Goal: Task Accomplishment & Management: Manage account settings

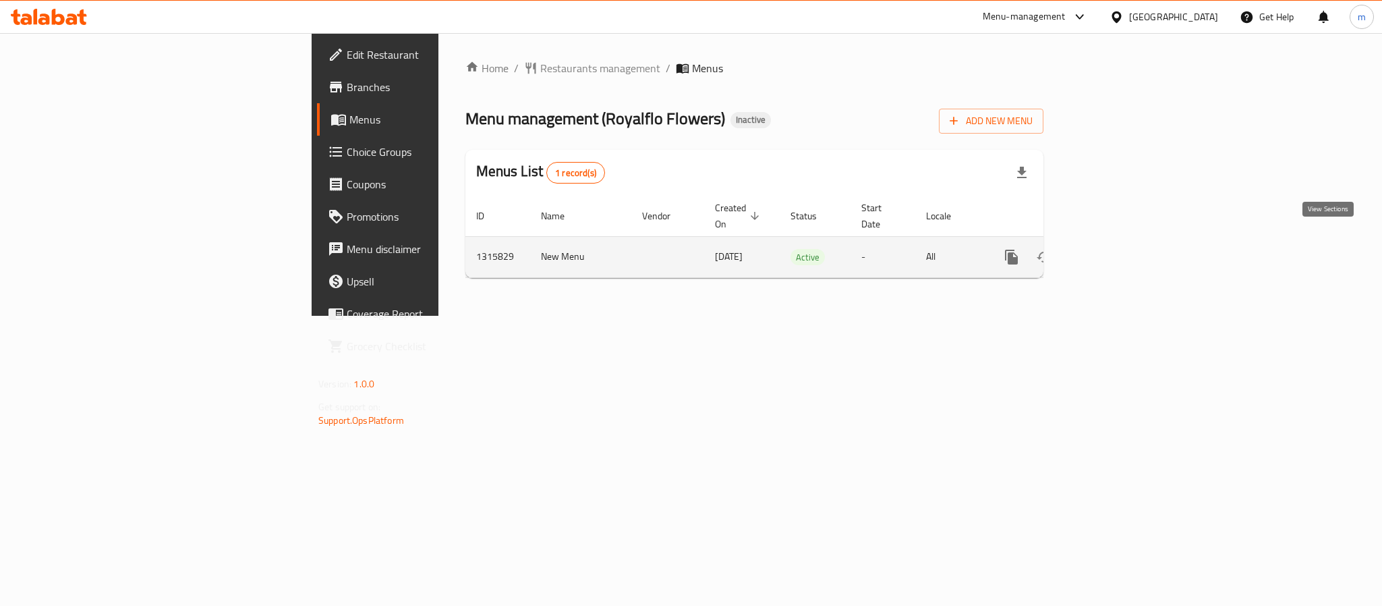
click at [1117, 249] on icon "enhanced table" at bounding box center [1109, 257] width 16 height 16
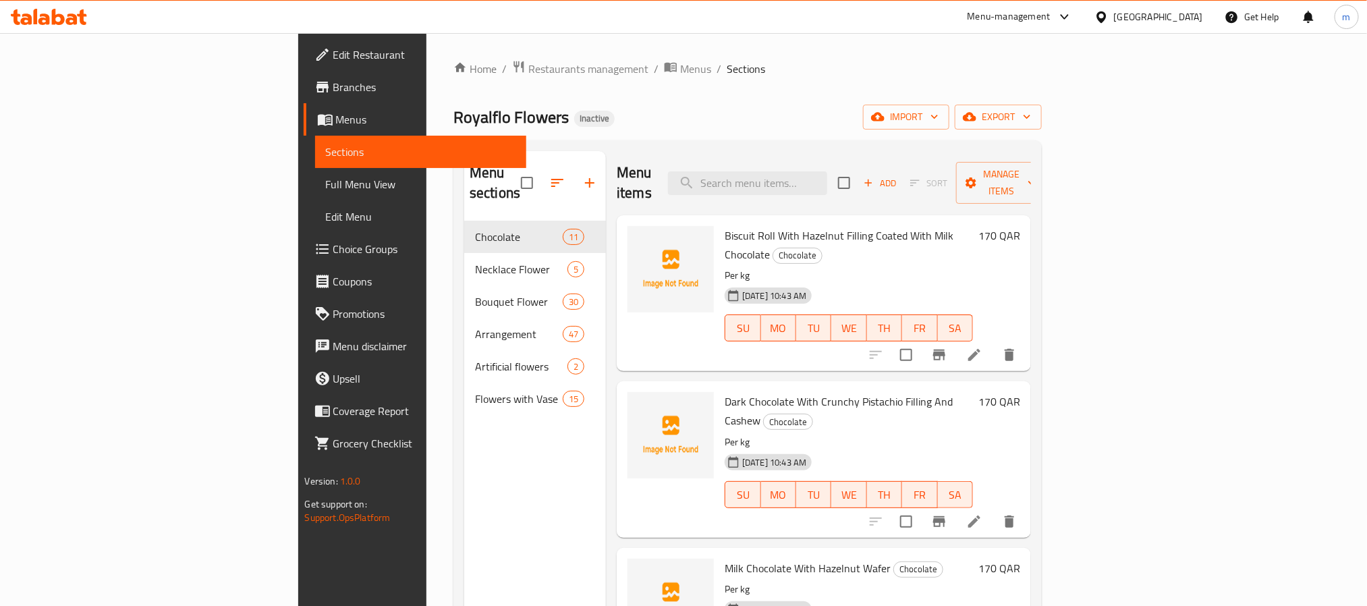
click at [707, 138] on div "Home / Restaurants management / Menus / Sections Royalflo Flowers Inactive impo…" at bounding box center [747, 414] width 588 height 708
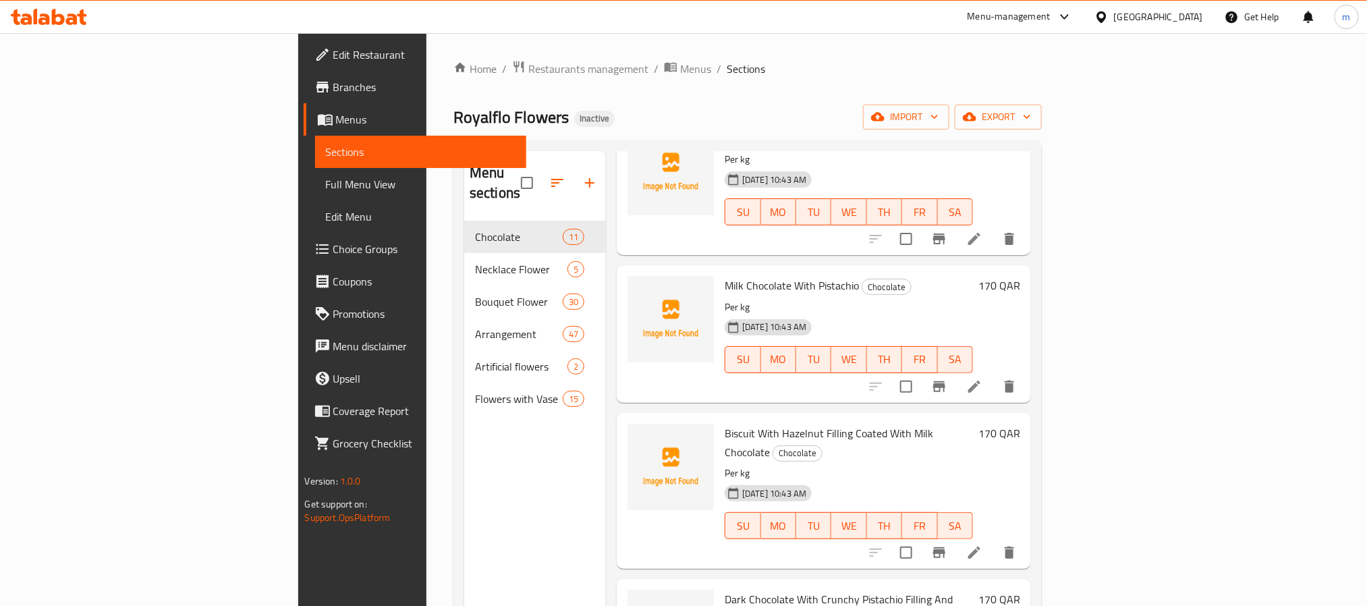
scroll to position [506, 0]
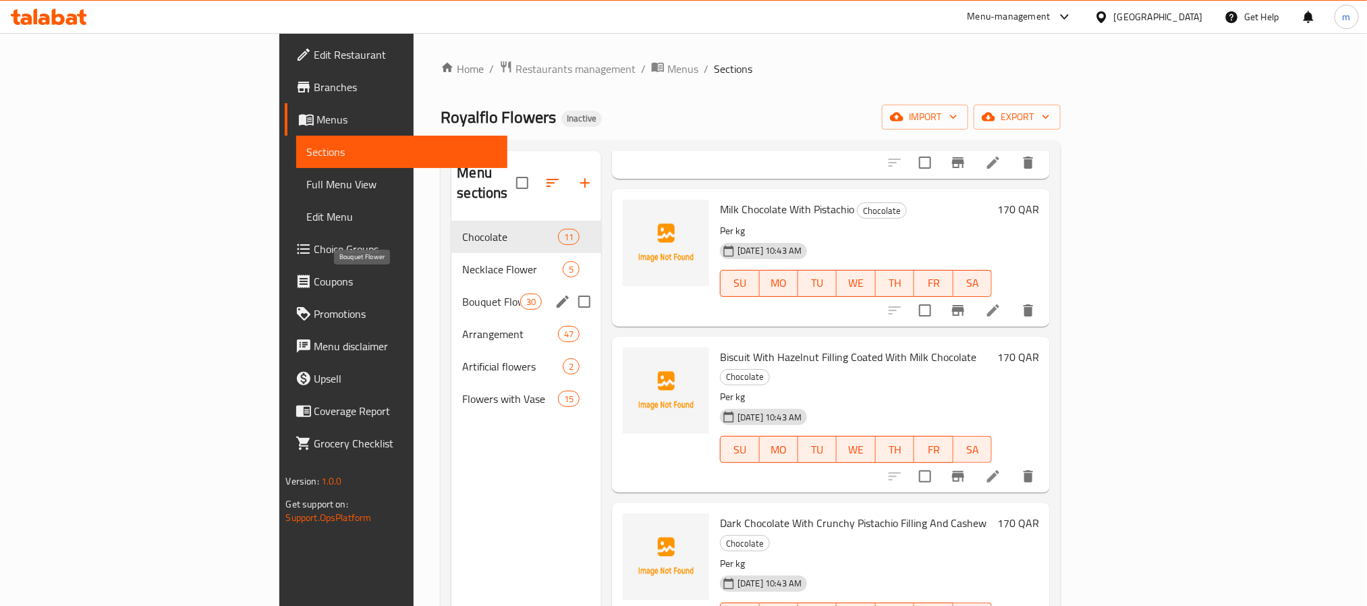
click at [462, 293] on span "Bouquet Flower" at bounding box center [490, 301] width 57 height 16
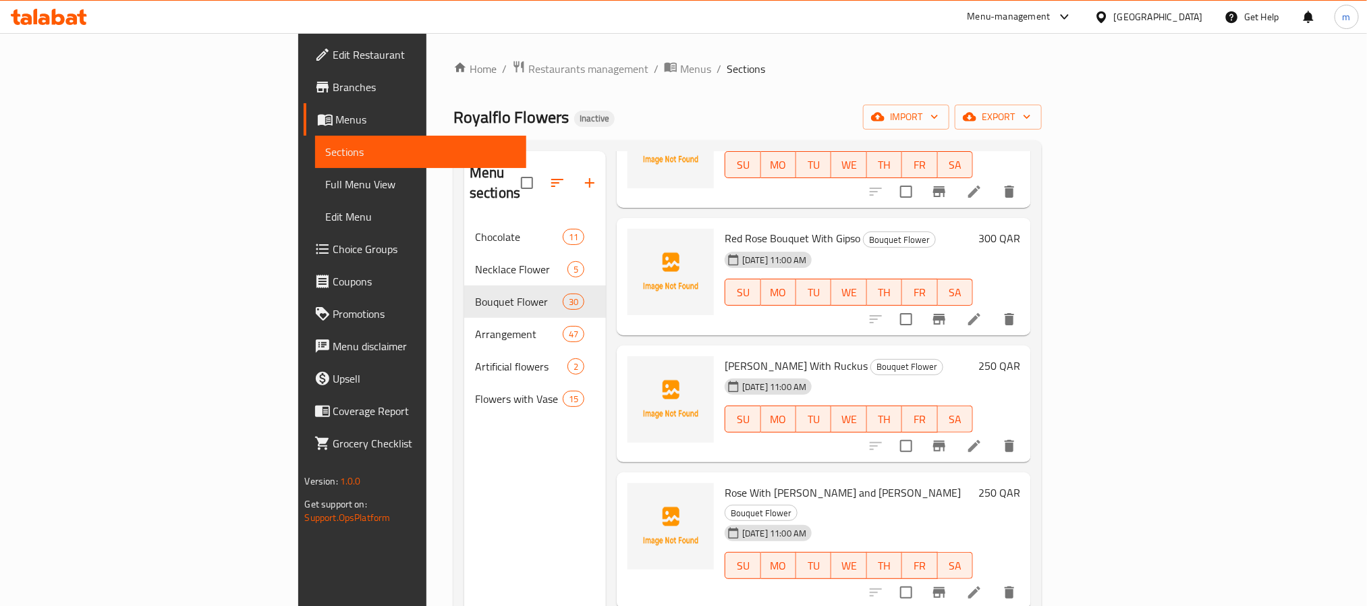
click at [982, 438] on icon at bounding box center [974, 446] width 16 height 16
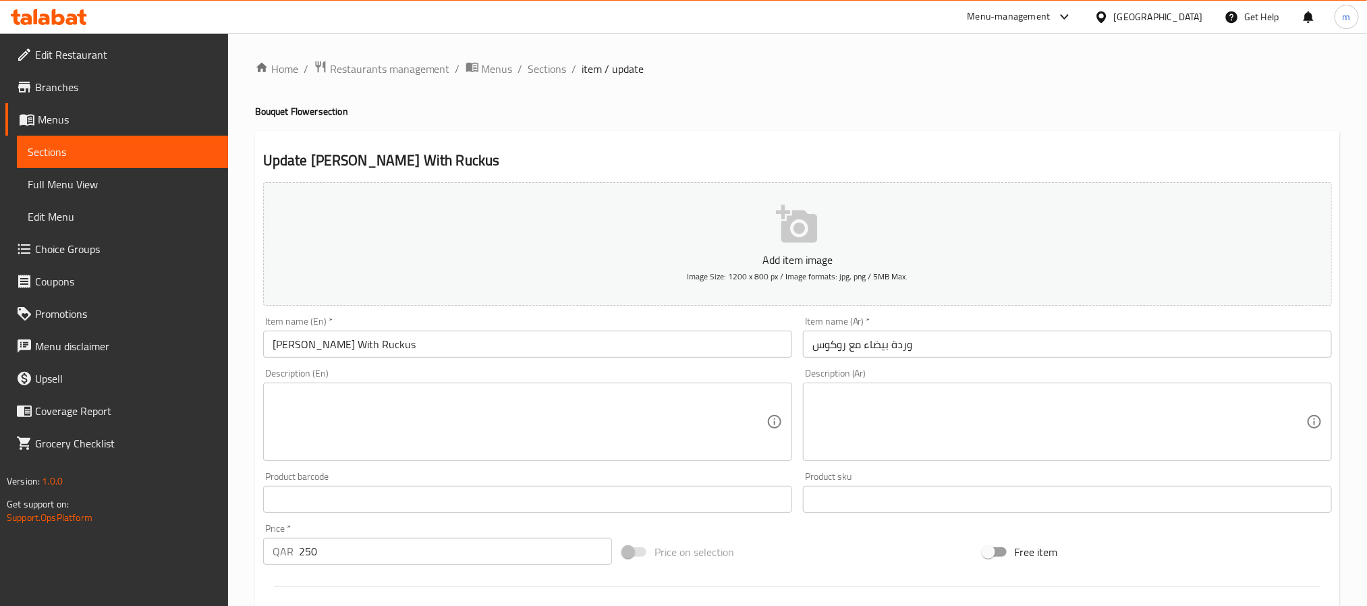
click at [498, 345] on input "[PERSON_NAME] With Ruckus" at bounding box center [527, 344] width 529 height 27
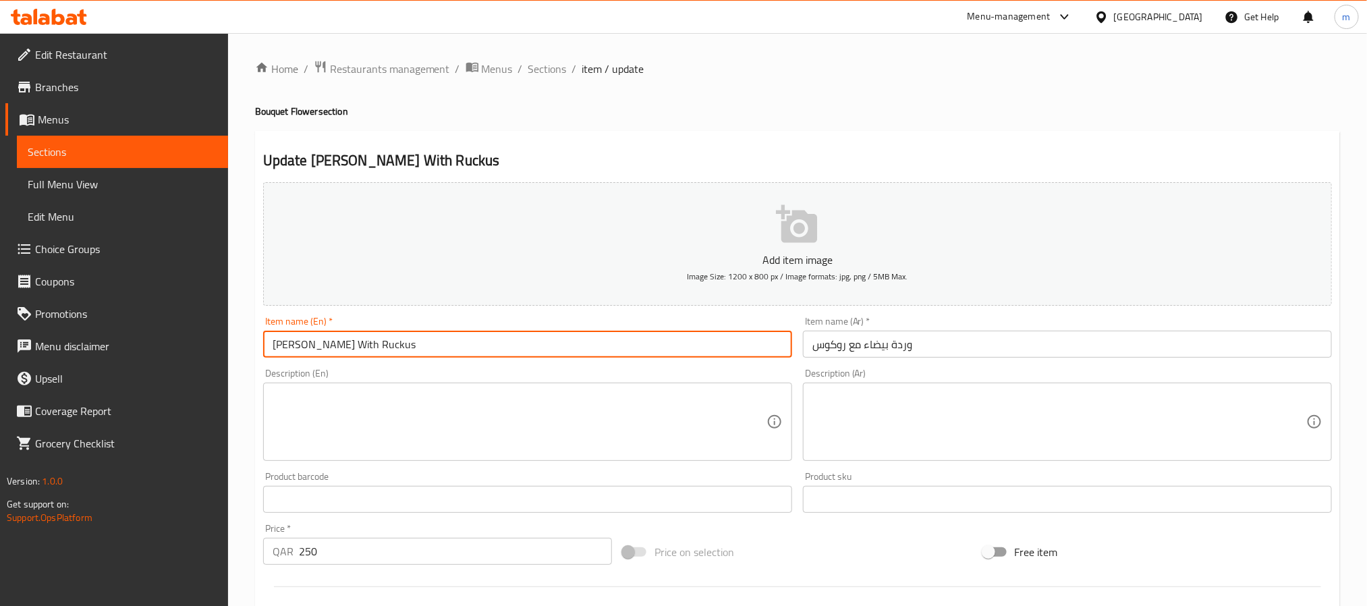
paste input "sc"
type input "[PERSON_NAME] With Ruscus"
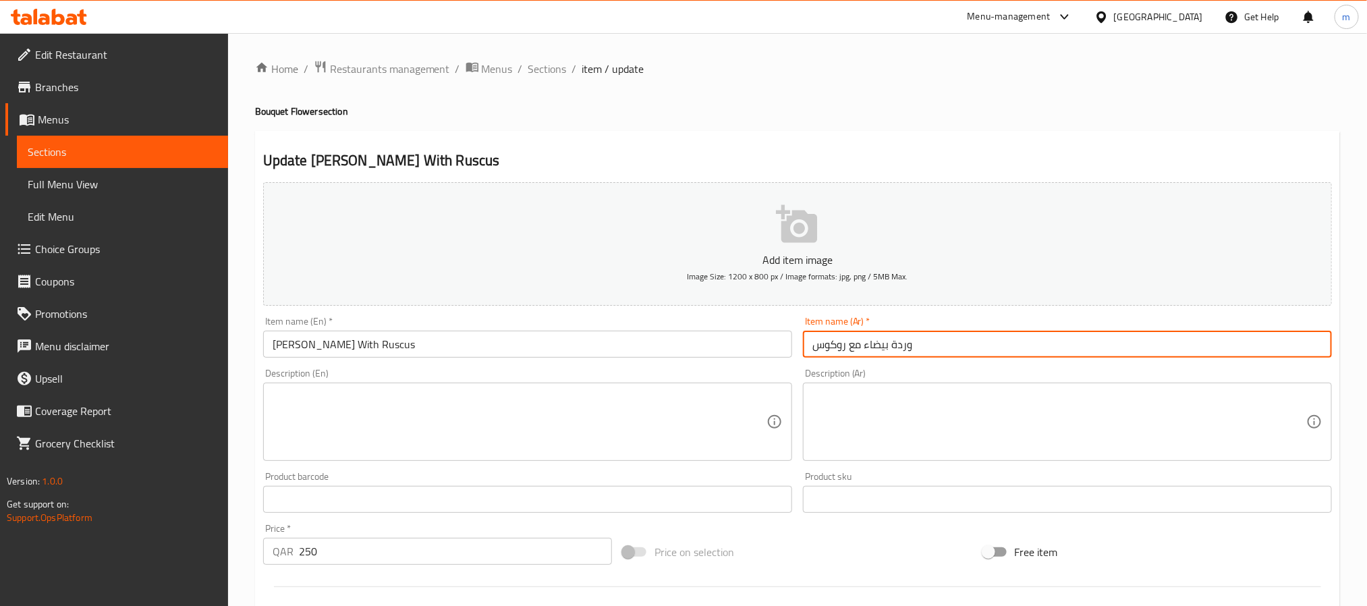
paste input "فندر"
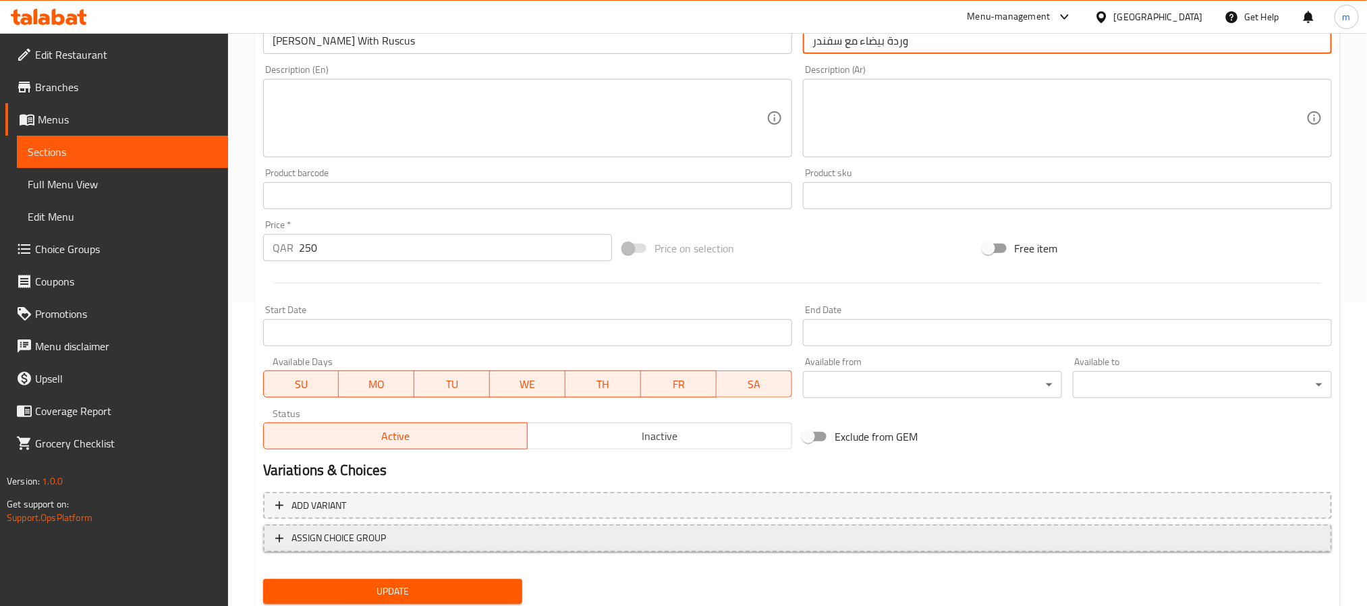
scroll to position [346, 0]
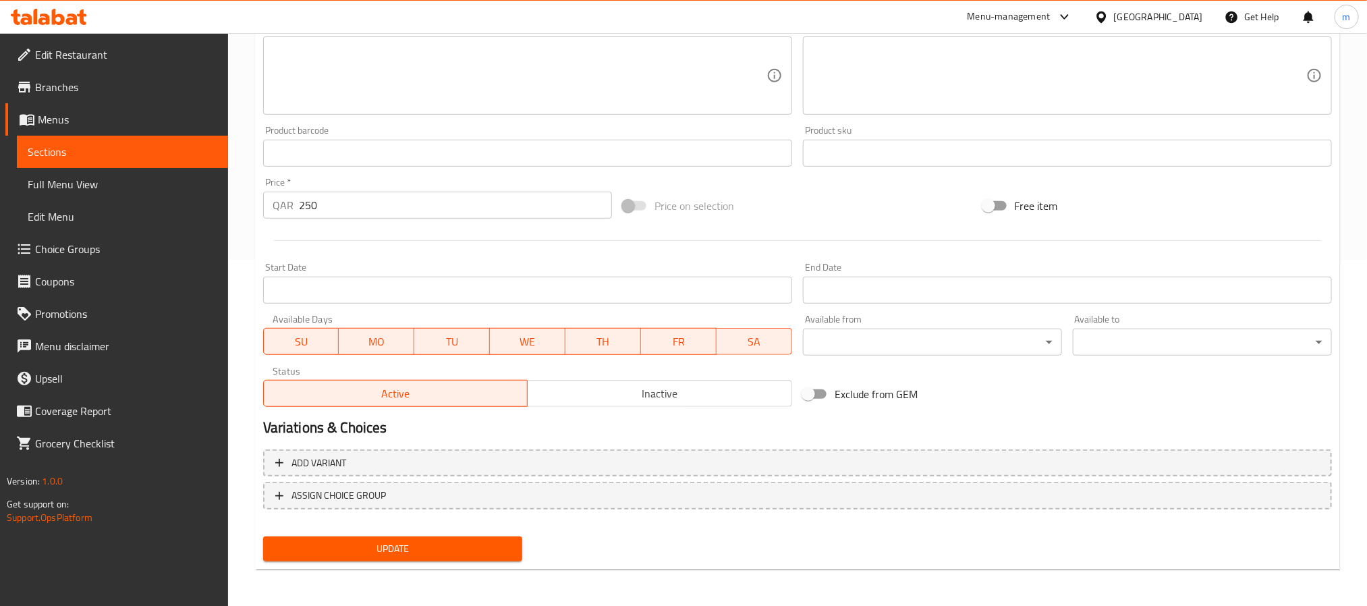
type input "وردة بيضاء مع سفندر"
click at [454, 544] on span "Update" at bounding box center [392, 548] width 237 height 17
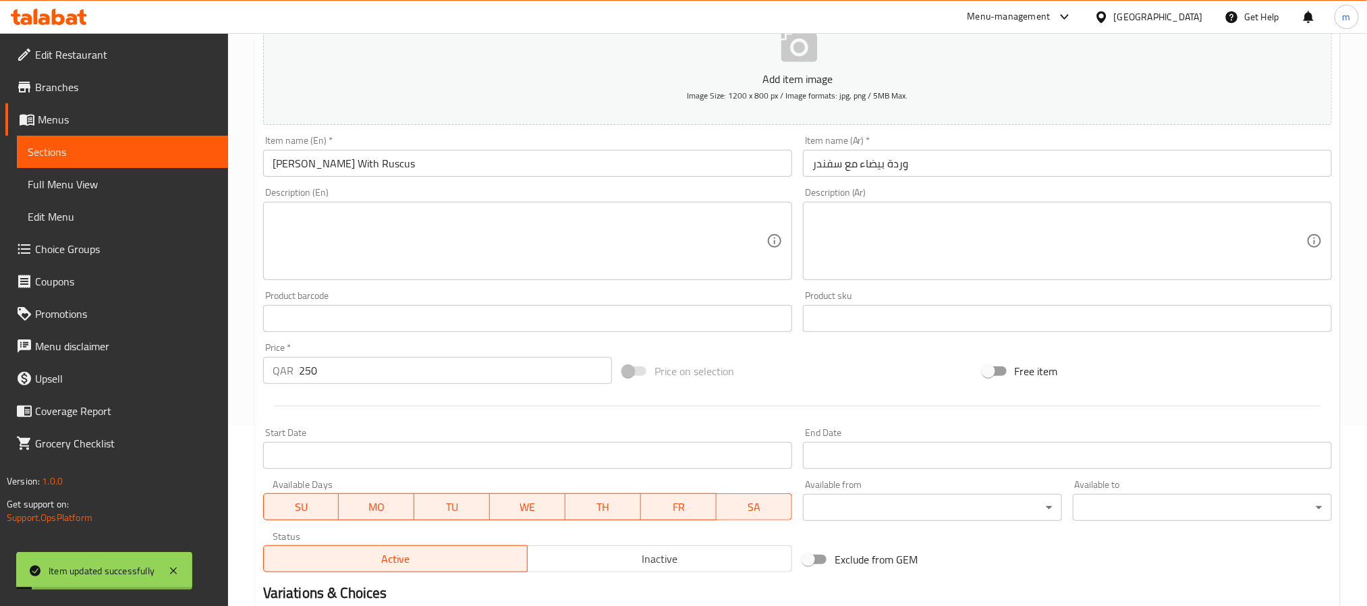
scroll to position [0, 0]
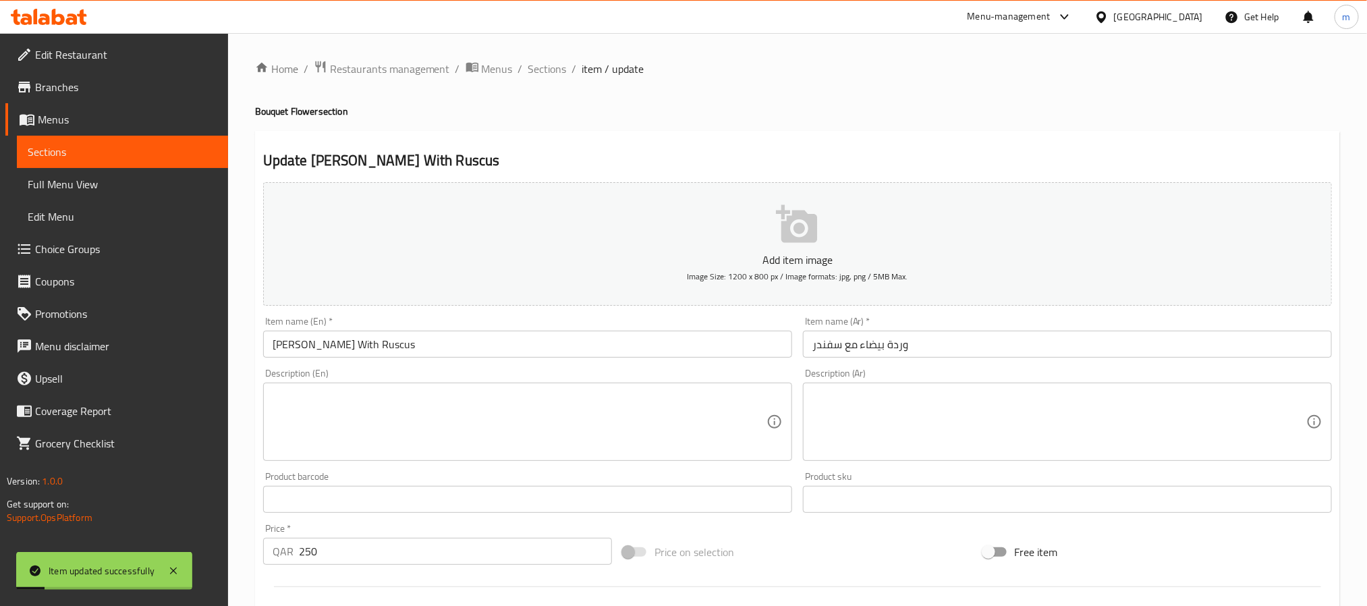
click at [958, 350] on input "وردة بيضاء مع سفندر" at bounding box center [1067, 344] width 529 height 27
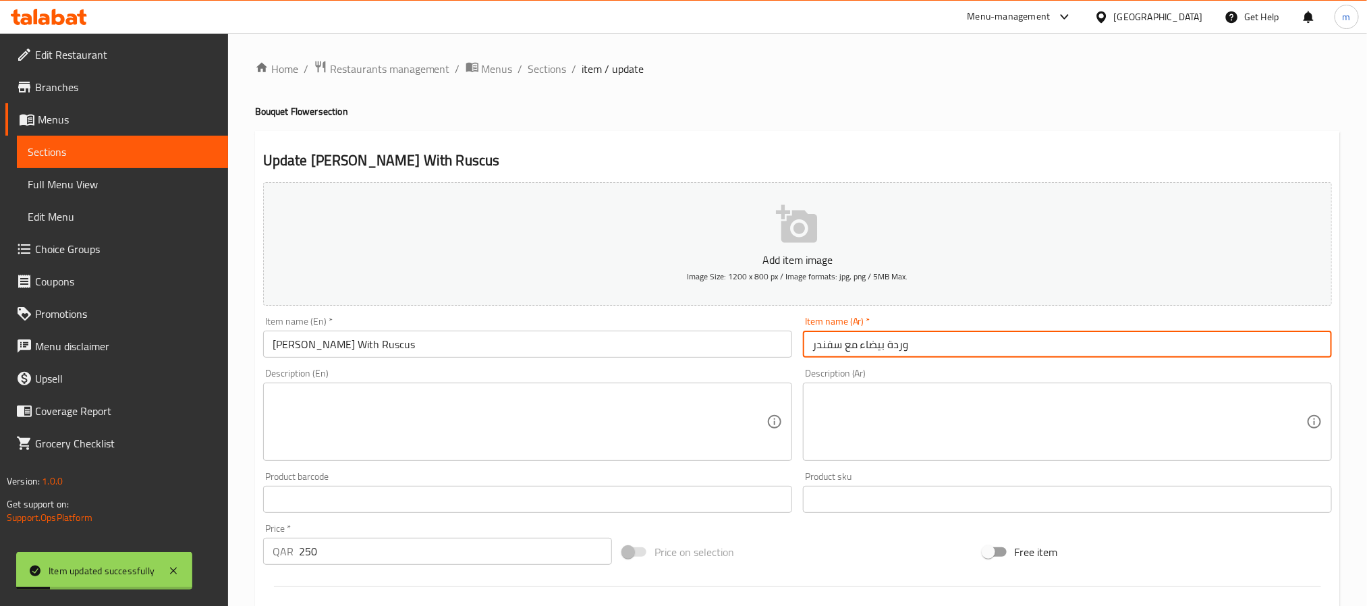
click at [958, 350] on input "وردة بيضاء مع سفندر" at bounding box center [1067, 344] width 529 height 27
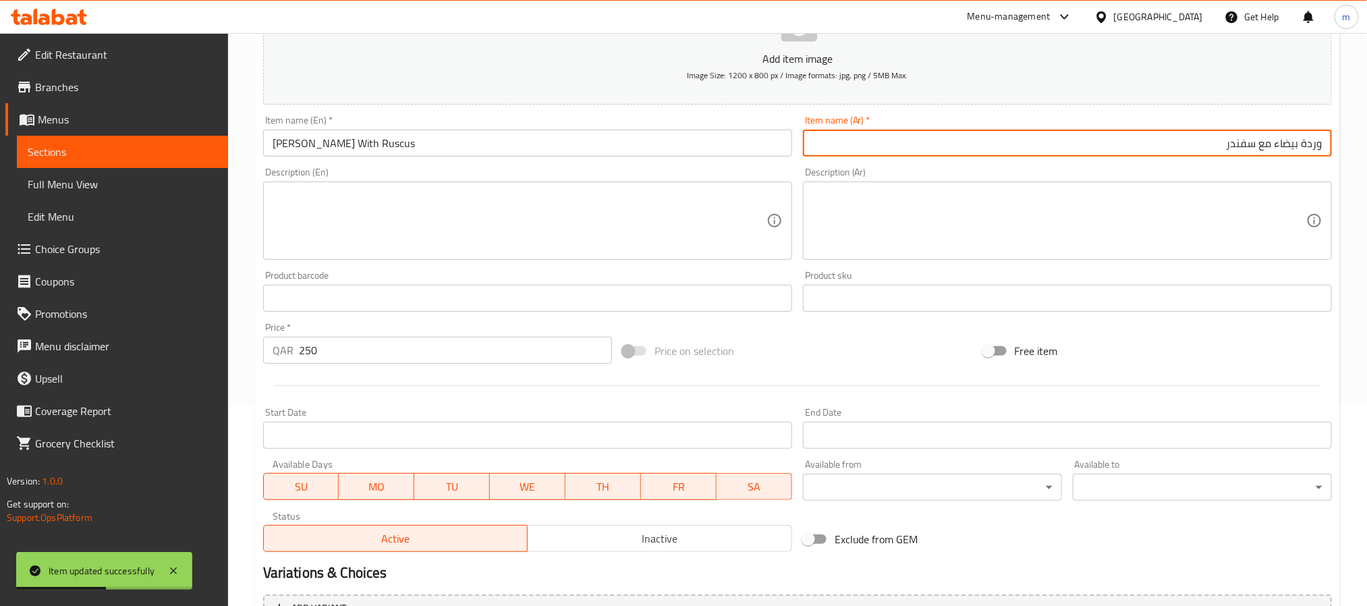
scroll to position [346, 0]
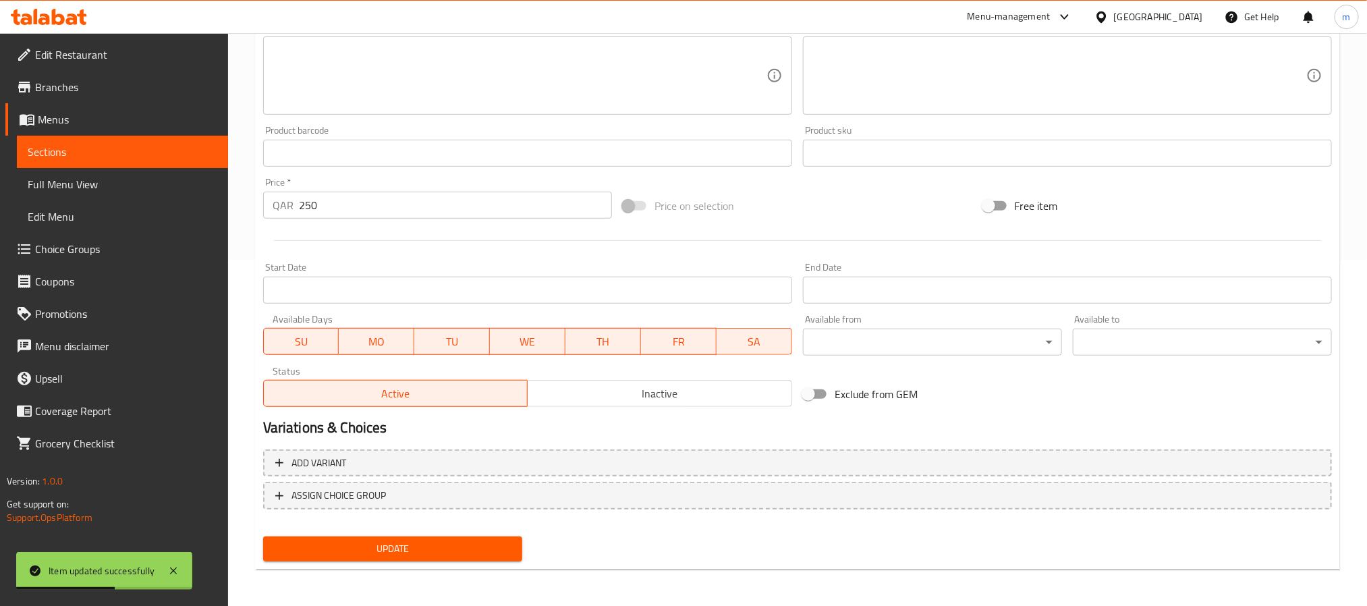
click at [456, 557] on button "Update" at bounding box center [392, 548] width 259 height 25
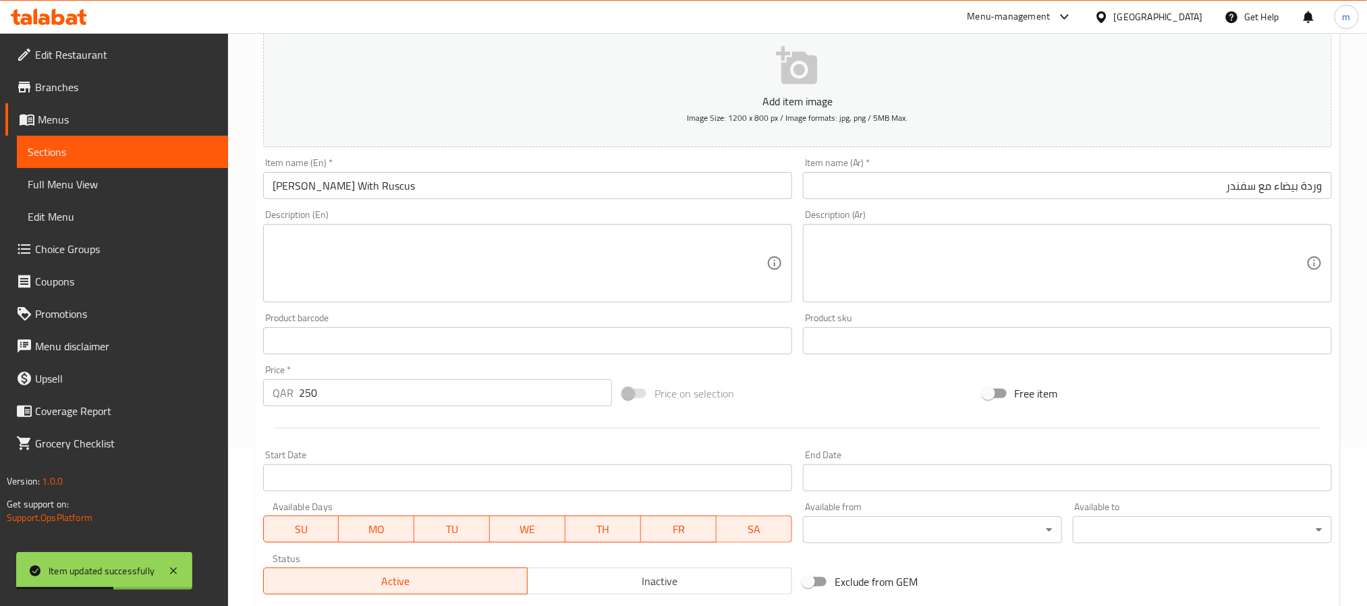
scroll to position [0, 0]
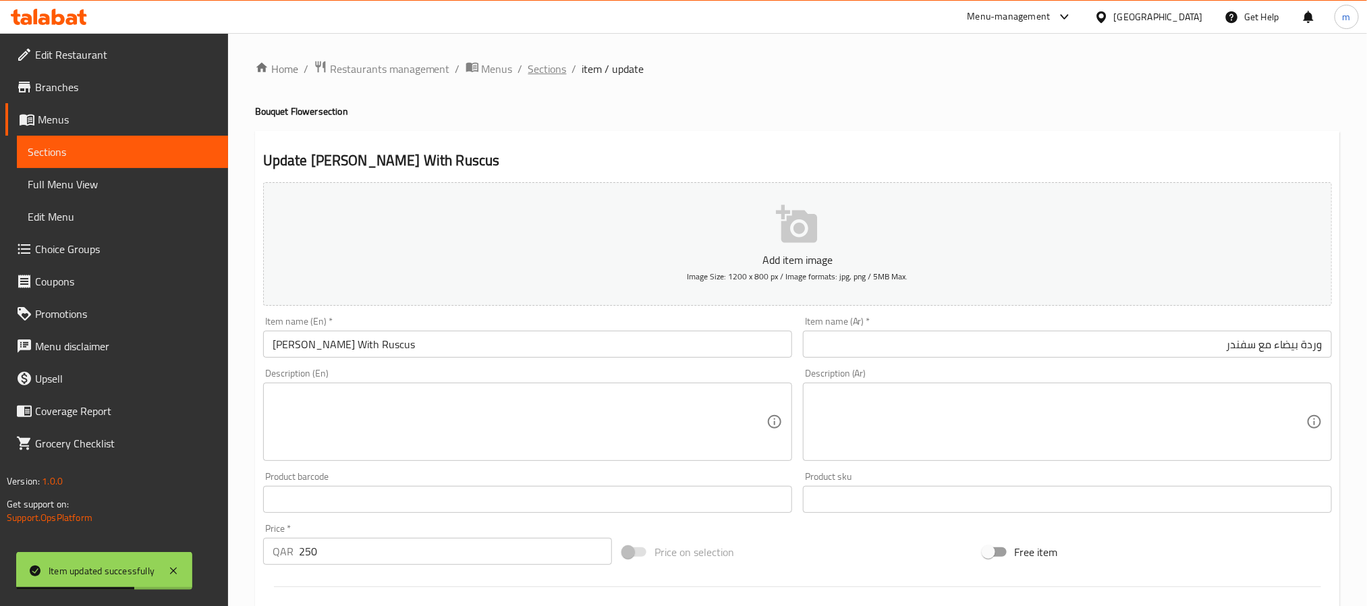
click at [540, 74] on span "Sections" at bounding box center [547, 69] width 38 height 16
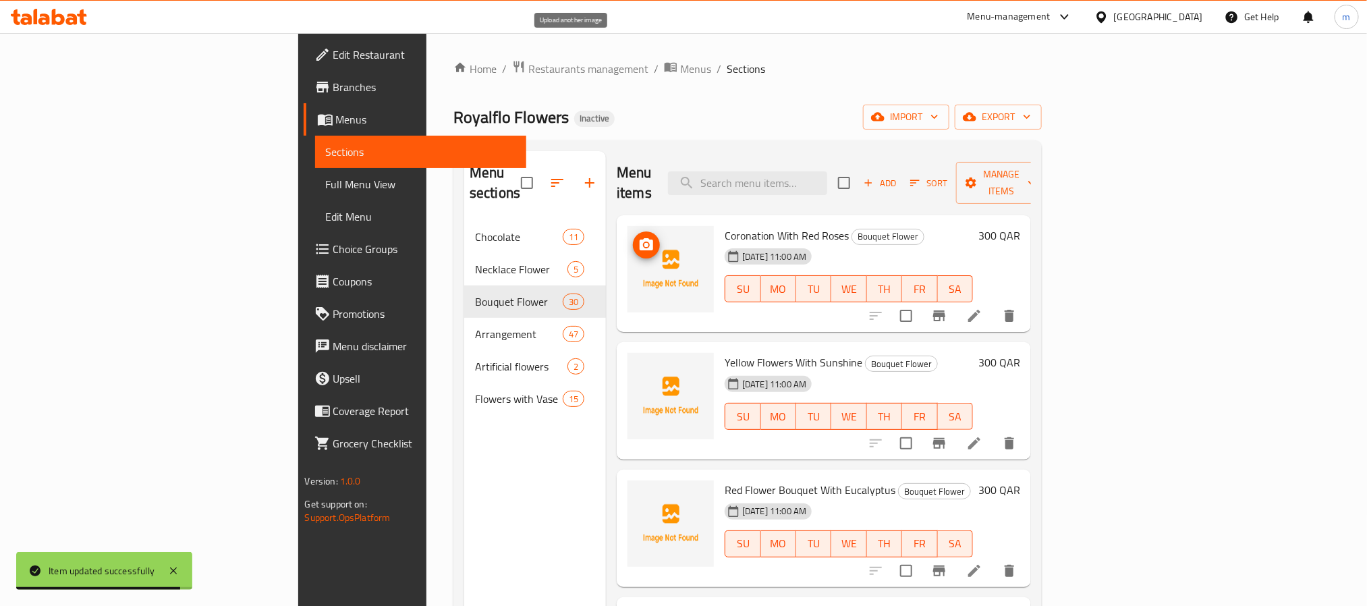
scroll to position [523, 0]
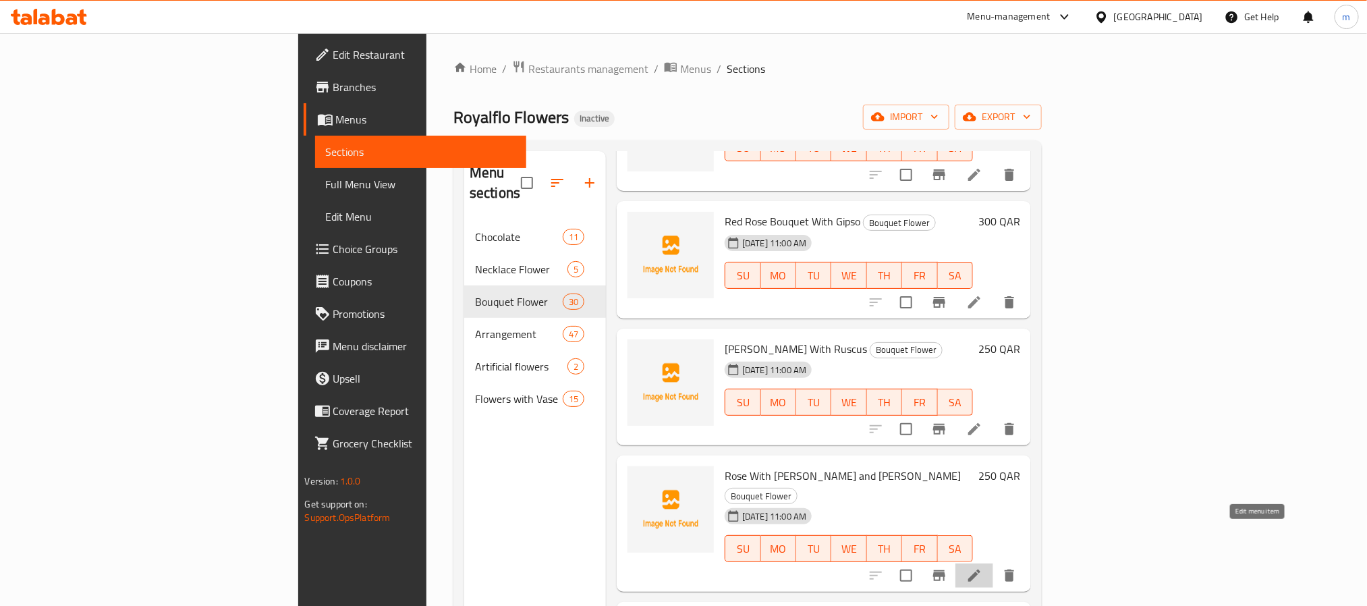
click at [980, 569] on icon at bounding box center [974, 575] width 12 height 12
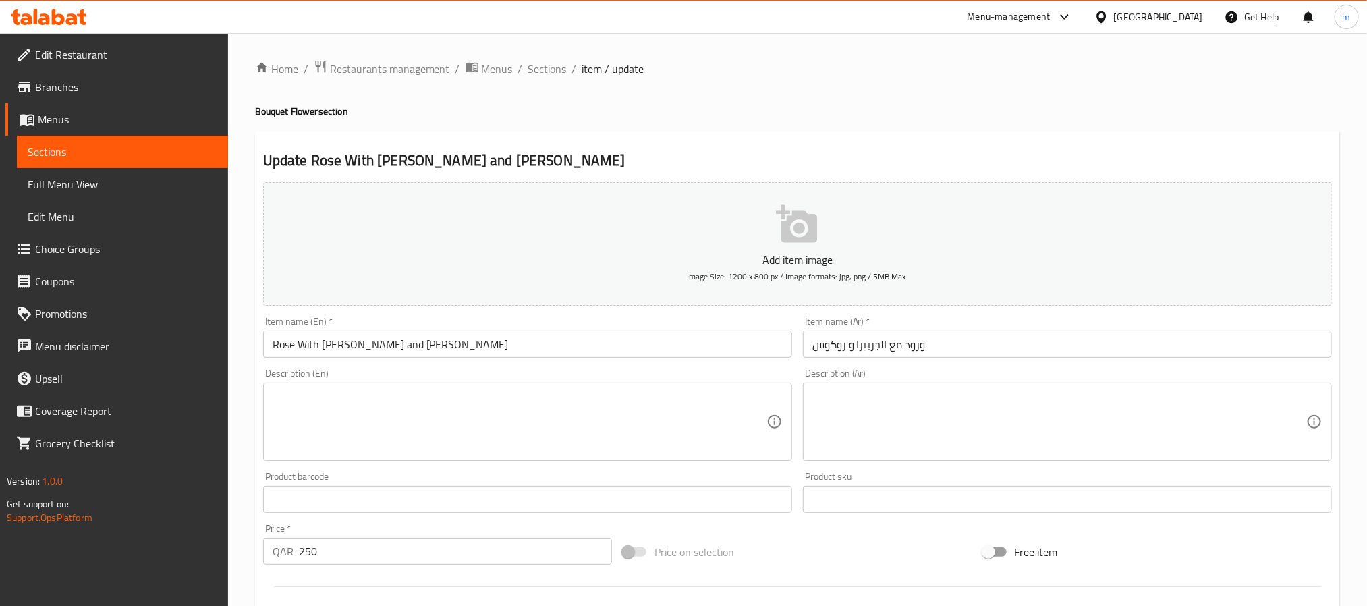
click at [557, 342] on input "Rose With [PERSON_NAME] and [PERSON_NAME]" at bounding box center [527, 344] width 529 height 27
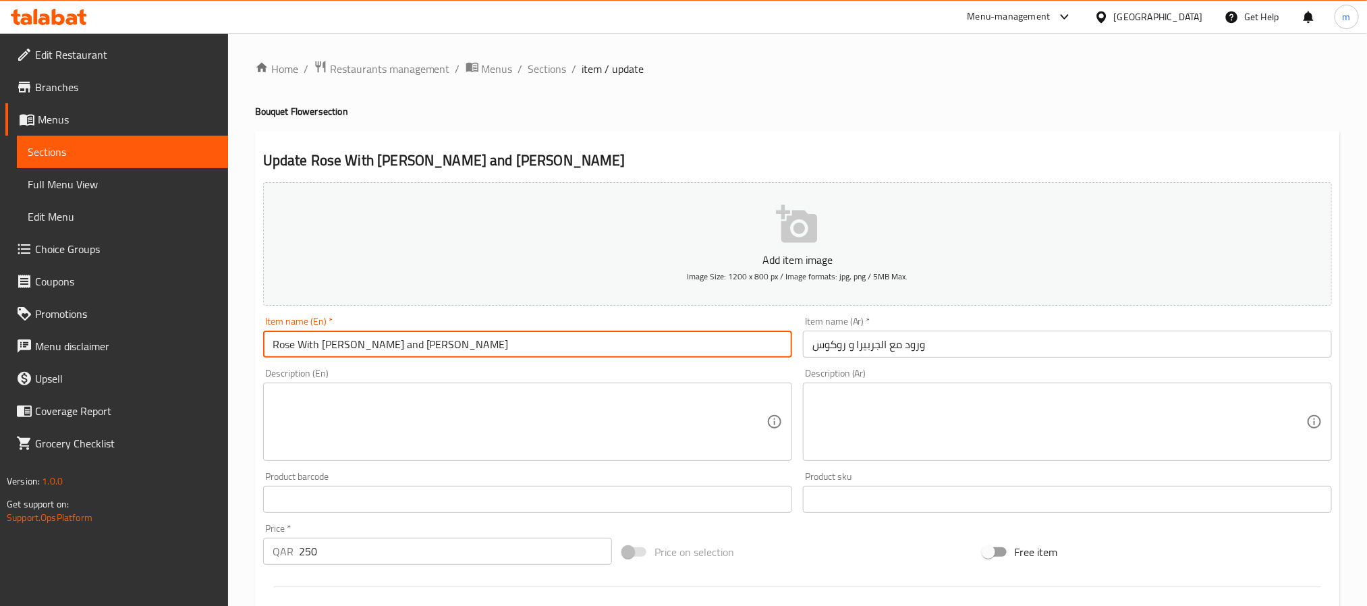
paste input "sc"
type input "Rose With [PERSON_NAME] and [PERSON_NAME]"
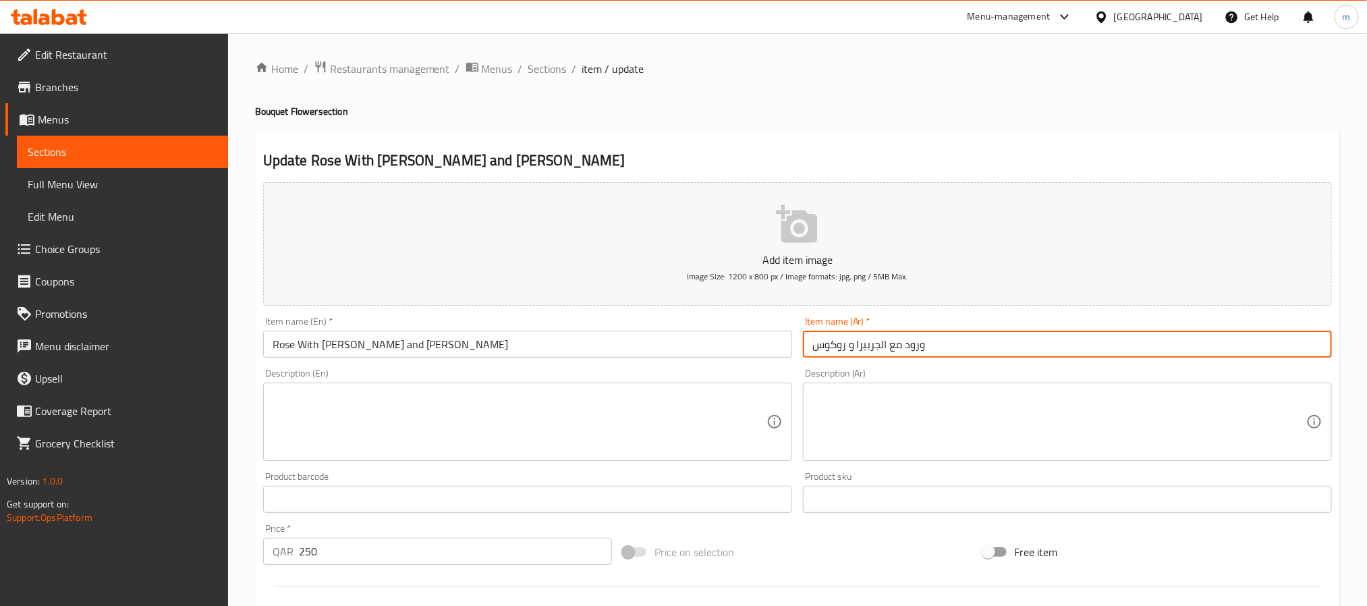
paste input "فندر"
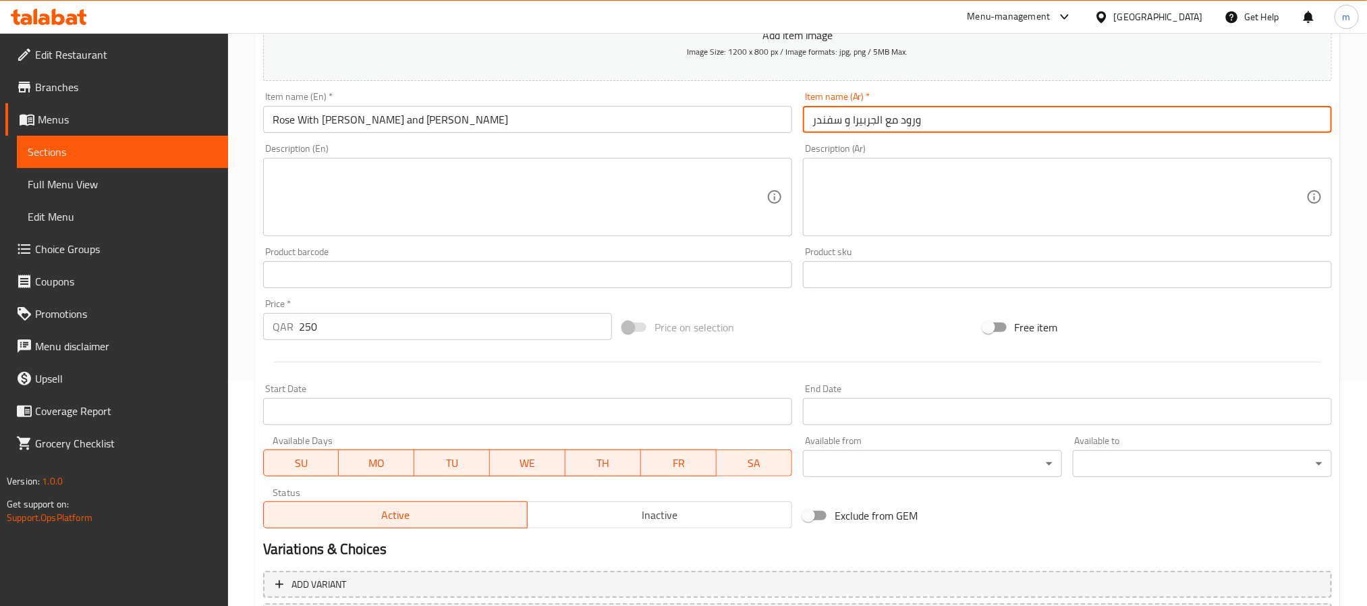
scroll to position [346, 0]
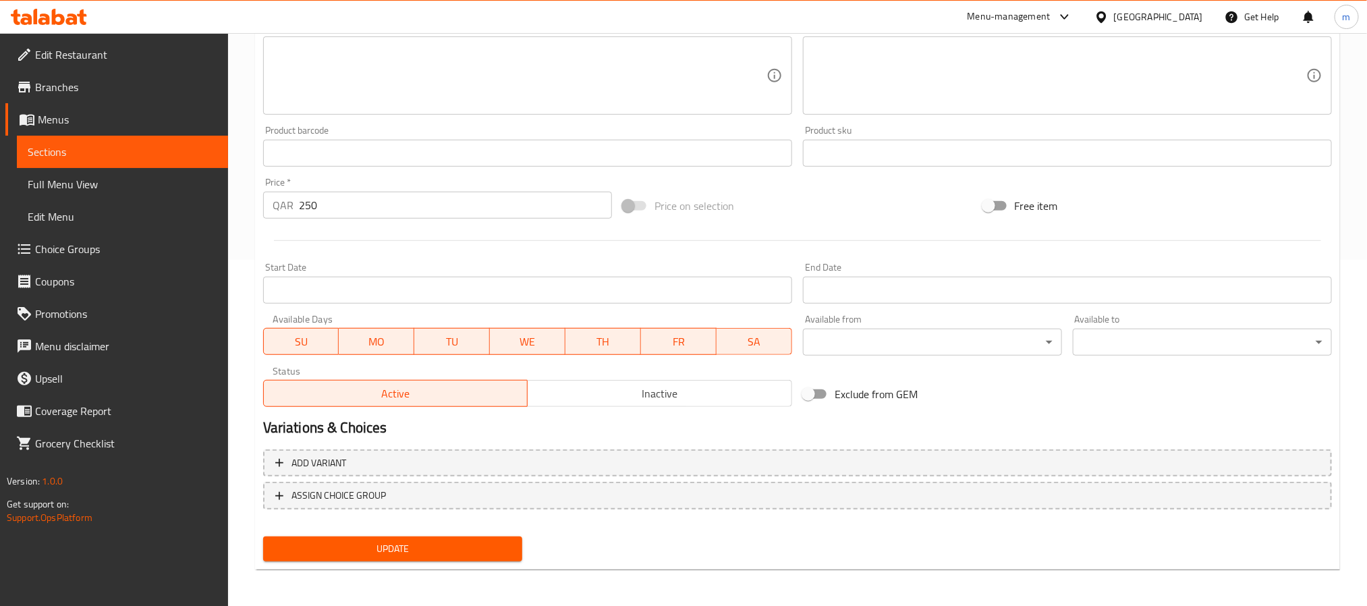
type input "ورود مع الجربيرا و سفندر"
click at [405, 545] on span "Update" at bounding box center [392, 548] width 237 height 17
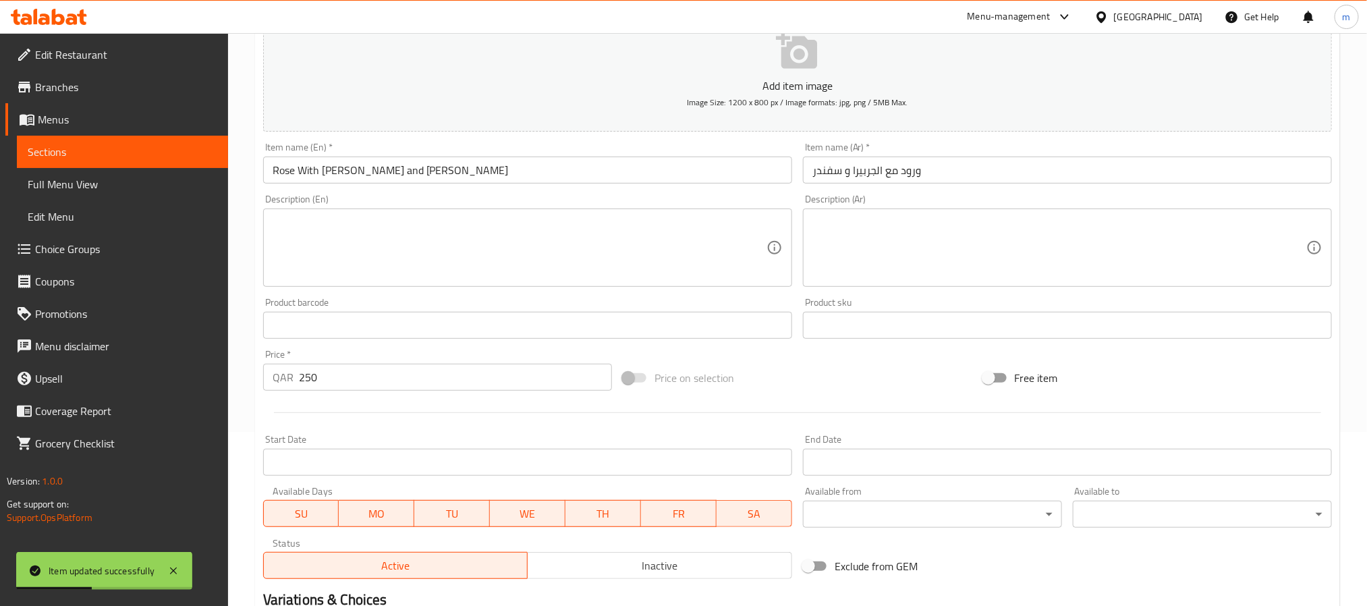
scroll to position [0, 0]
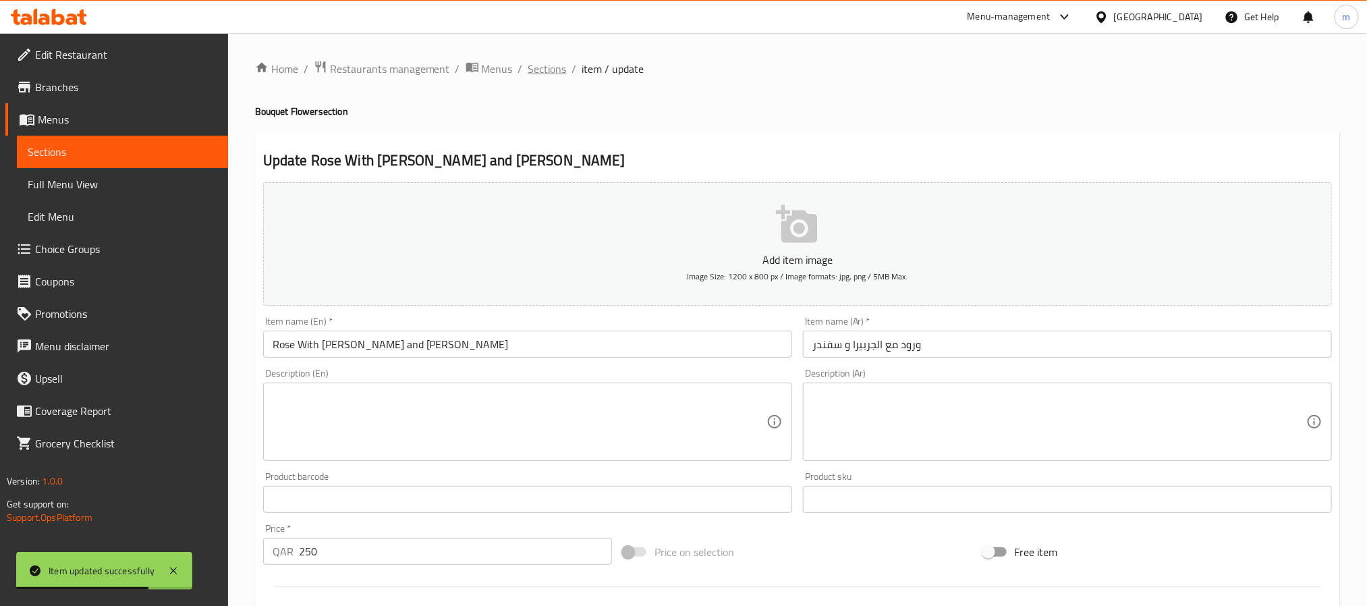
click at [537, 65] on span "Sections" at bounding box center [547, 69] width 38 height 16
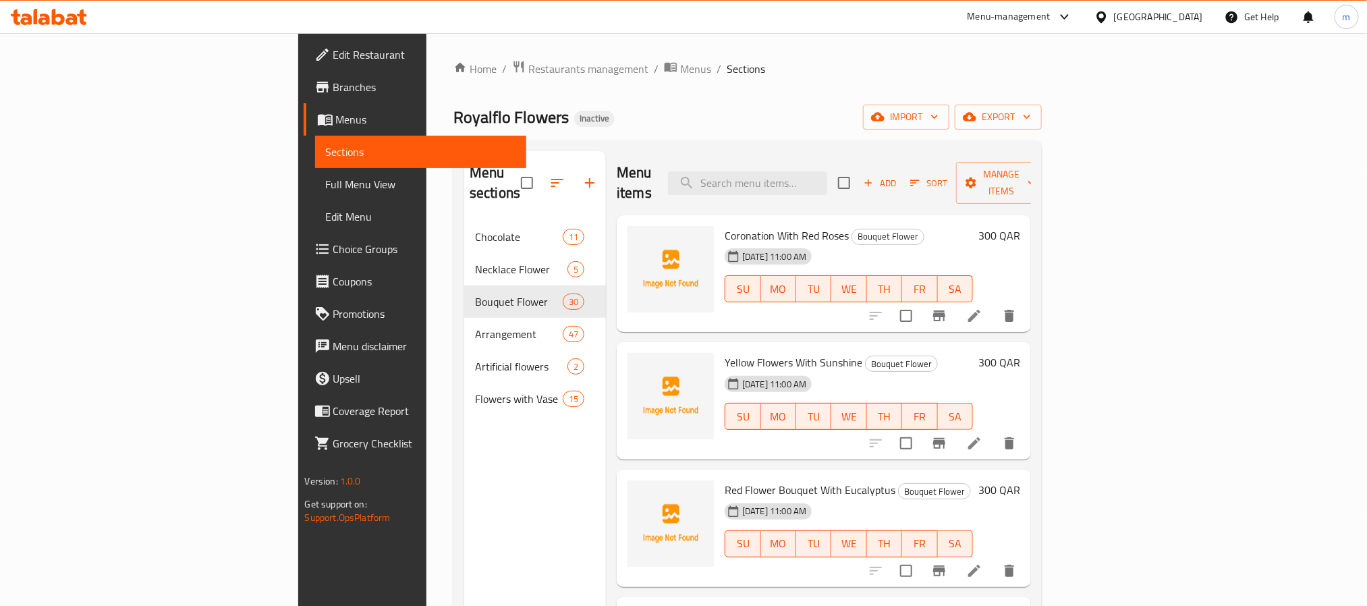
scroll to position [650, 0]
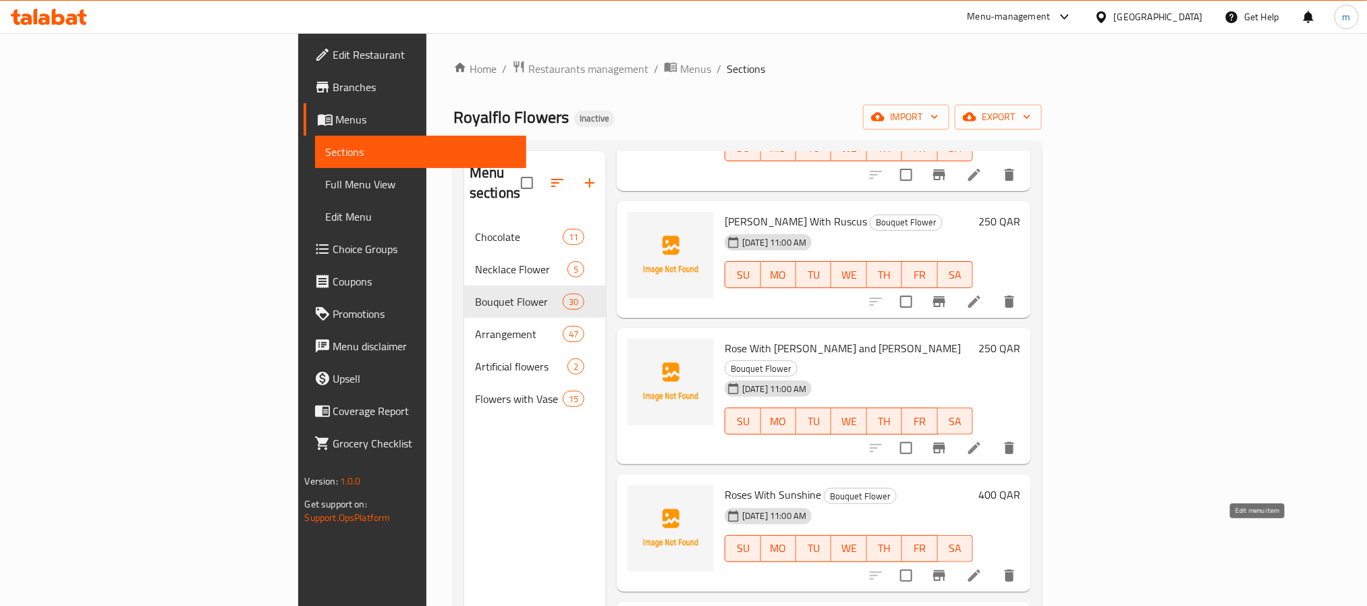
click at [982, 567] on icon at bounding box center [974, 575] width 16 height 16
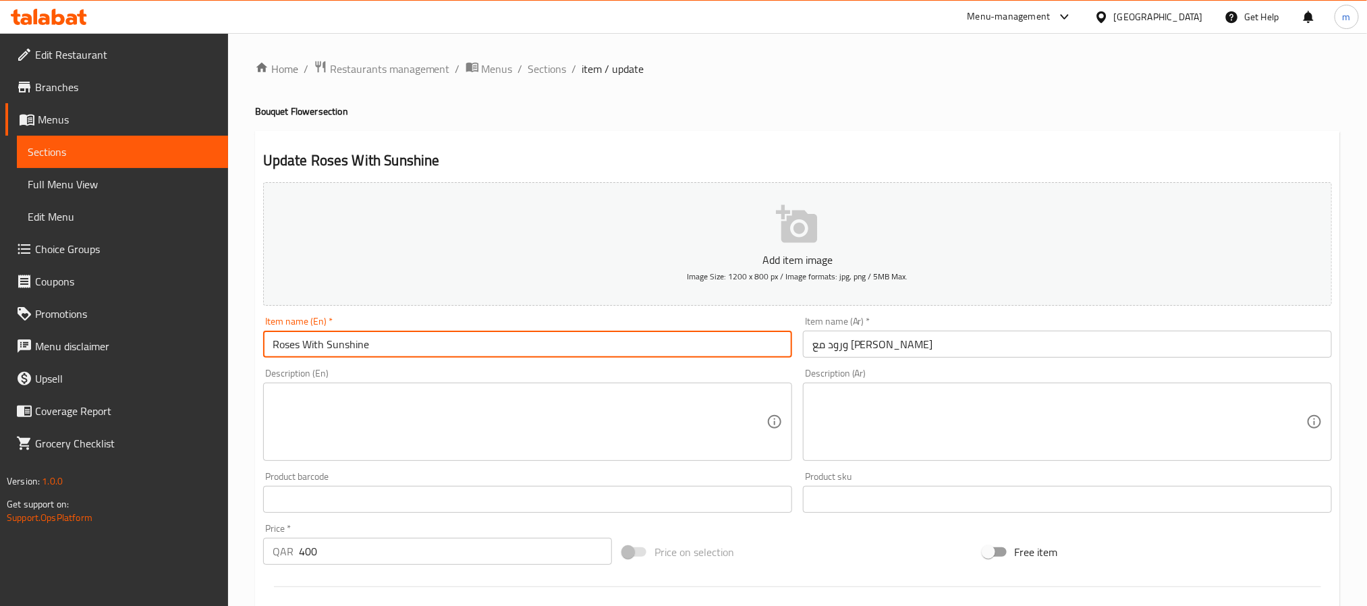
click at [605, 336] on input "Roses With Sunshine" at bounding box center [527, 344] width 529 height 27
paste input "sunt"
type input "Roses With Suntine"
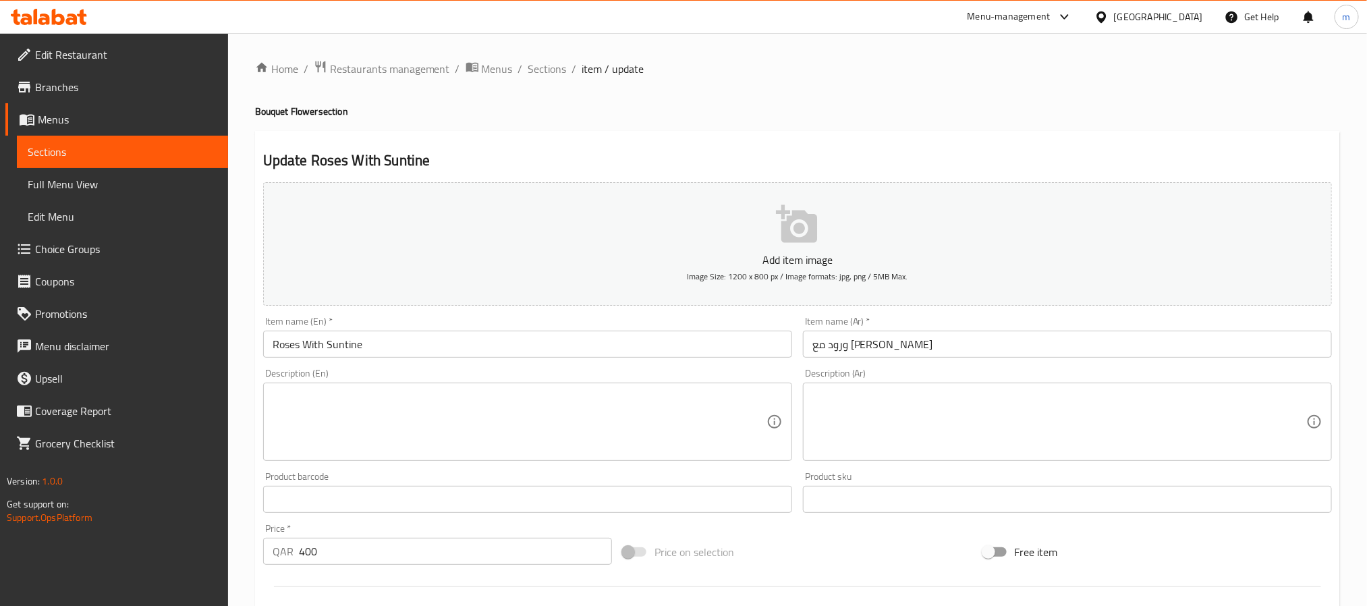
click at [917, 350] on input "ورود مع [PERSON_NAME]" at bounding box center [1067, 344] width 529 height 27
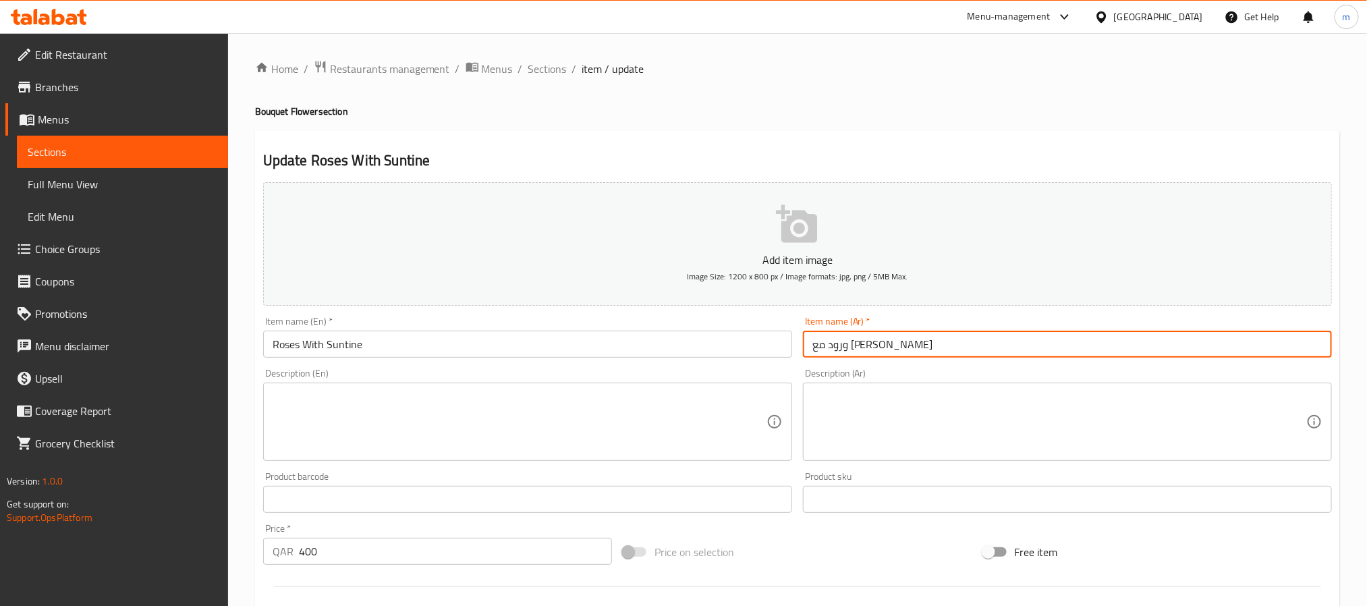
paste input "نت"
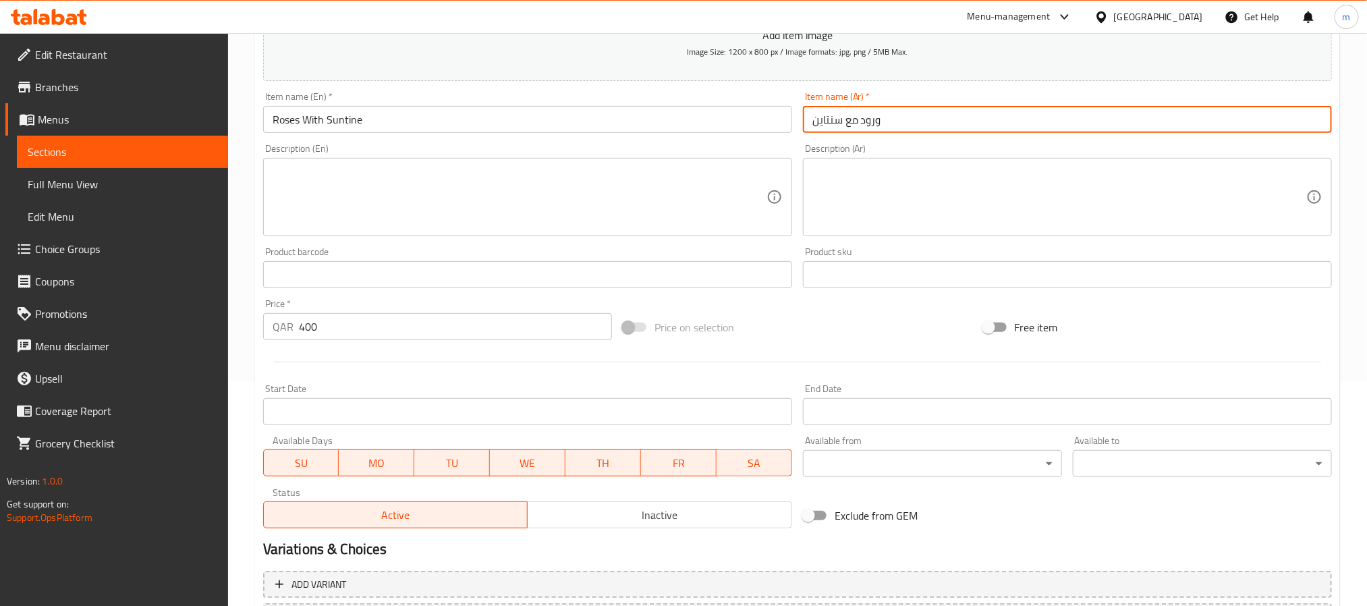
scroll to position [346, 0]
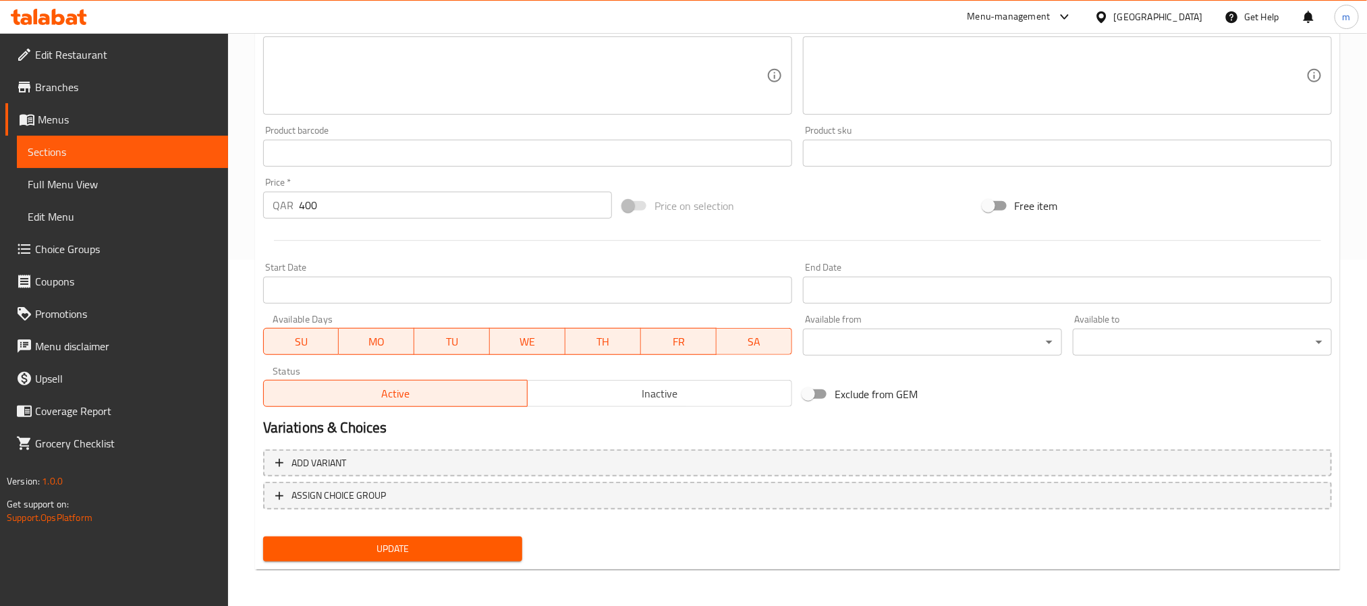
type input "ورود مع سنتاين"
click at [457, 548] on span "Update" at bounding box center [392, 548] width 237 height 17
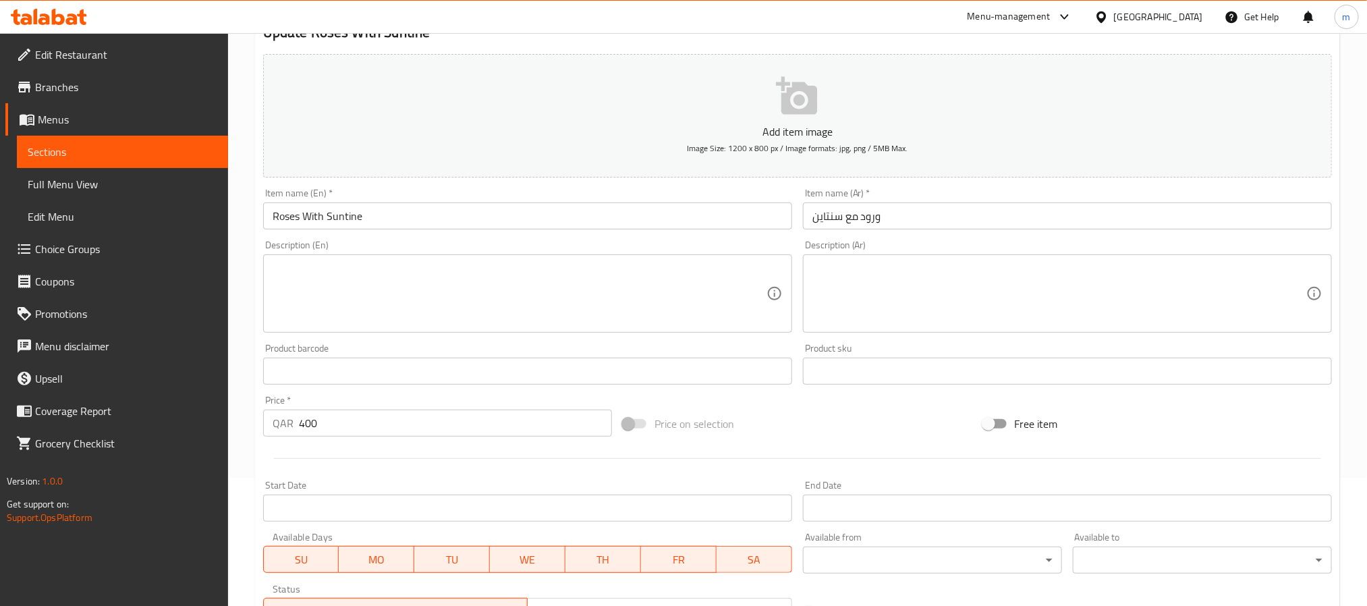
scroll to position [0, 0]
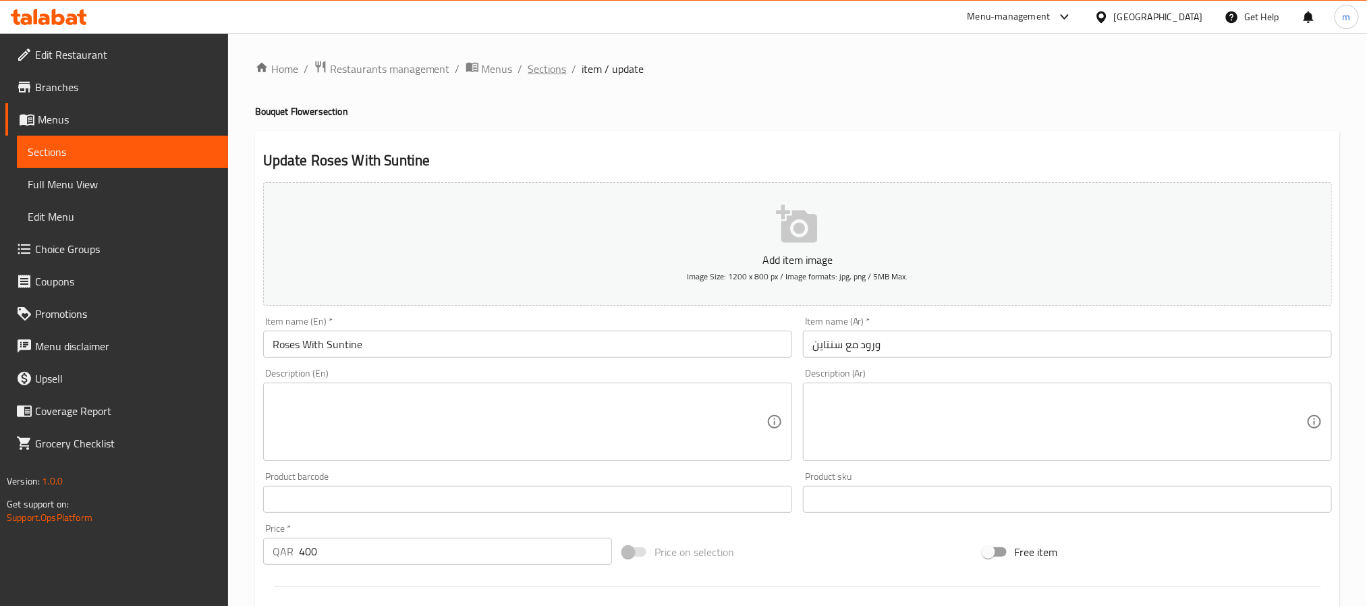
click at [534, 69] on span "Sections" at bounding box center [547, 69] width 38 height 16
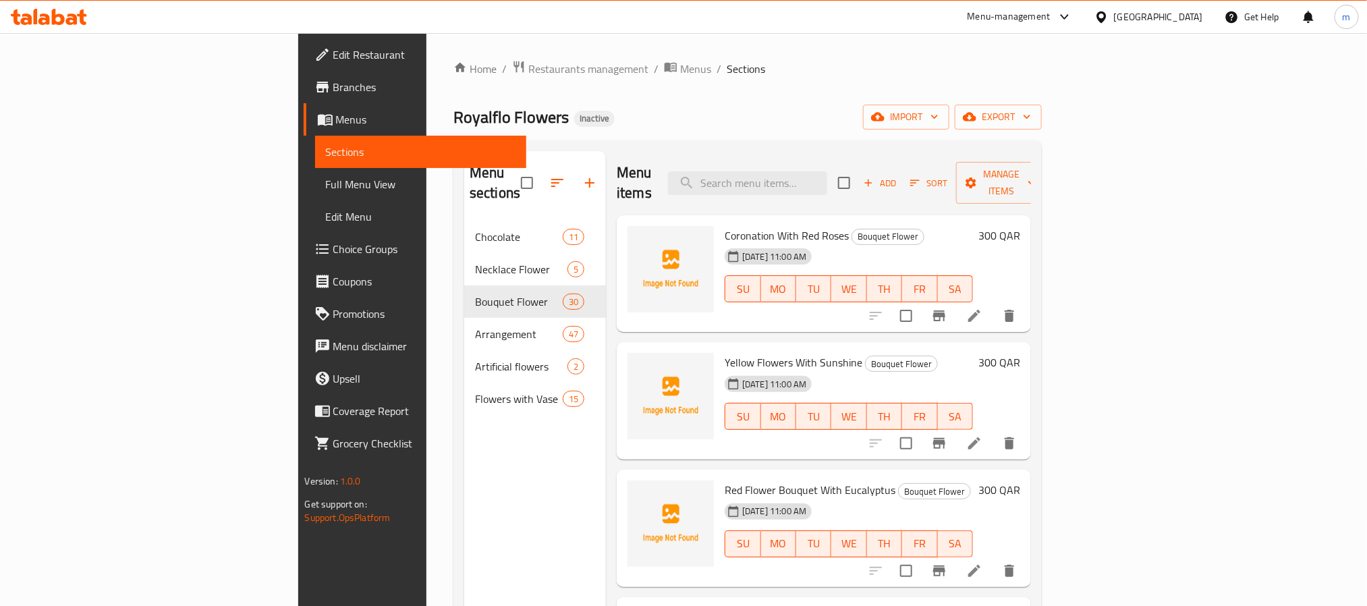
click at [749, 113] on div "Royalflo Flowers Inactive import export" at bounding box center [747, 117] width 588 height 25
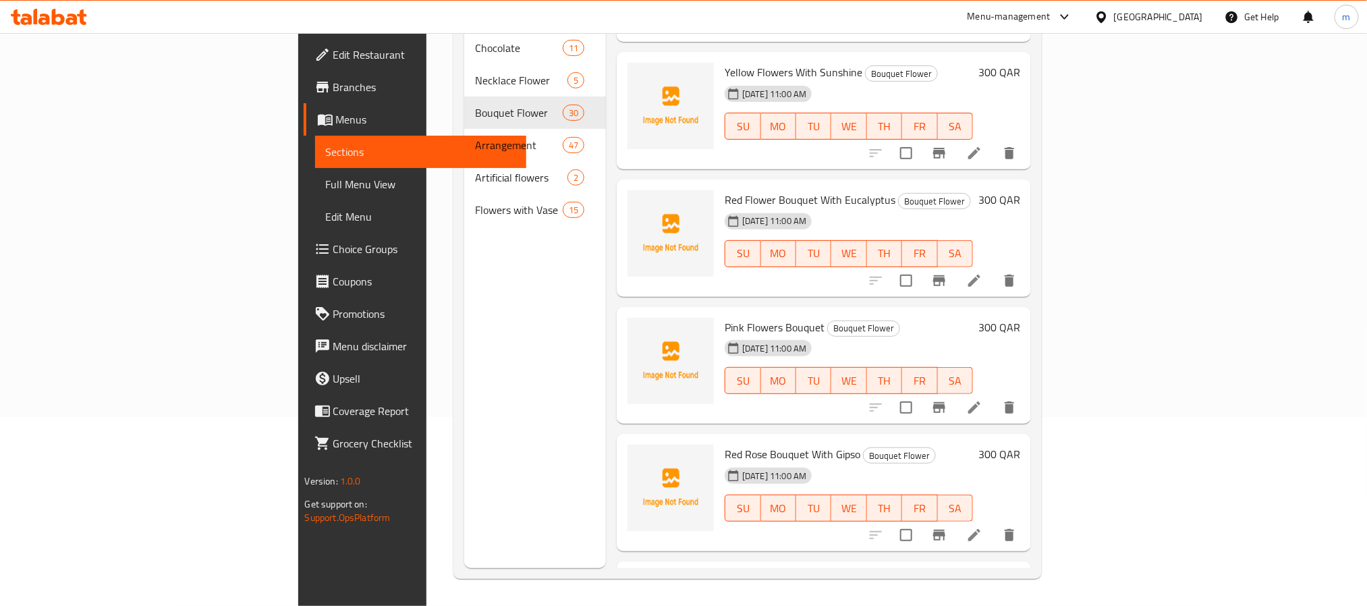
scroll to position [1032, 0]
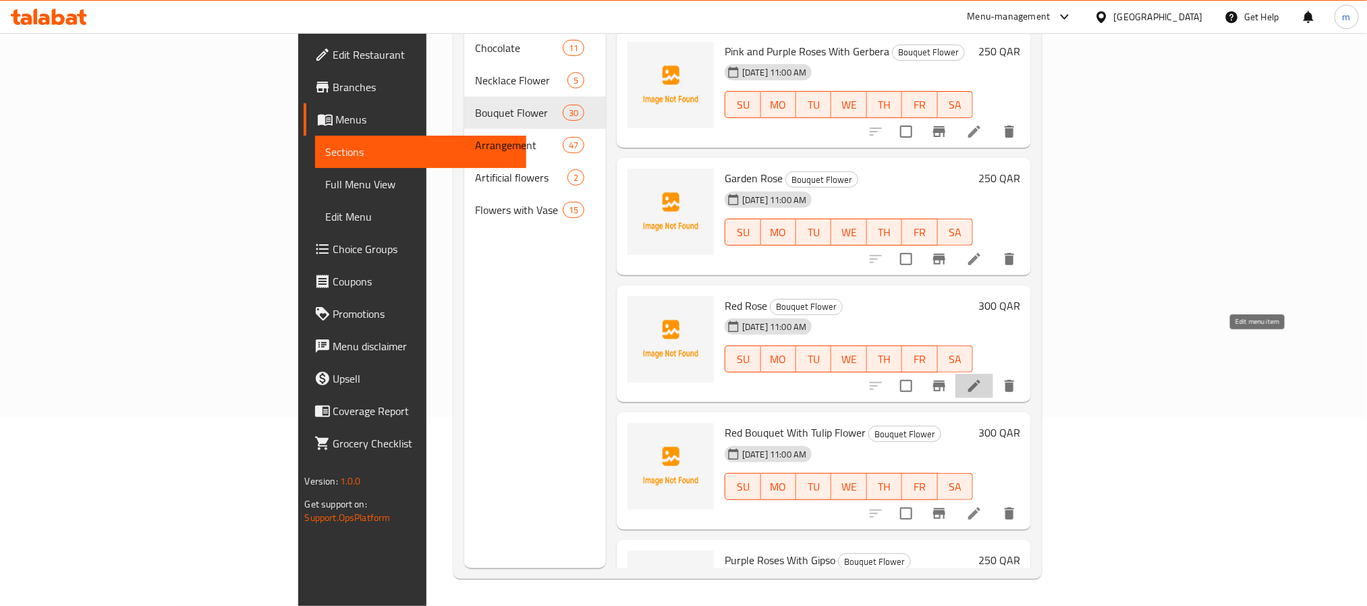
click at [982, 378] on icon at bounding box center [974, 386] width 16 height 16
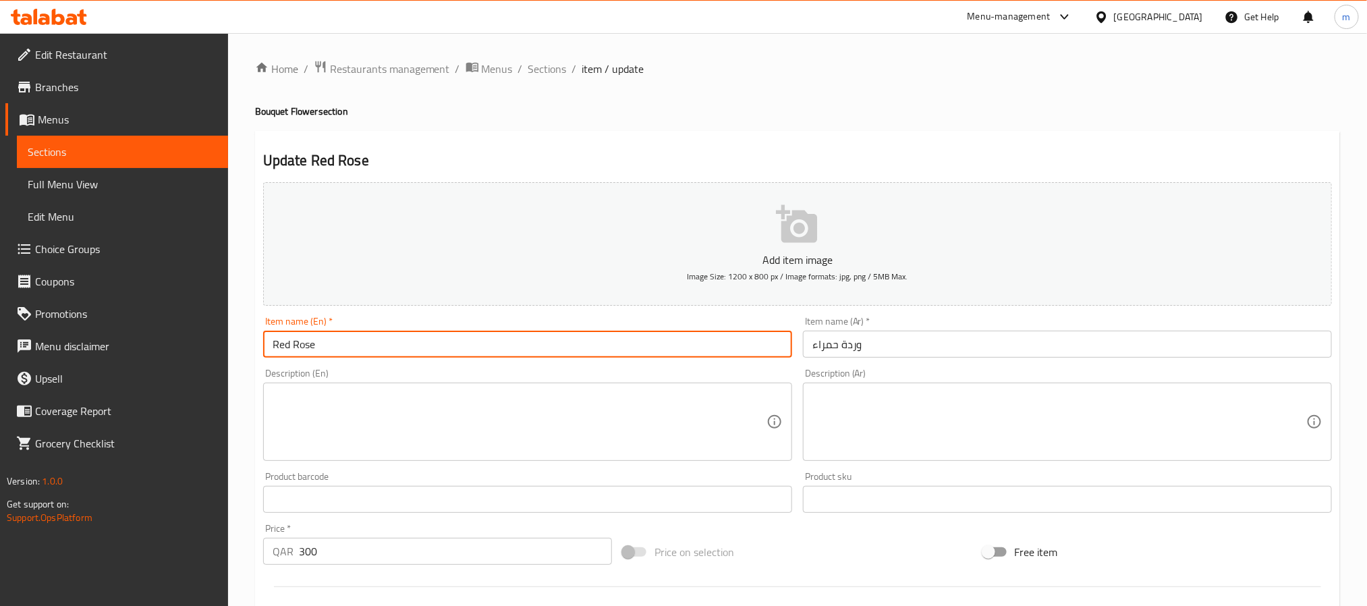
click at [405, 349] on input "Red Rose" at bounding box center [527, 344] width 529 height 27
paste input "Bouquet"
type input "Red Rose Bouquet"
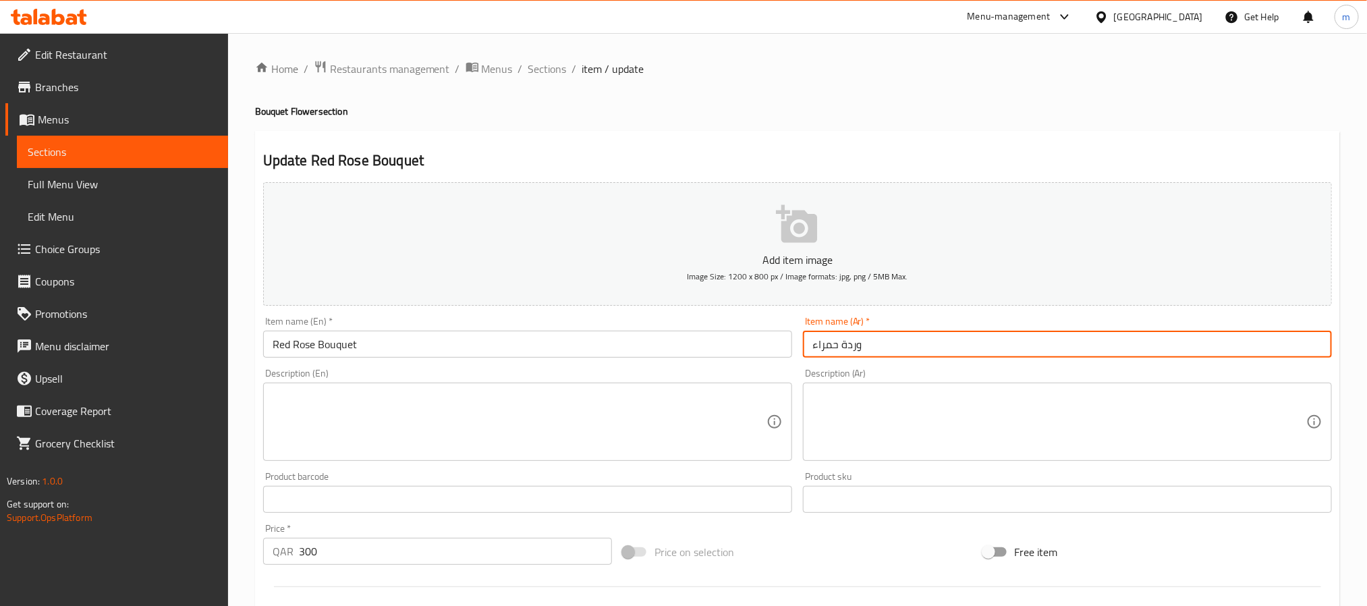
paste input "بوكية"
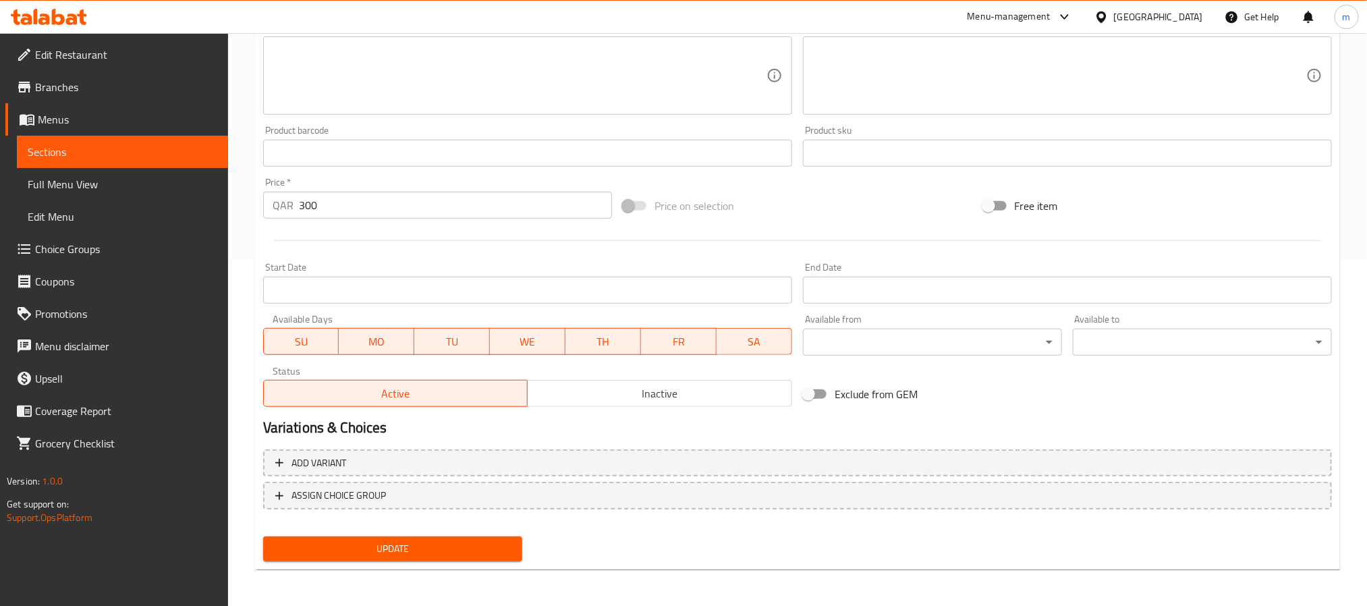
type input "وردة حمراء بوكية"
click at [330, 546] on span "Update" at bounding box center [392, 548] width 237 height 17
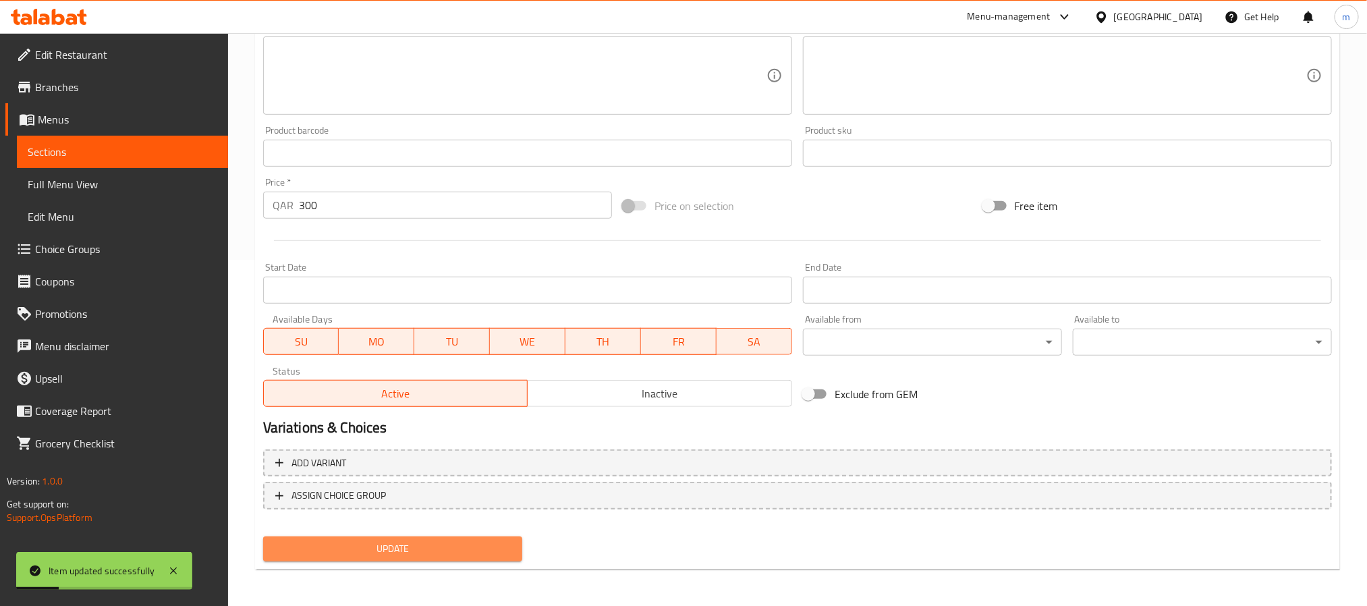
click at [459, 541] on span "Update" at bounding box center [392, 548] width 237 height 17
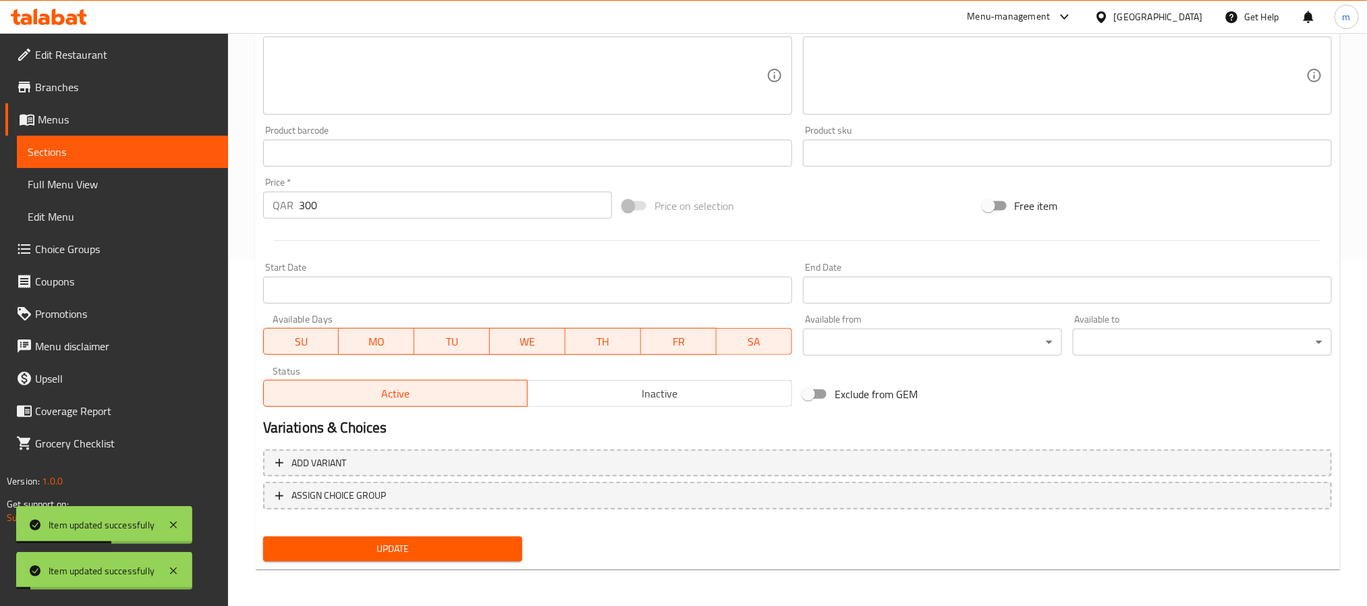
scroll to position [0, 0]
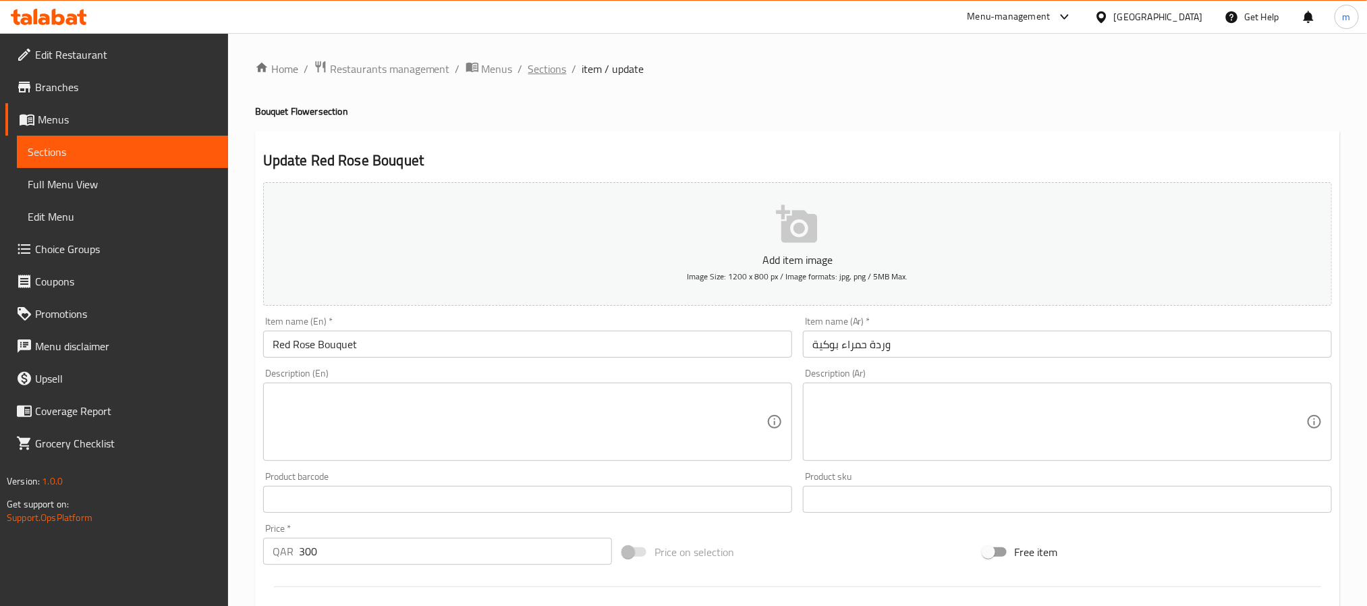
click at [538, 65] on span "Sections" at bounding box center [547, 69] width 38 height 16
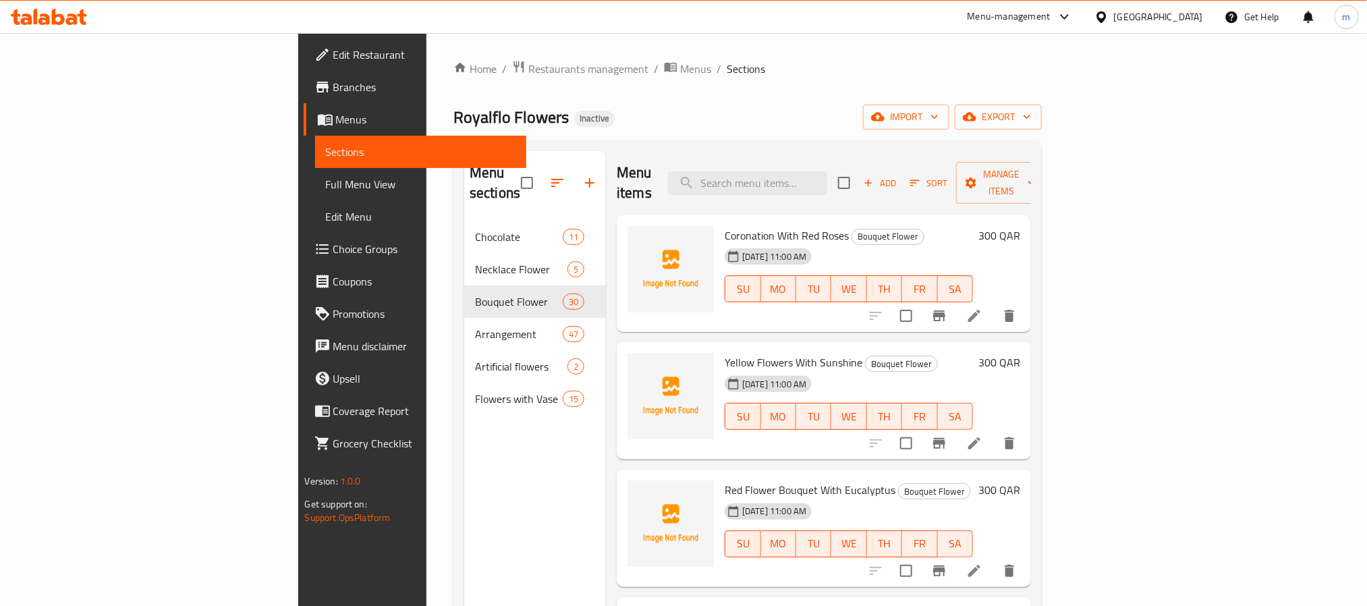
scroll to position [1160, 0]
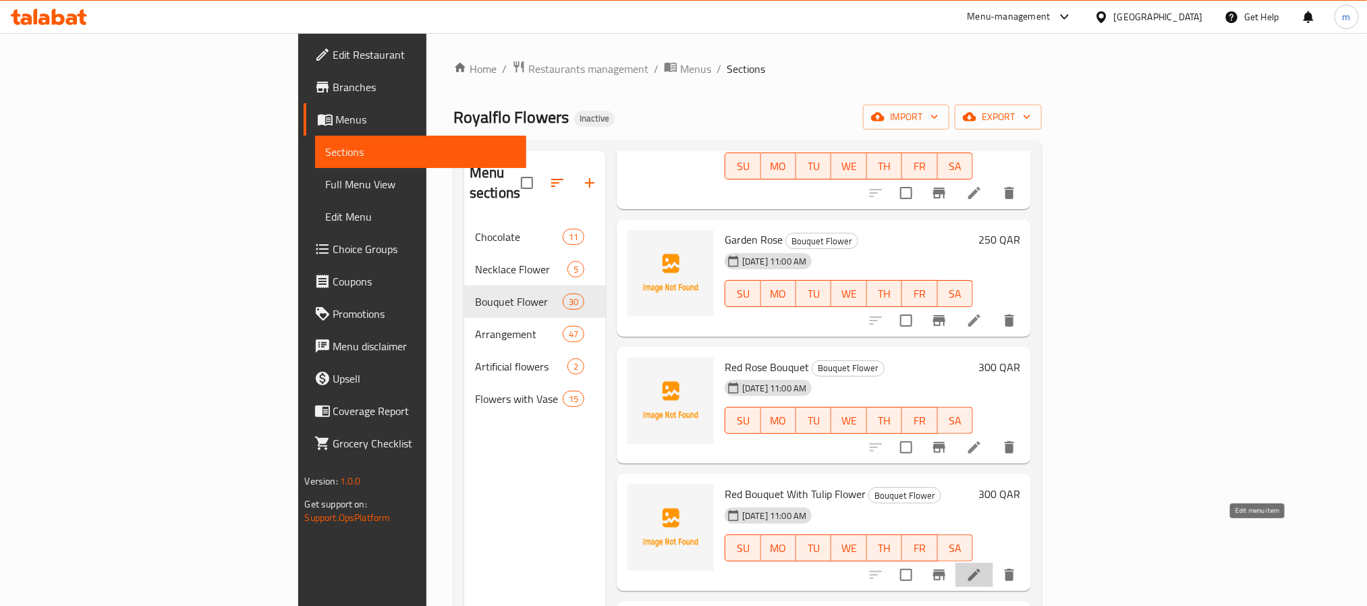
click at [982, 567] on icon at bounding box center [974, 575] width 16 height 16
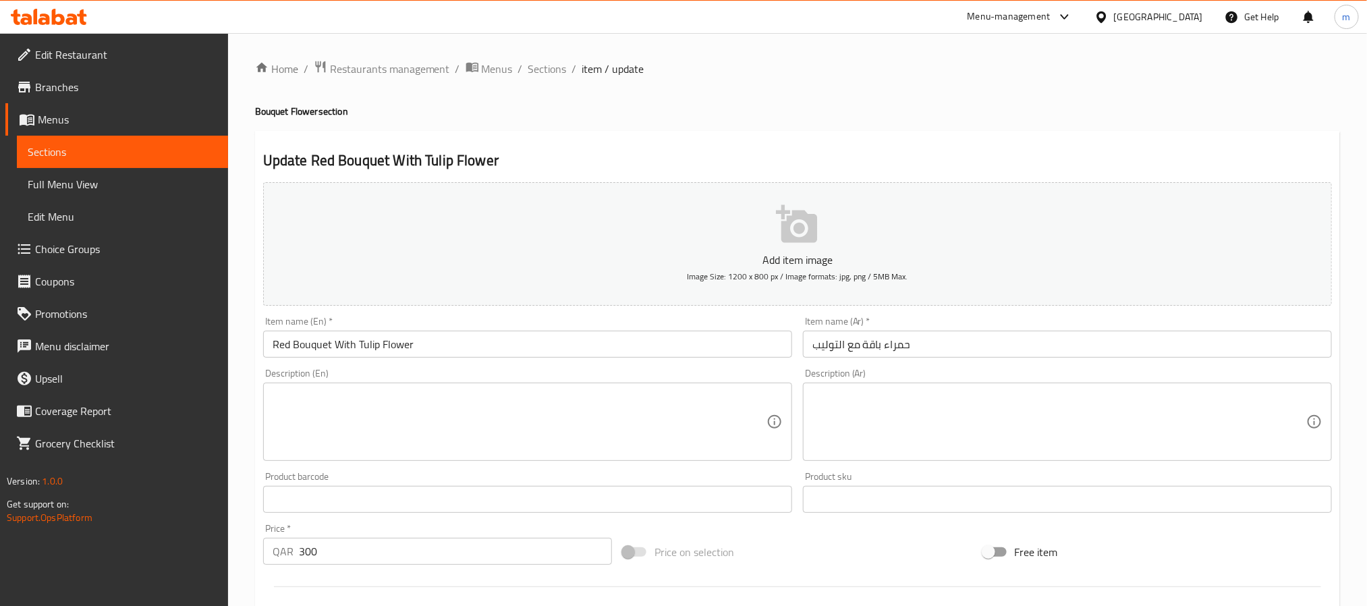
click at [942, 351] on input "حمراء باقة مع التوليب" at bounding box center [1067, 344] width 529 height 27
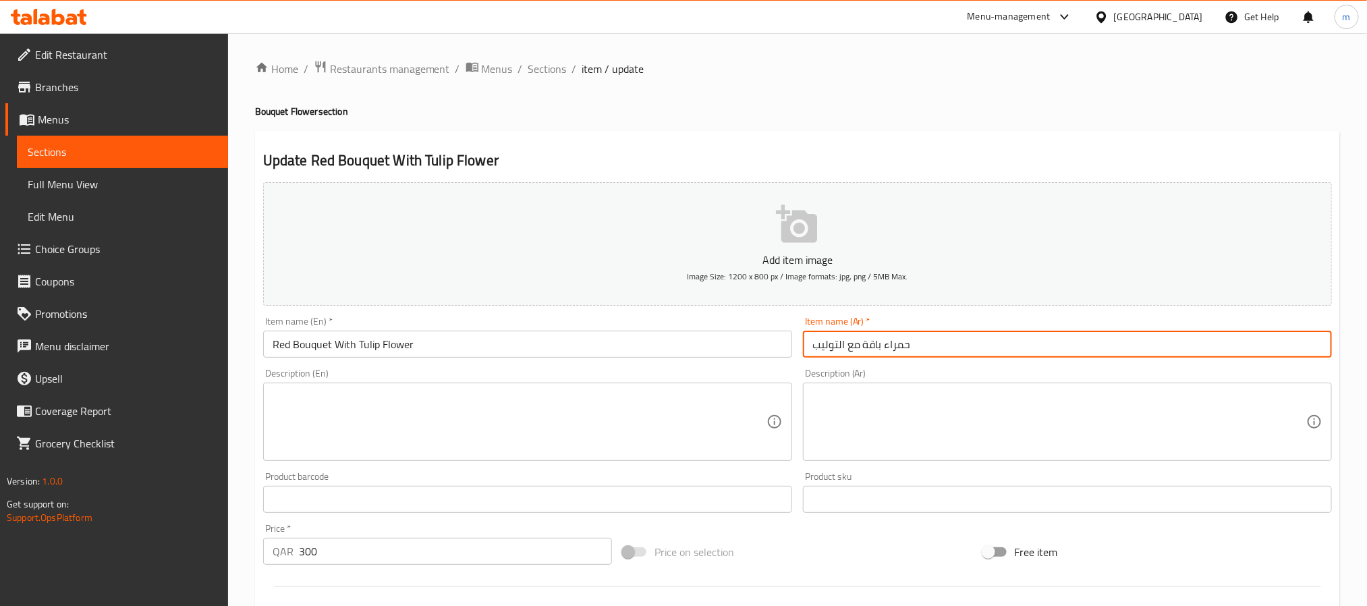
paste input "باقة حمراء مع زهرة"
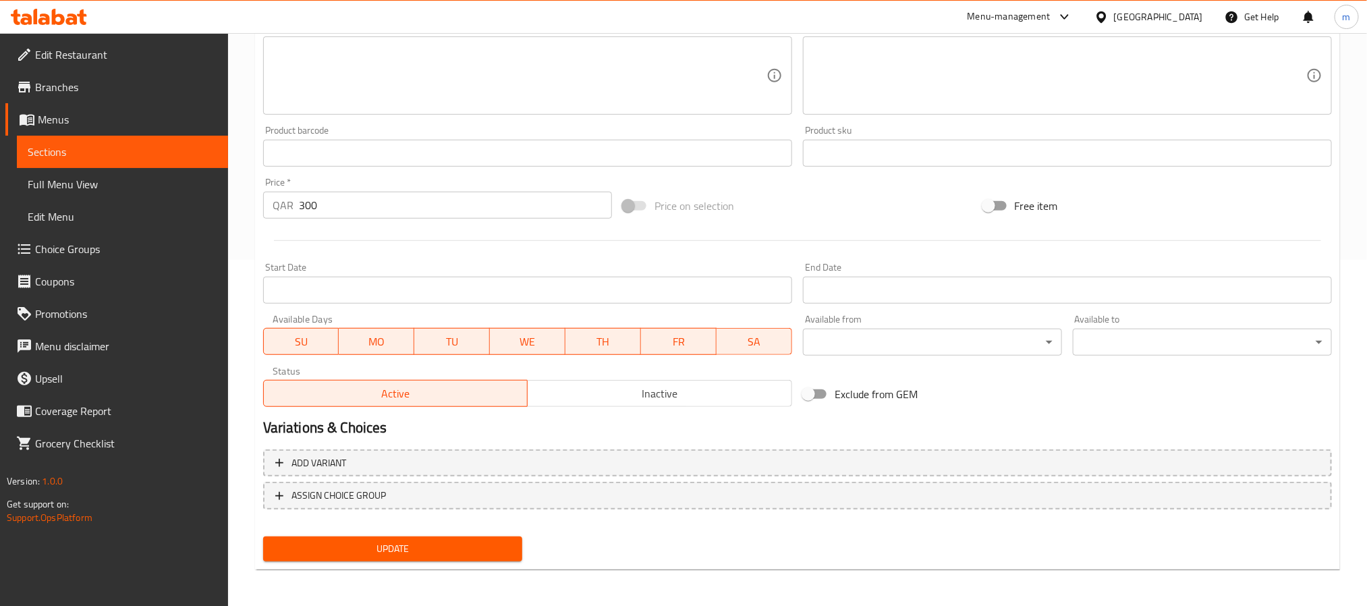
type input "باقة حمراء مع زهرة التوليب"
click at [474, 540] on span "Update" at bounding box center [392, 548] width 237 height 17
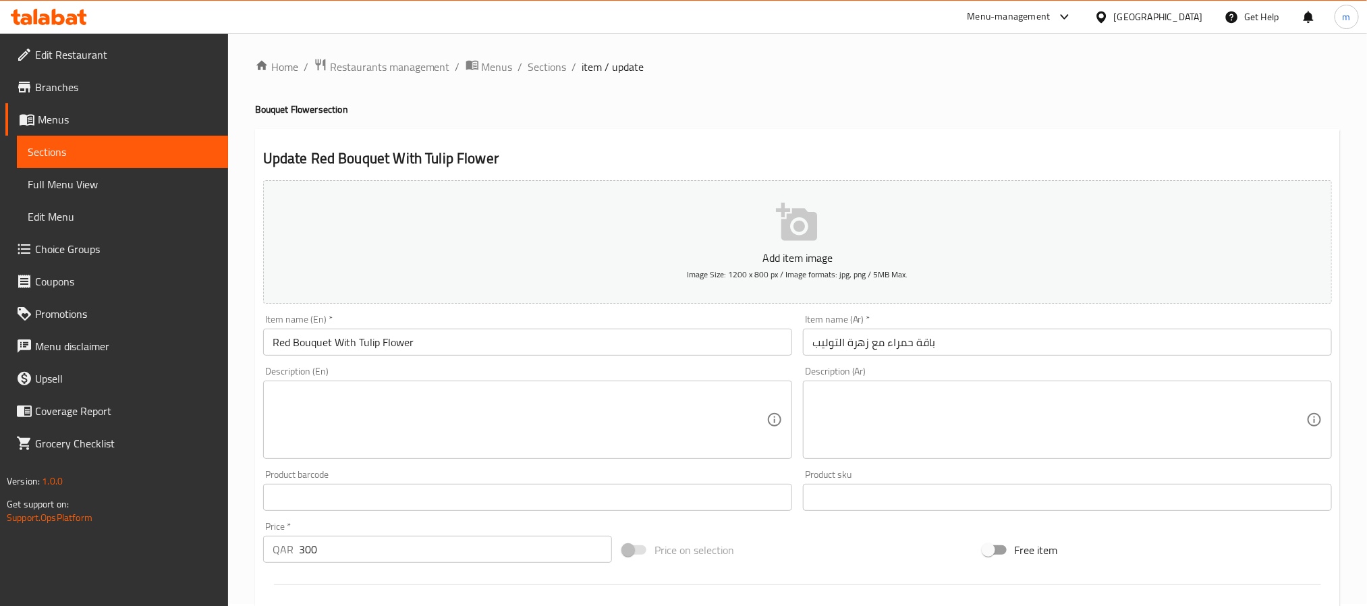
scroll to position [0, 0]
drag, startPoint x: 545, startPoint y: 67, endPoint x: 69, endPoint y: 268, distance: 516.1
click at [545, 67] on span "Sections" at bounding box center [547, 69] width 38 height 16
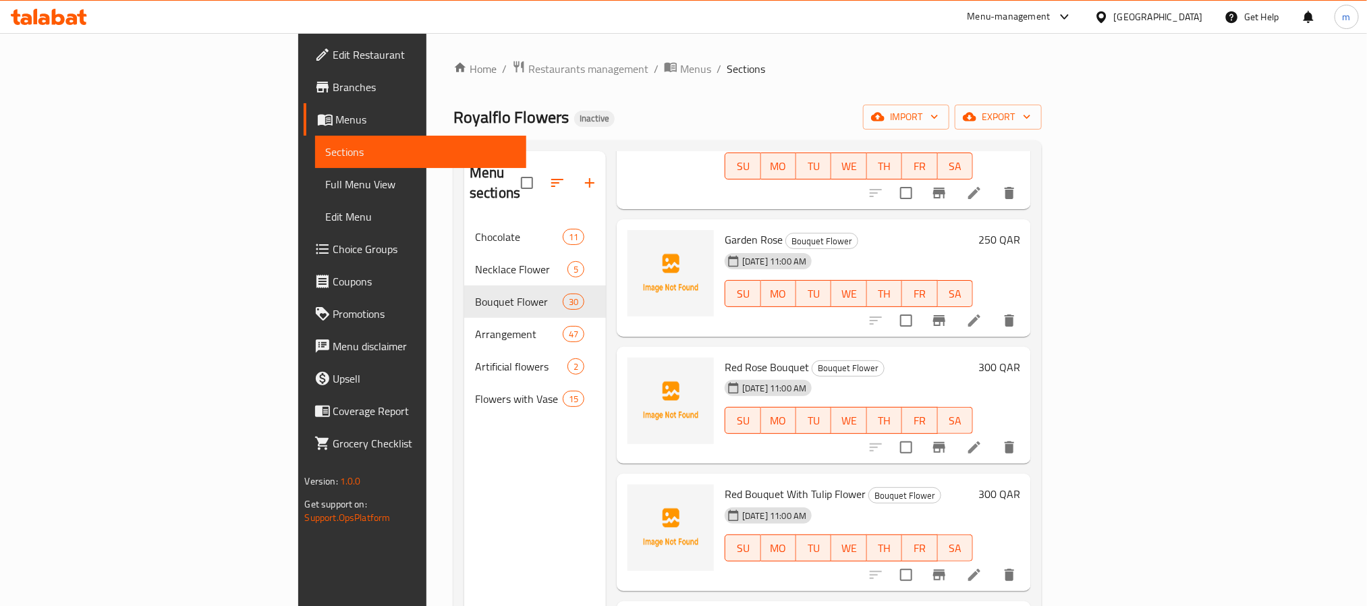
scroll to position [1362, 0]
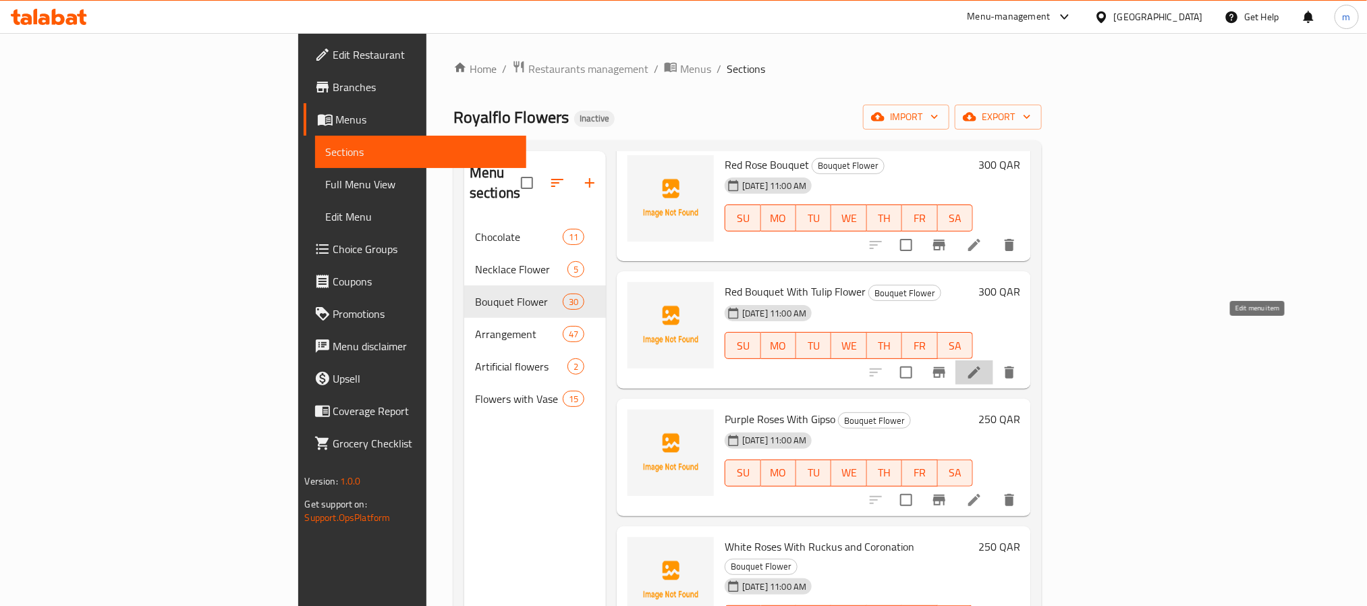
click at [982, 364] on icon at bounding box center [974, 372] width 16 height 16
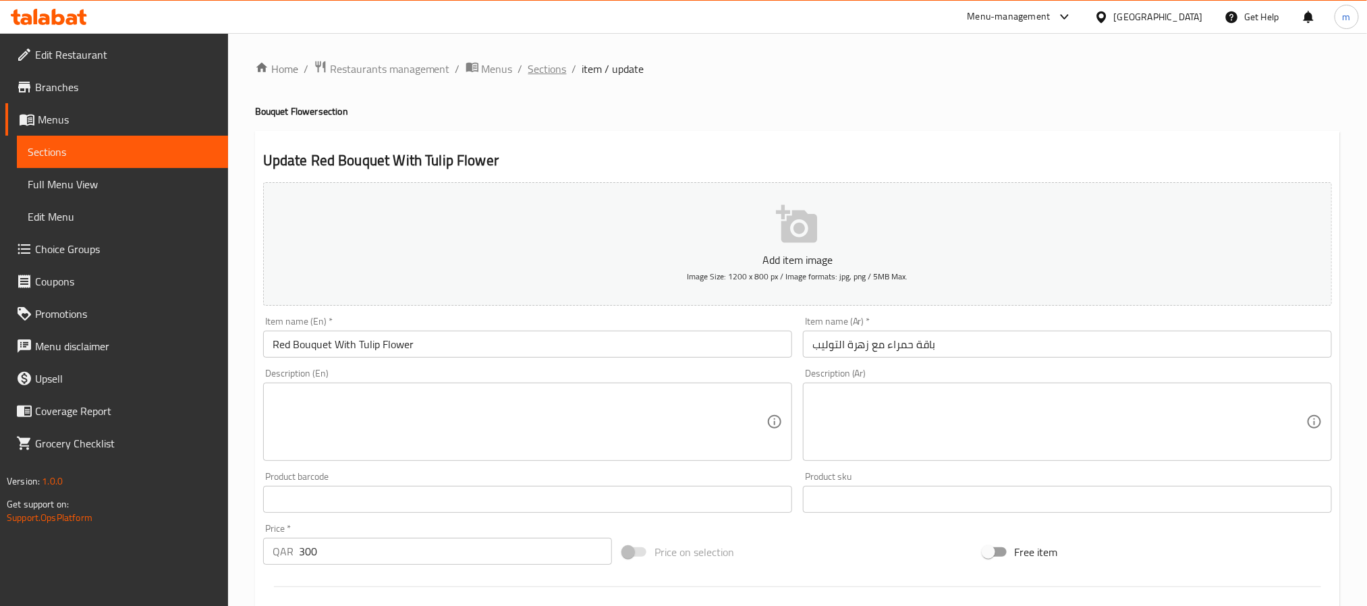
click at [536, 73] on span "Sections" at bounding box center [547, 69] width 38 height 16
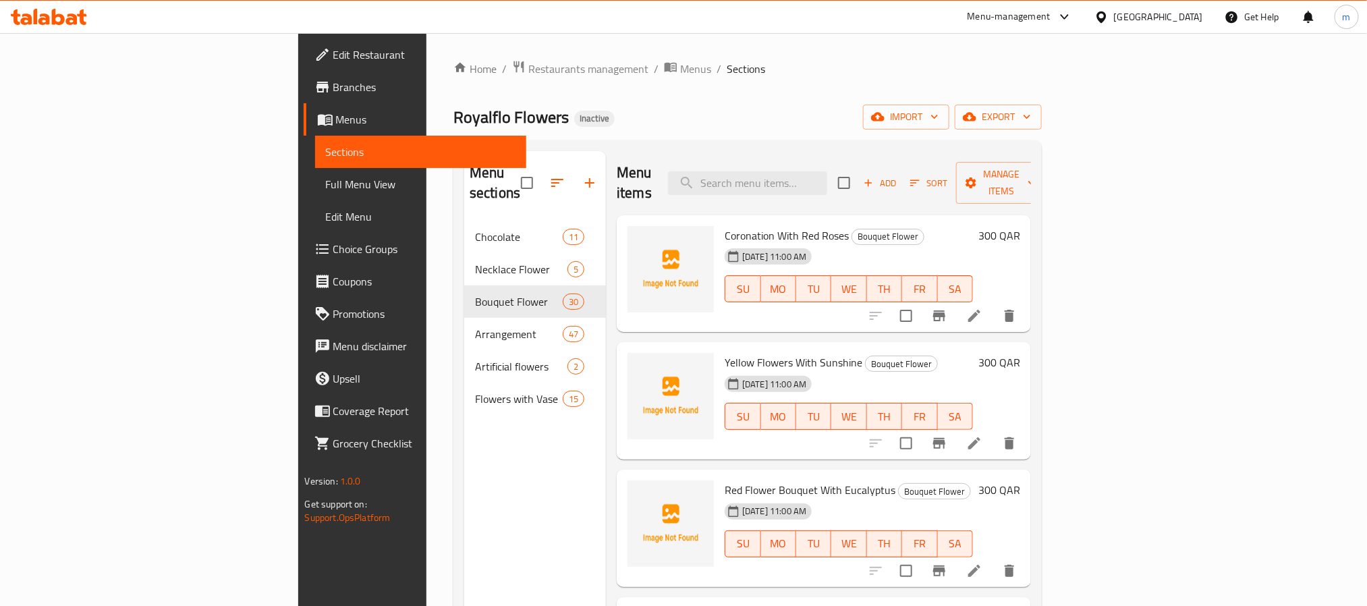
scroll to position [1413, 0]
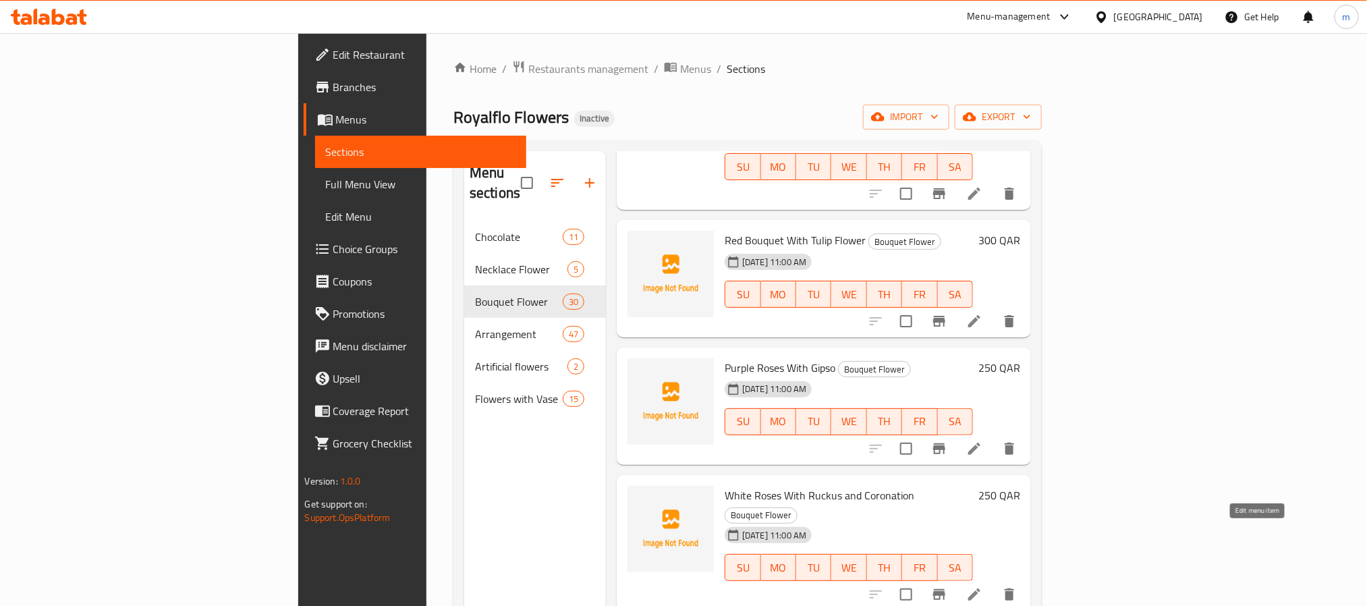
click at [980, 588] on icon at bounding box center [974, 594] width 12 height 12
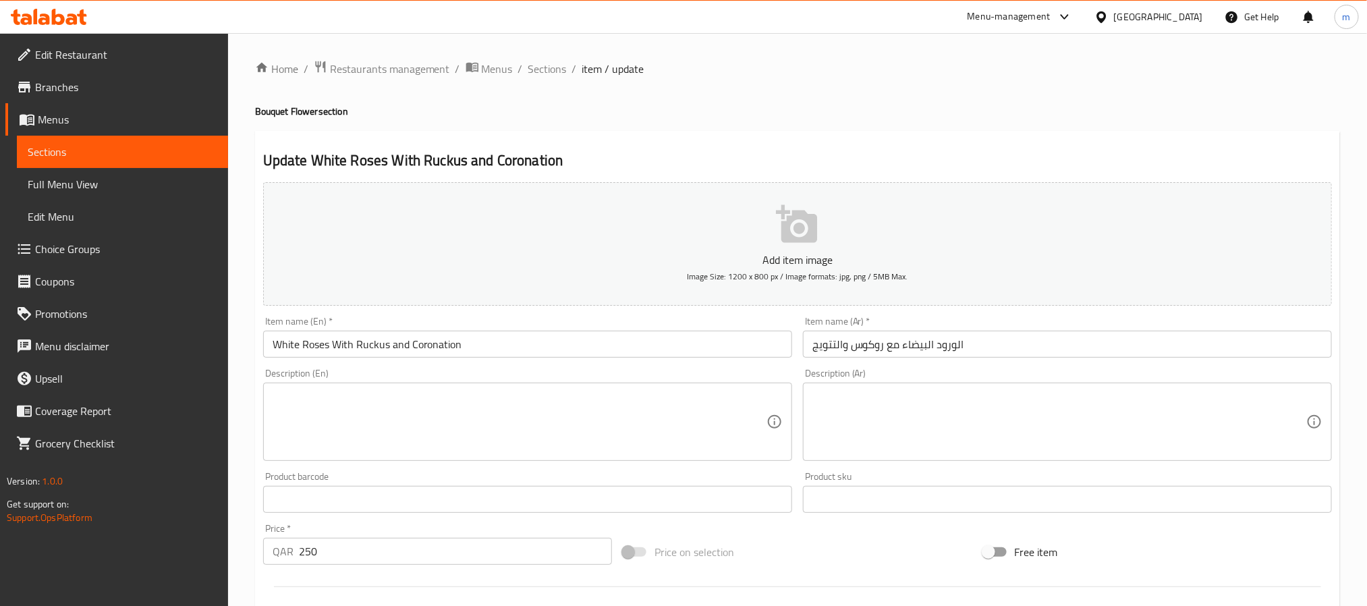
click at [634, 351] on input "White Roses With Ruckus and Coronation" at bounding box center [527, 344] width 529 height 27
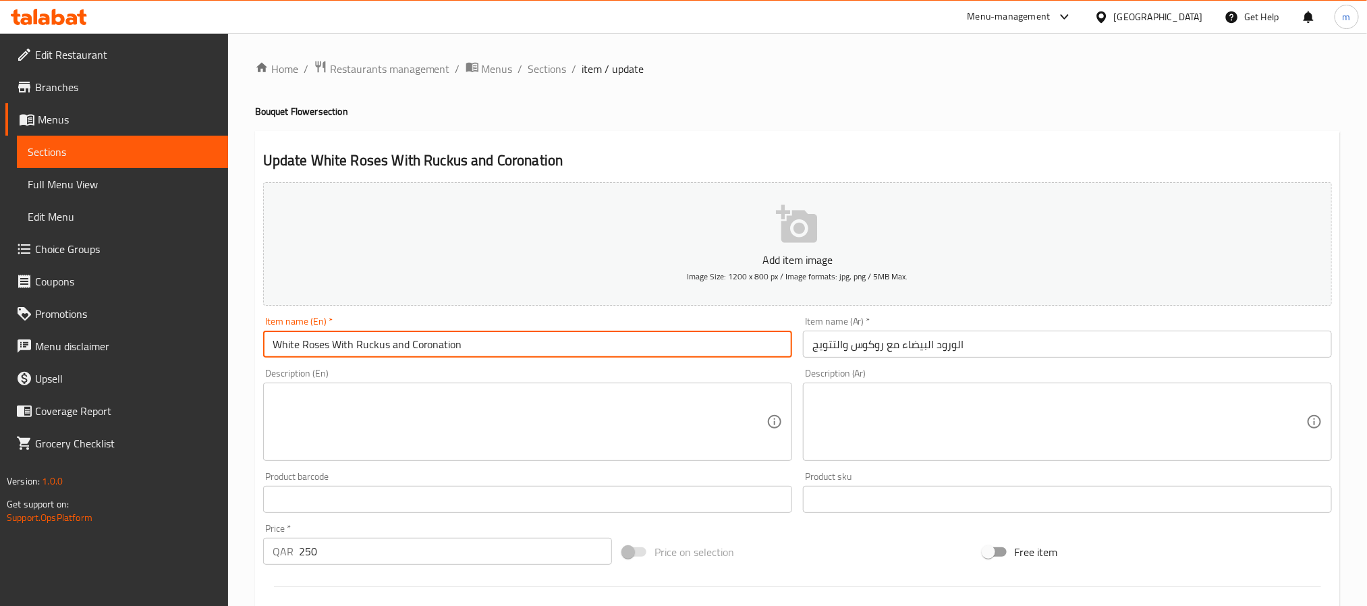
paste input "sc"
type input "White Roses With Ruscus and Coronation"
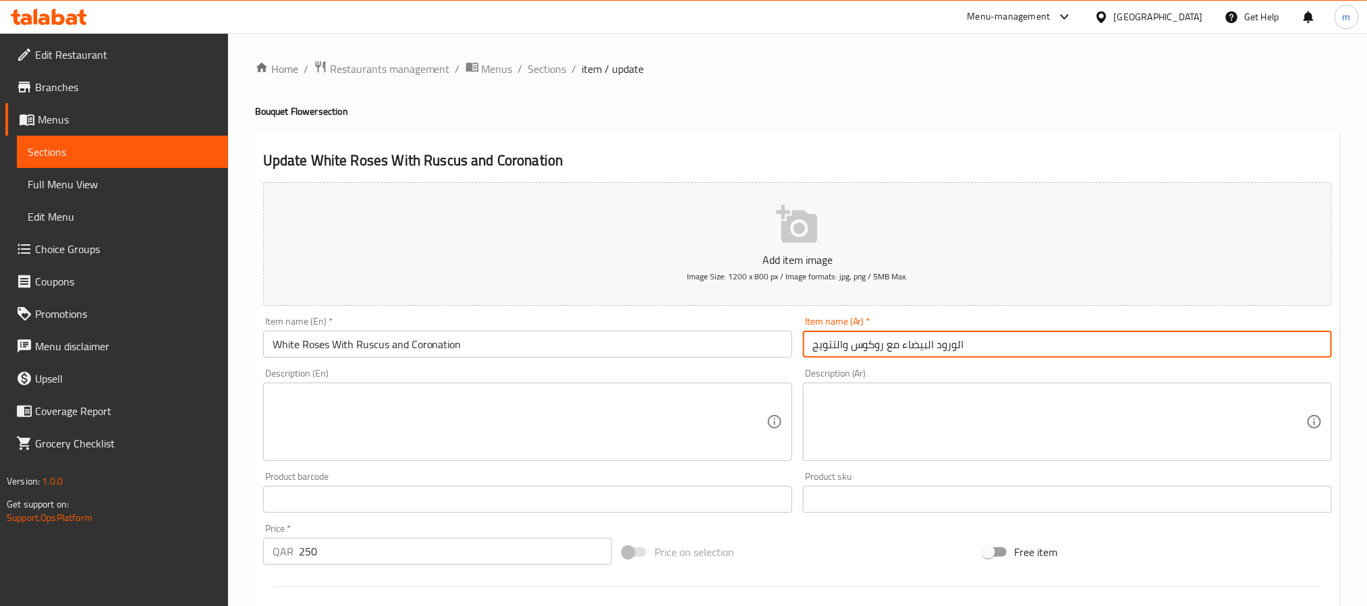
paste input "فندر وكورونيشن"
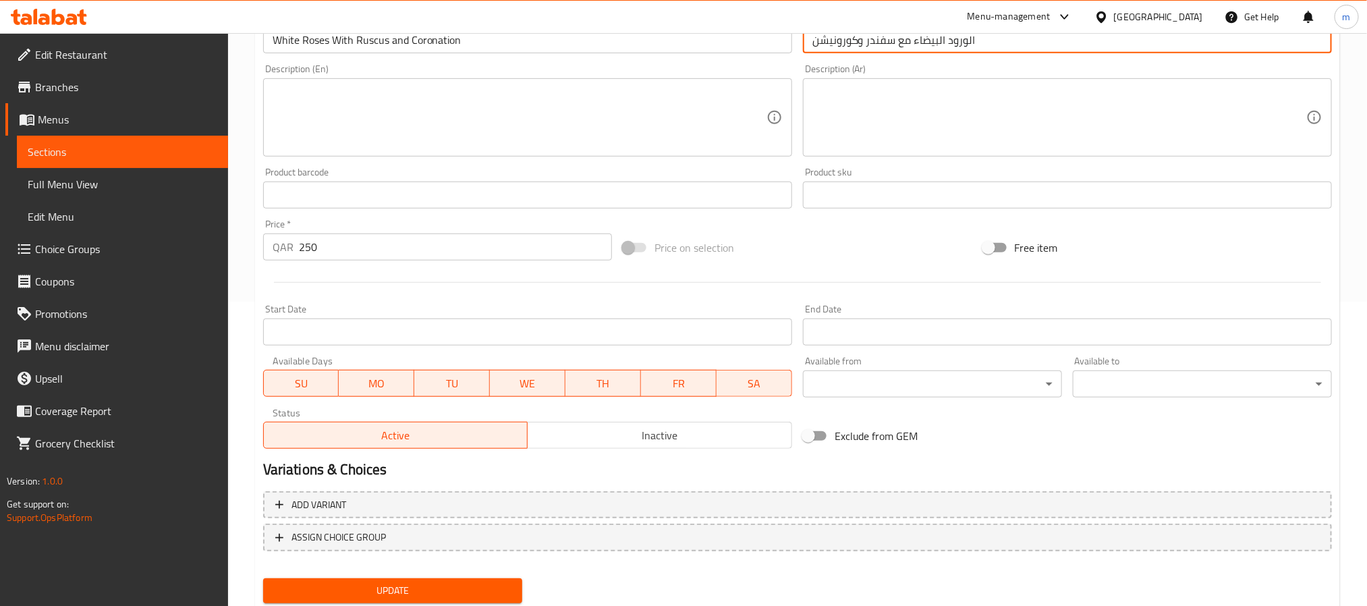
scroll to position [346, 0]
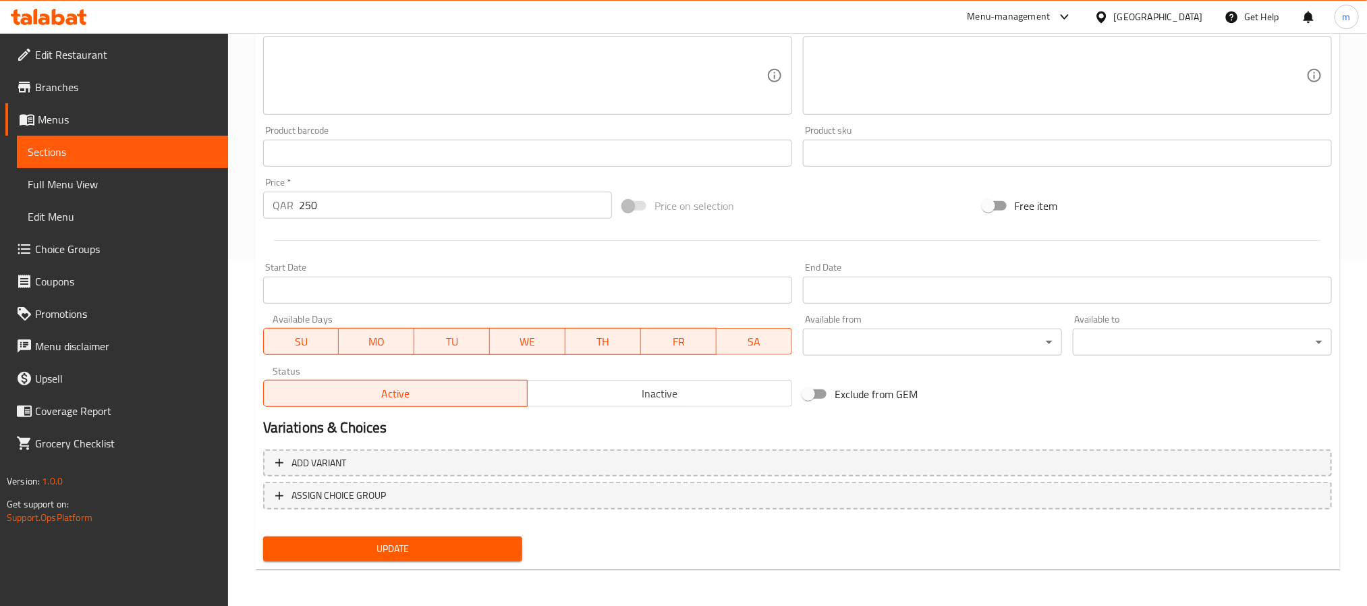
type input "الورود البيضاء مع سفندر وكورونيشن"
click at [430, 549] on span "Update" at bounding box center [392, 548] width 237 height 17
click at [430, 549] on div at bounding box center [683, 303] width 1367 height 606
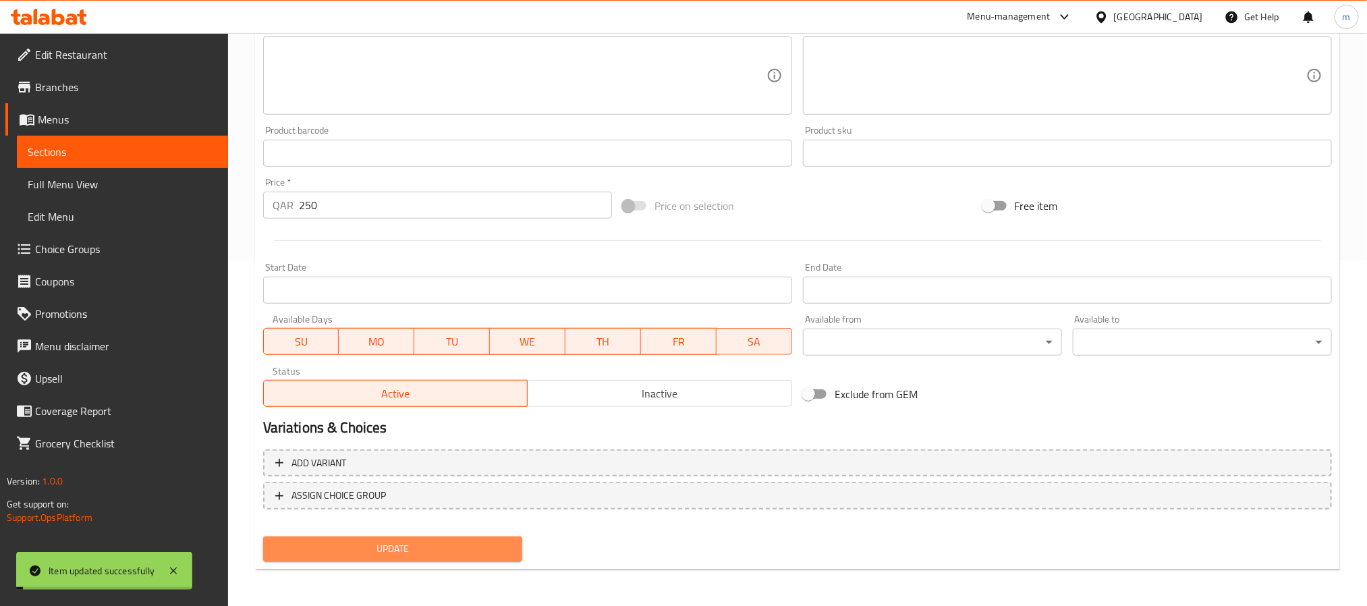
click at [430, 549] on span "Update" at bounding box center [392, 548] width 237 height 17
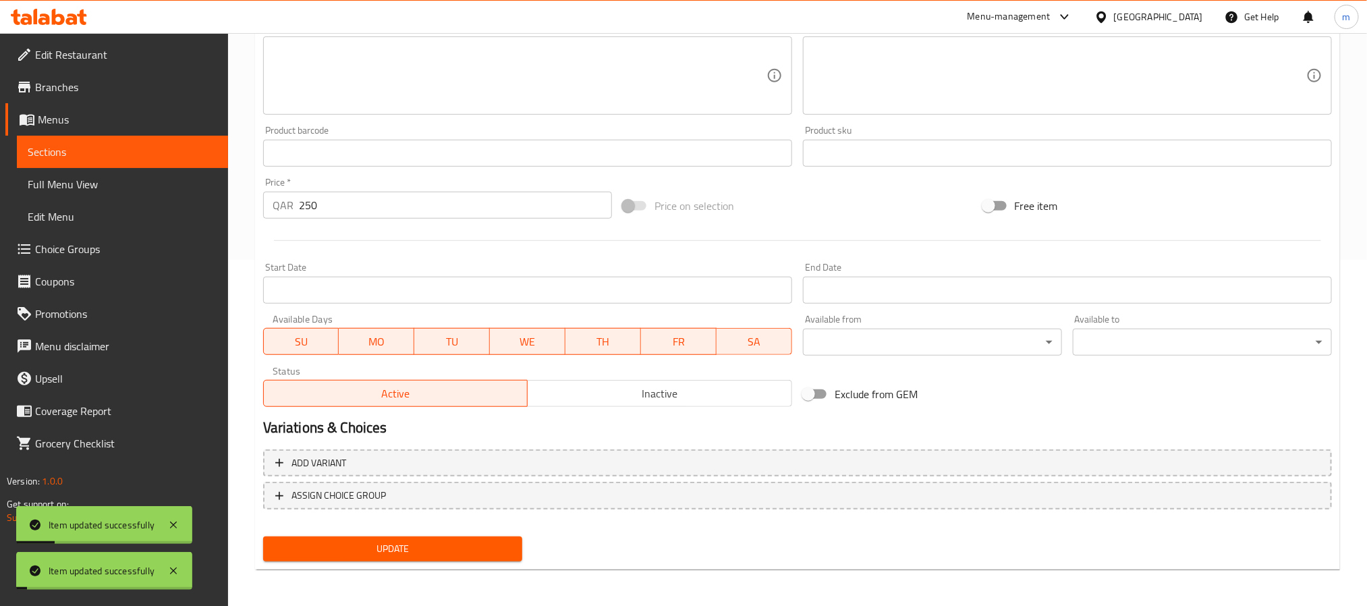
scroll to position [0, 0]
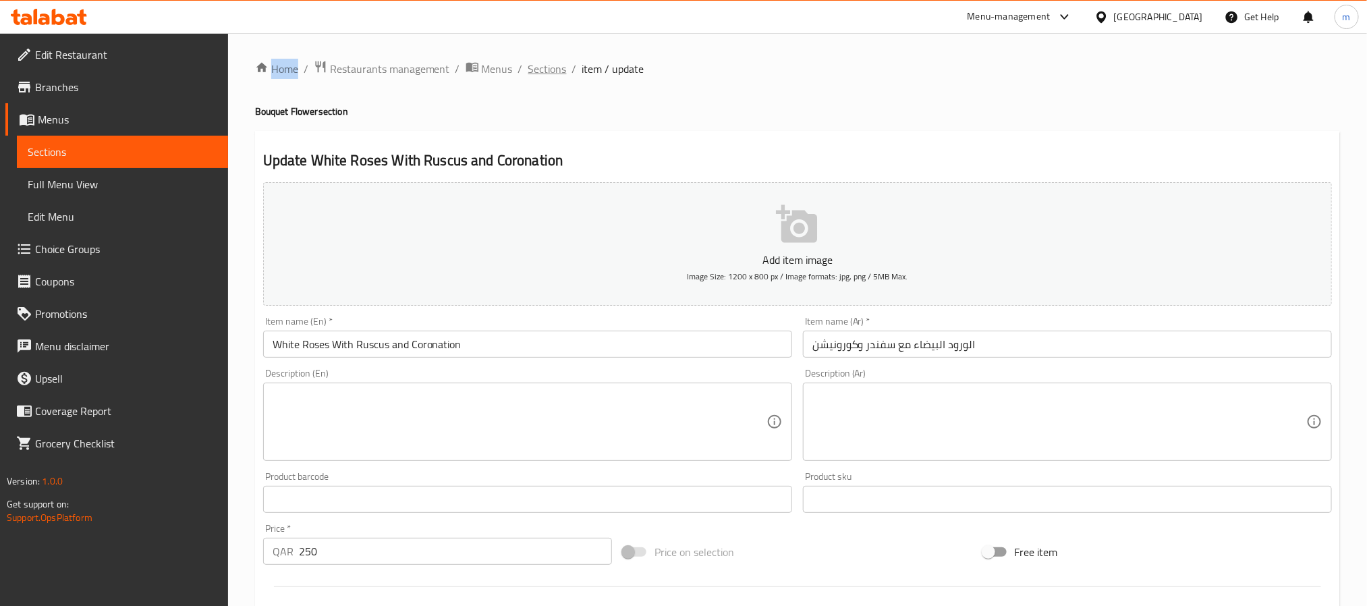
click at [544, 69] on span "Sections" at bounding box center [547, 69] width 38 height 16
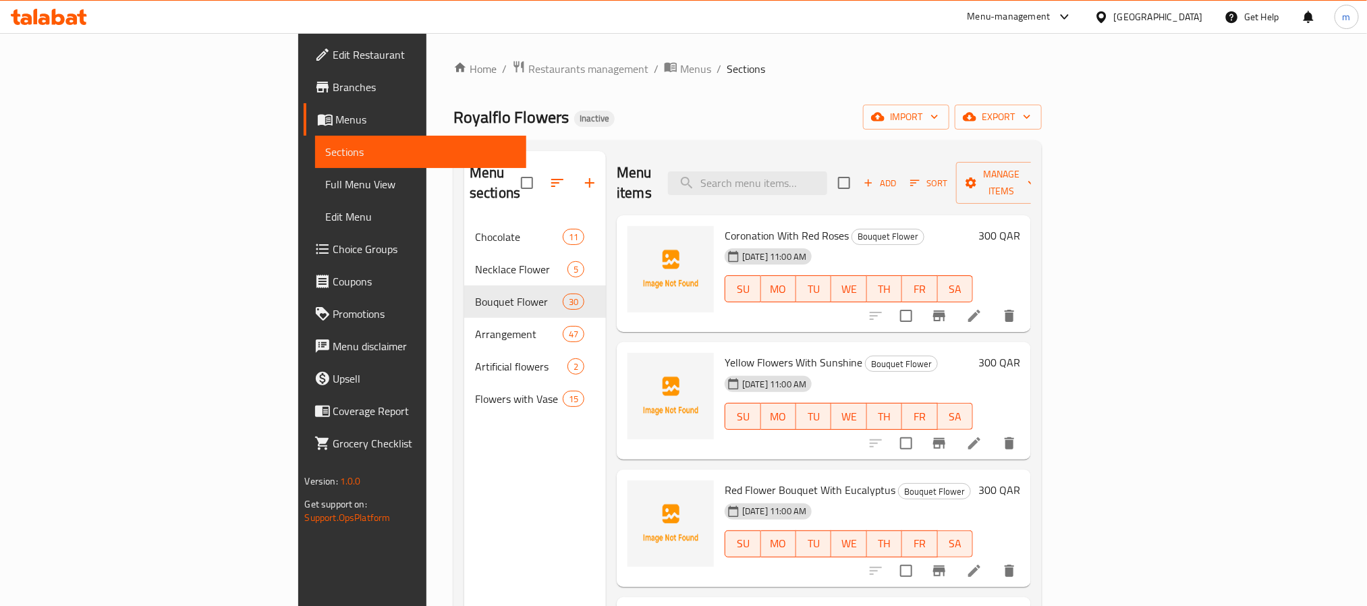
click at [959, 146] on div "Menu sections Chocolate 11 Necklace Flower 5 Bouquet Flower 30 Arrangement 47 A…" at bounding box center [747, 453] width 588 height 627
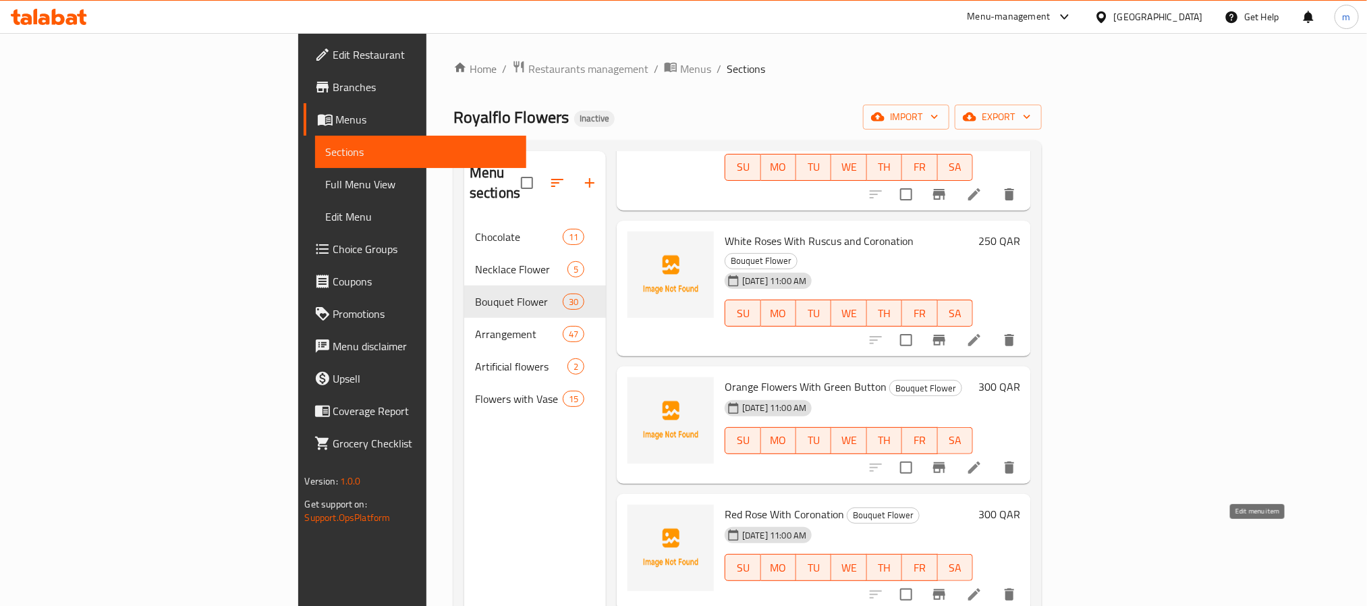
click at [982, 586] on icon at bounding box center [974, 594] width 16 height 16
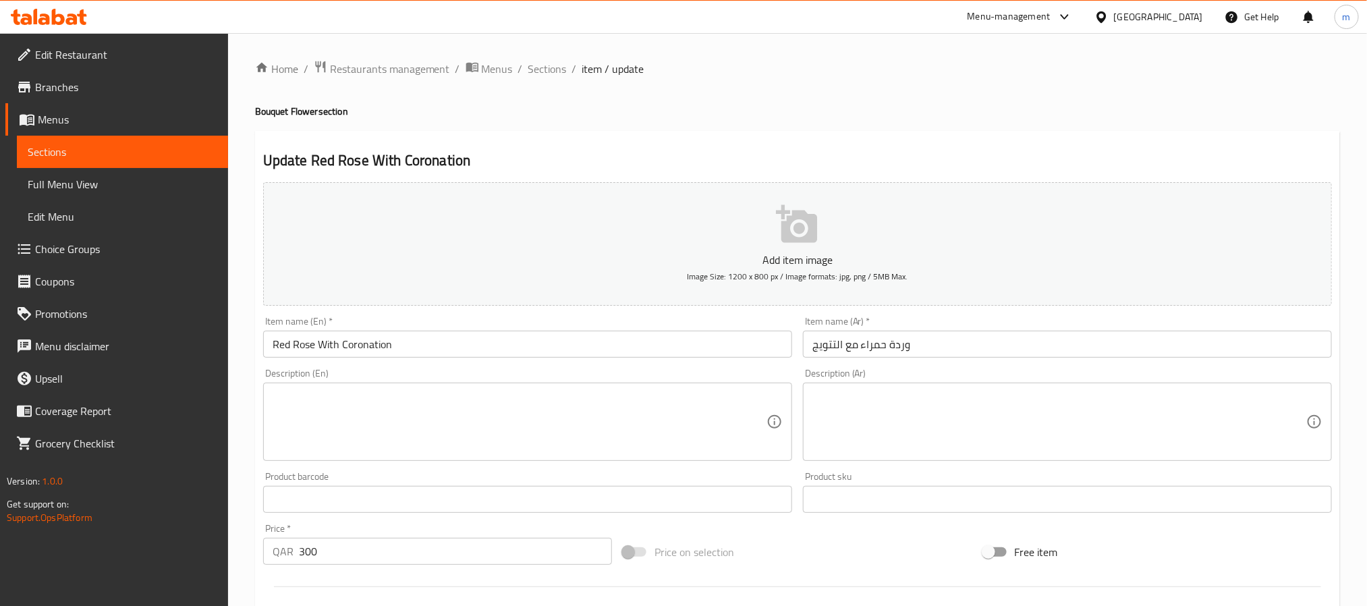
click at [942, 346] on input "وردة حمراء مع التتويج" at bounding box center [1067, 344] width 529 height 27
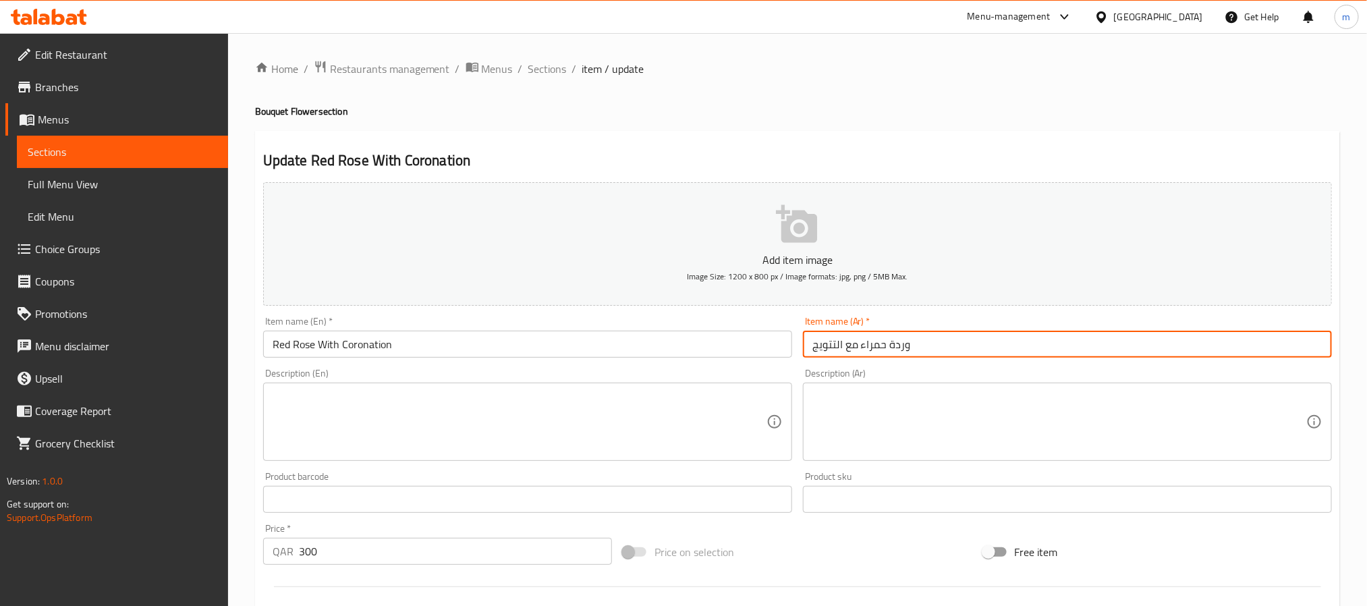
click at [967, 345] on input "وردة حمراء مع التتويج" at bounding box center [1067, 344] width 529 height 27
paste input "كورونيشن"
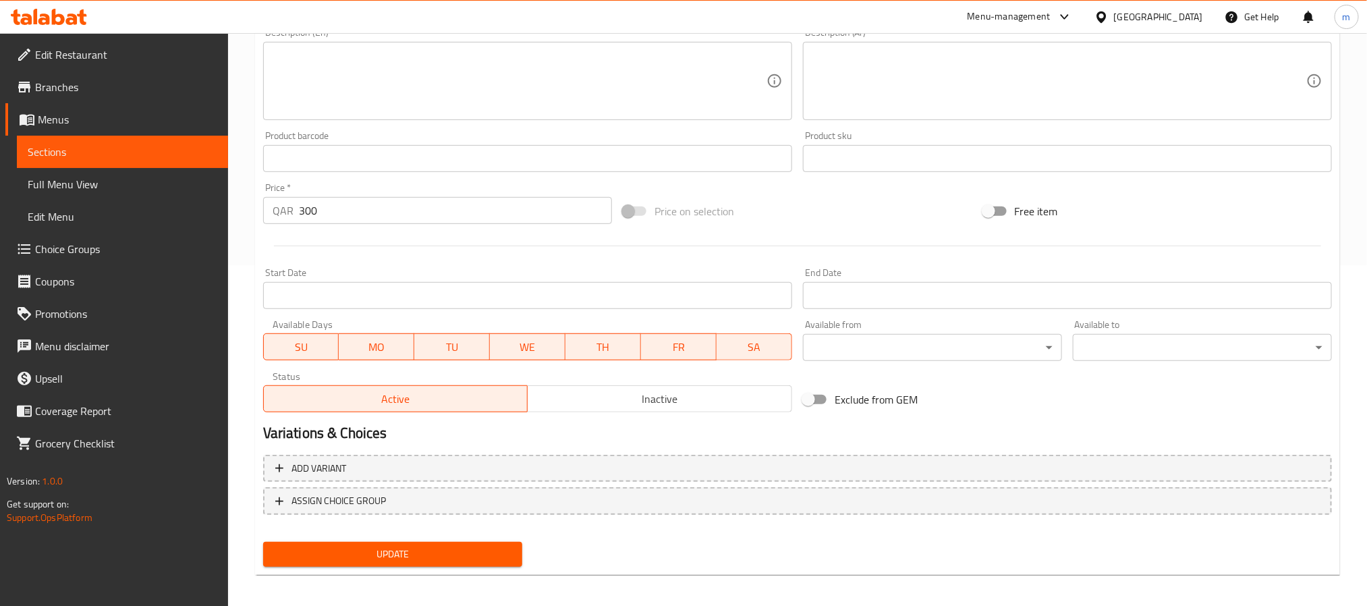
scroll to position [346, 0]
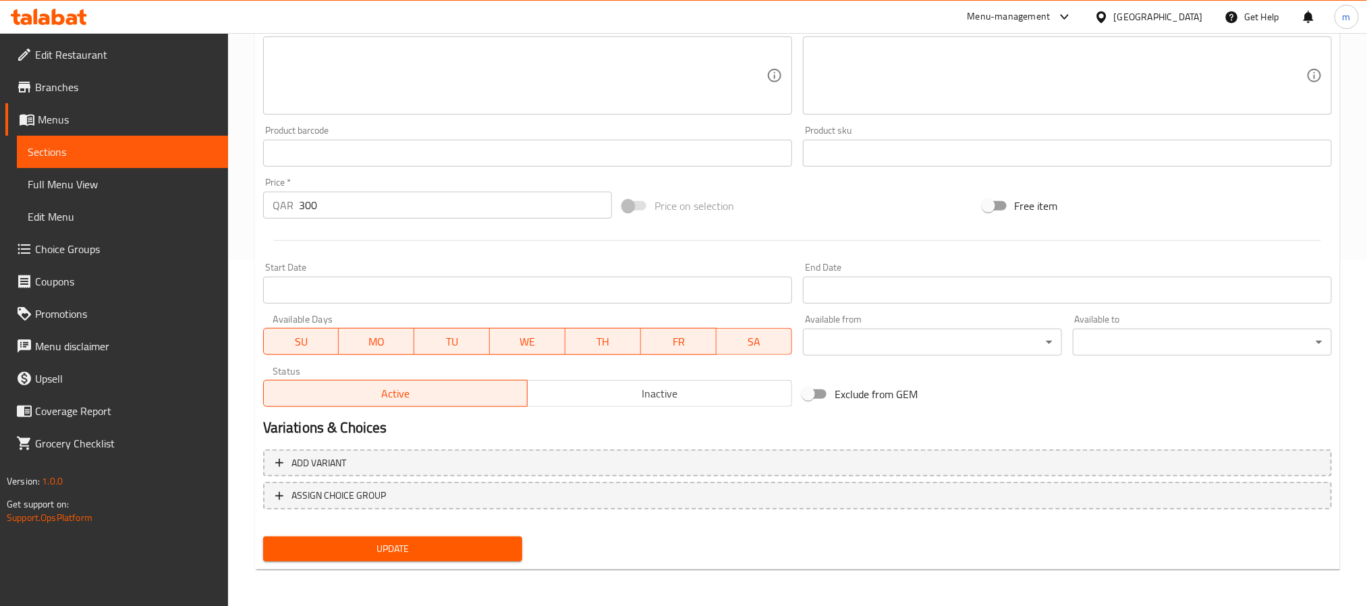
type input "وردة حمراء مع كورونيشن"
click at [407, 536] on button "Update" at bounding box center [392, 548] width 259 height 25
click at [389, 549] on span "Update" at bounding box center [392, 548] width 237 height 17
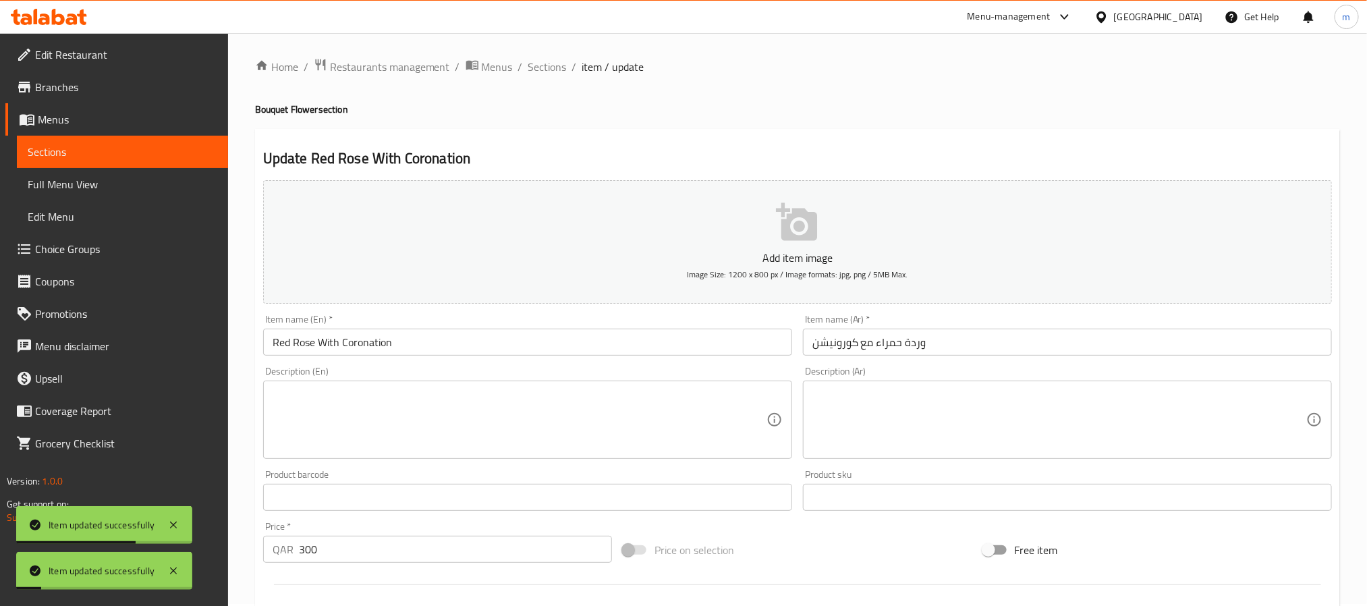
scroll to position [0, 0]
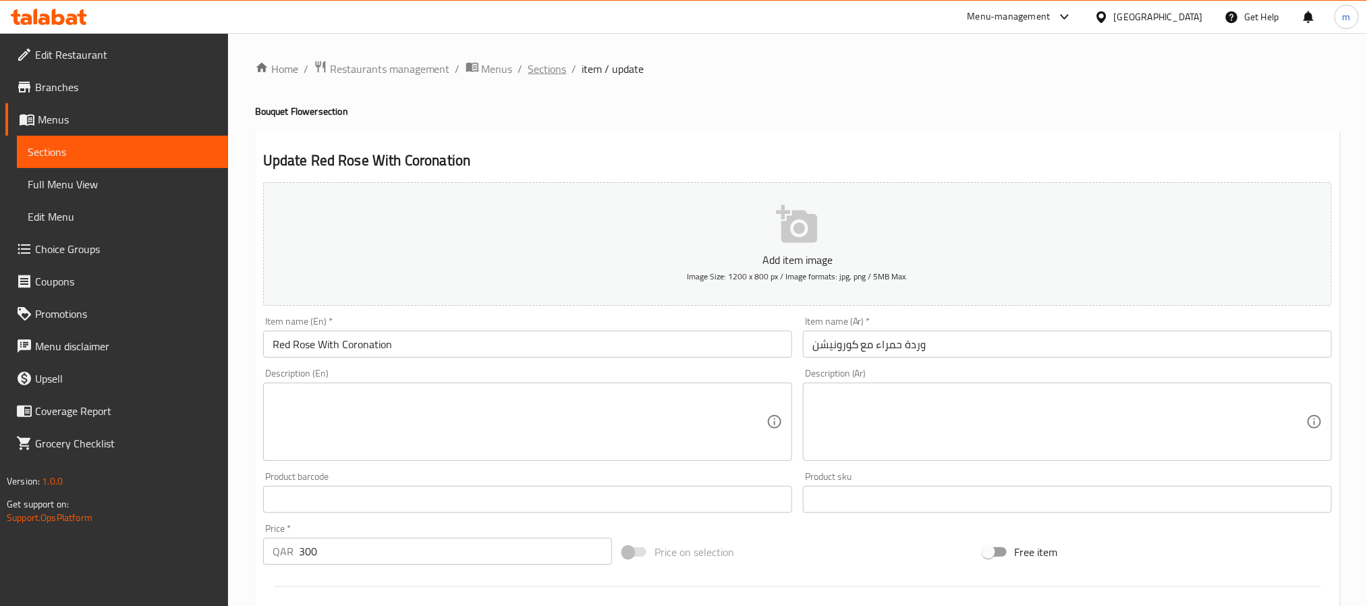
click at [543, 67] on span "Sections" at bounding box center [547, 69] width 38 height 16
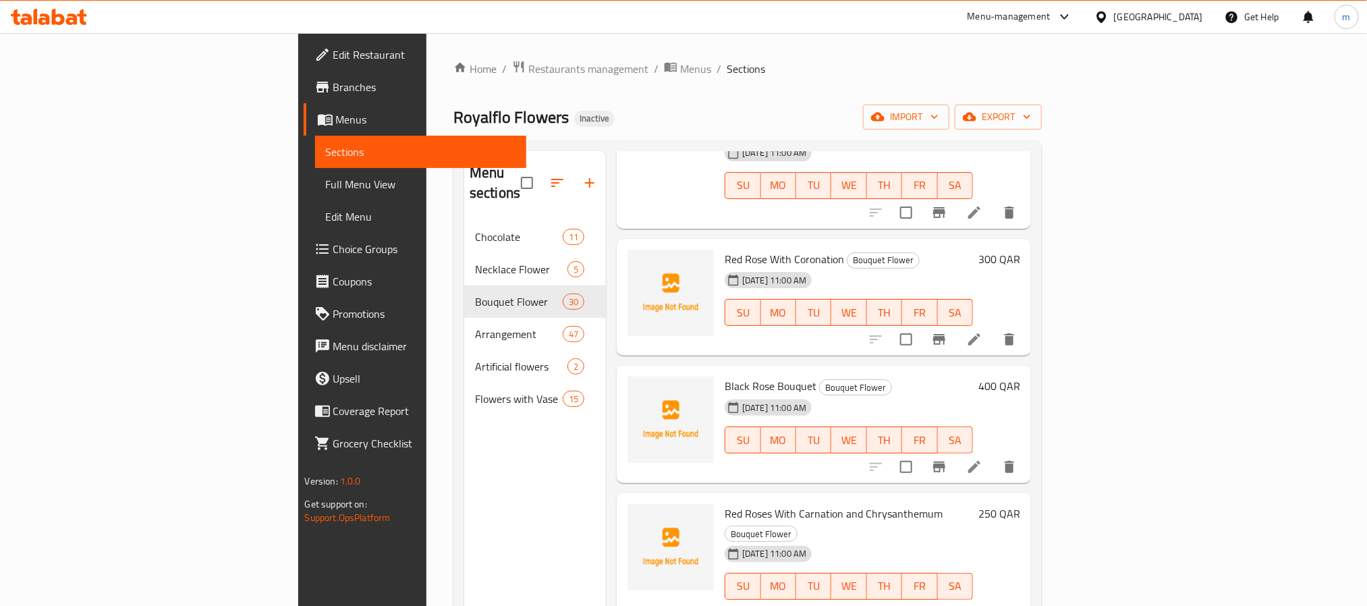
scroll to position [2024, 0]
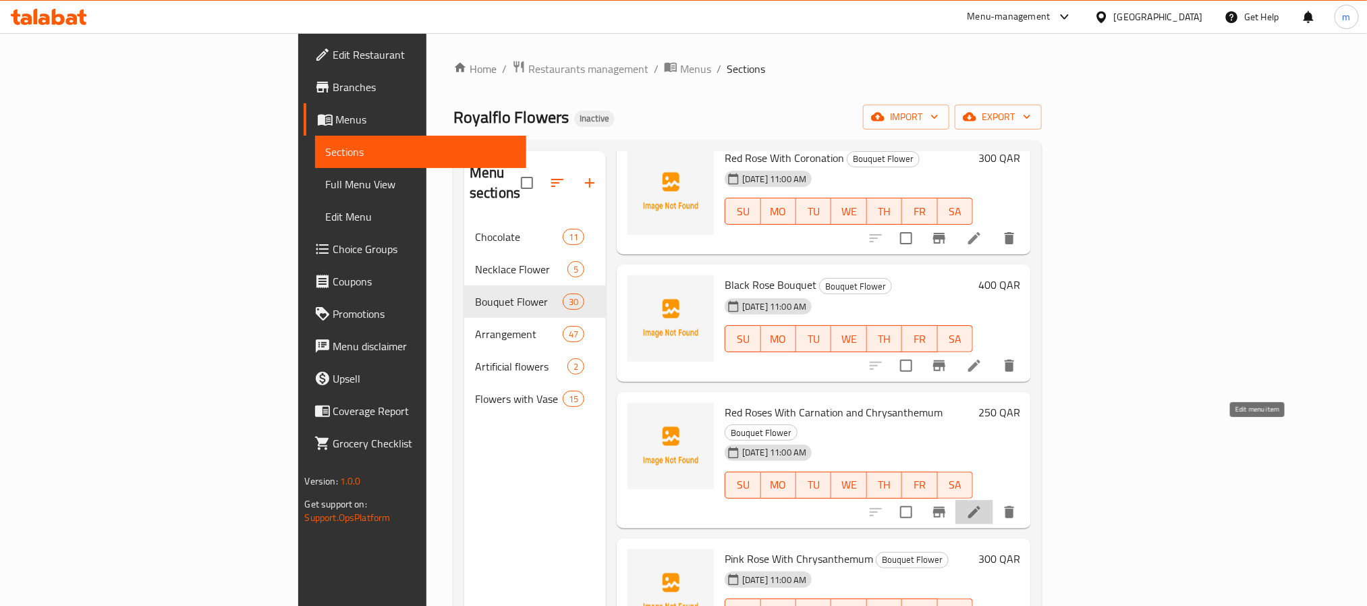
click at [982, 504] on icon at bounding box center [974, 512] width 16 height 16
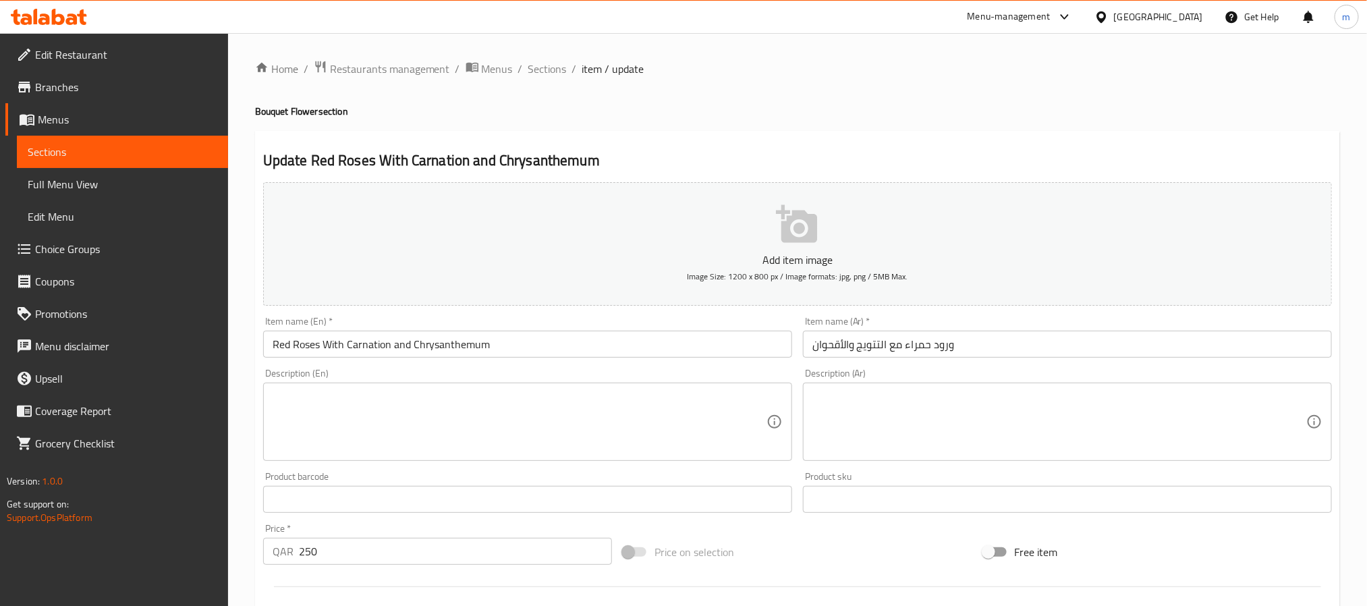
click at [526, 347] on input "Red Roses With Carnation and Chrysanthemum" at bounding box center [527, 344] width 529 height 27
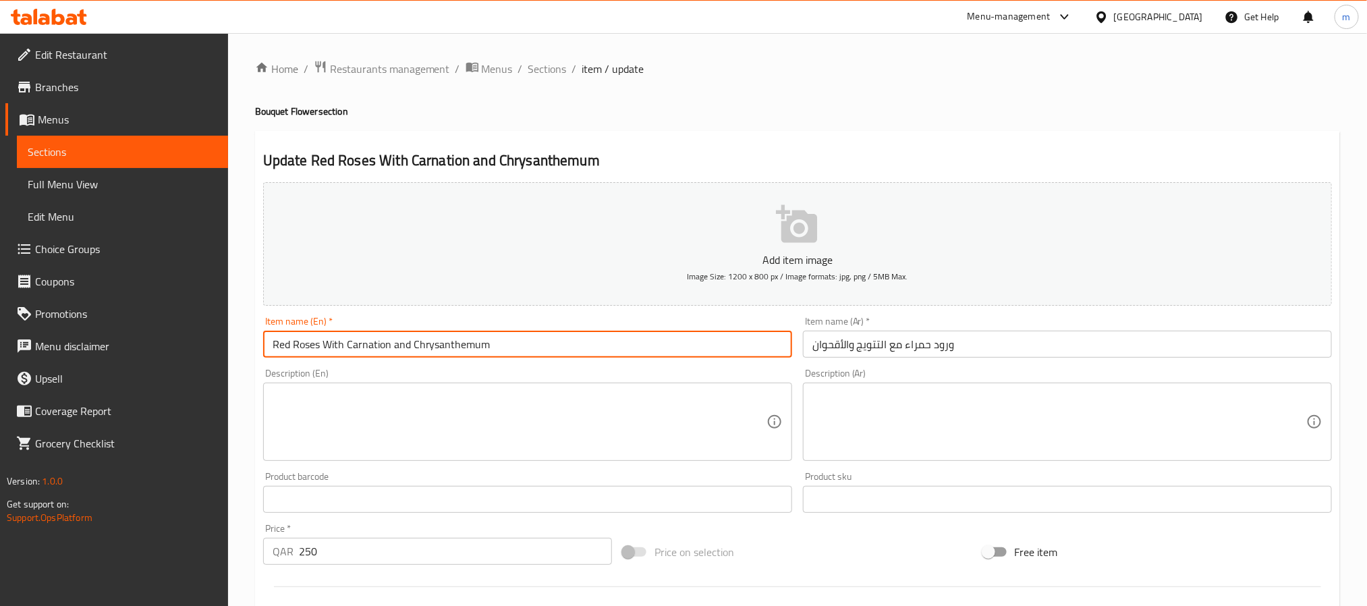
paste input "oro"
type input "Red Roses With Coronation and Chrysanthemum"
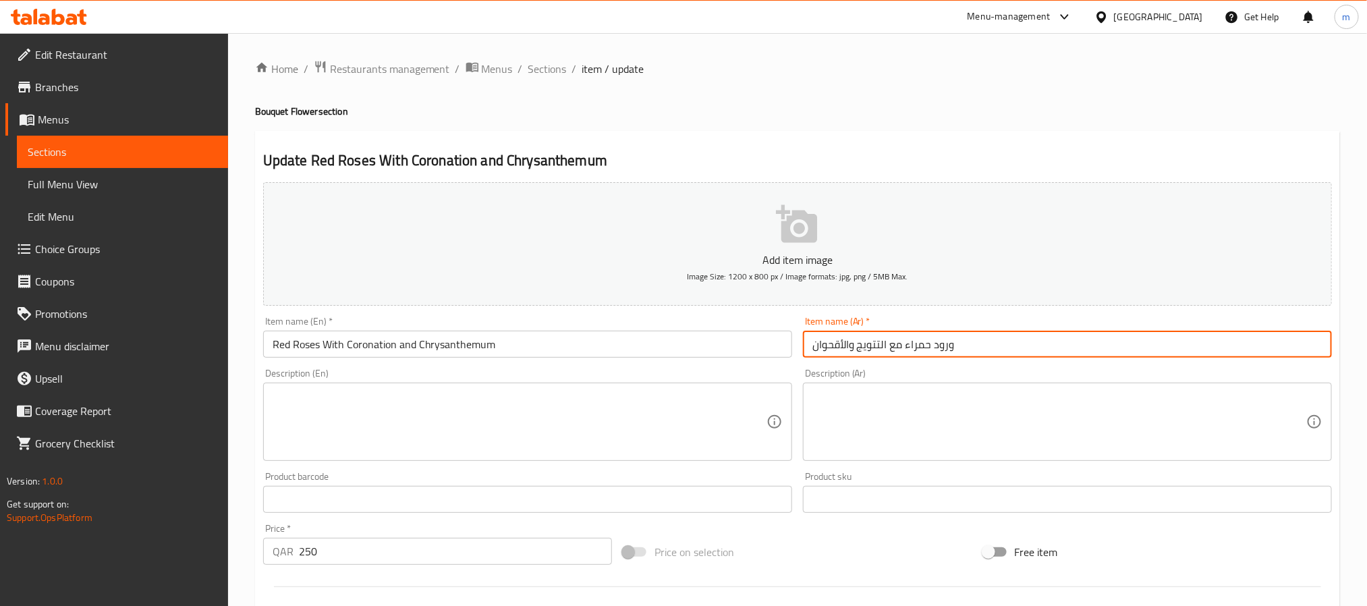
paste input "كورونيشن"
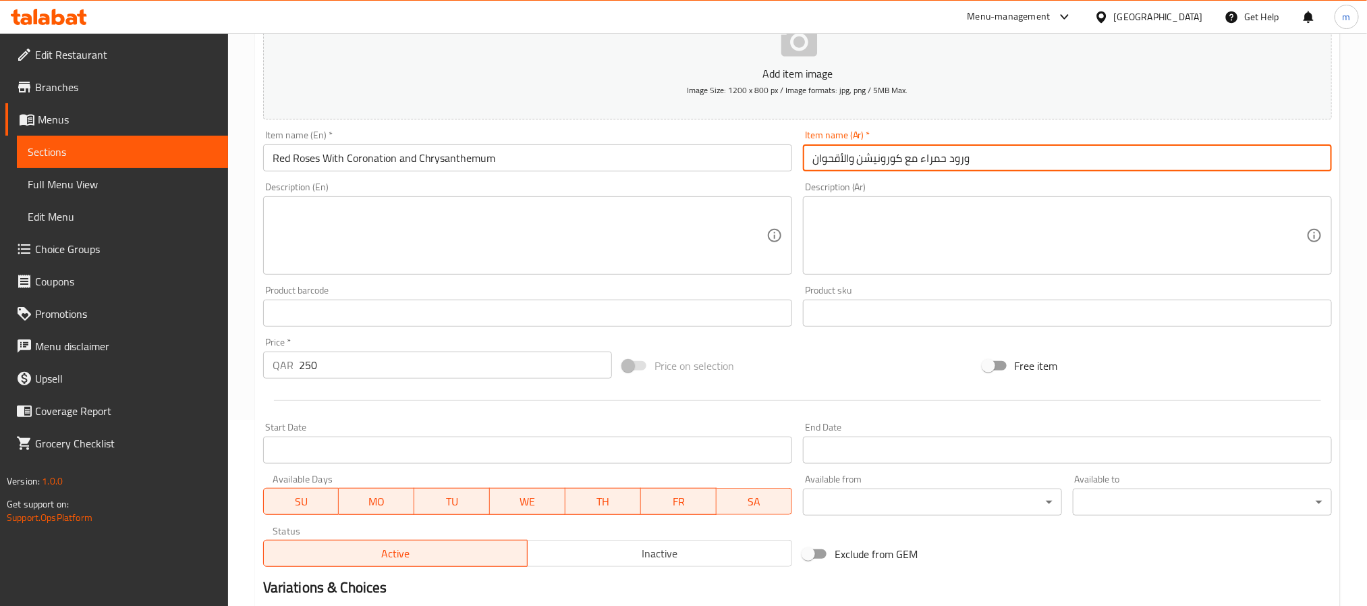
scroll to position [346, 0]
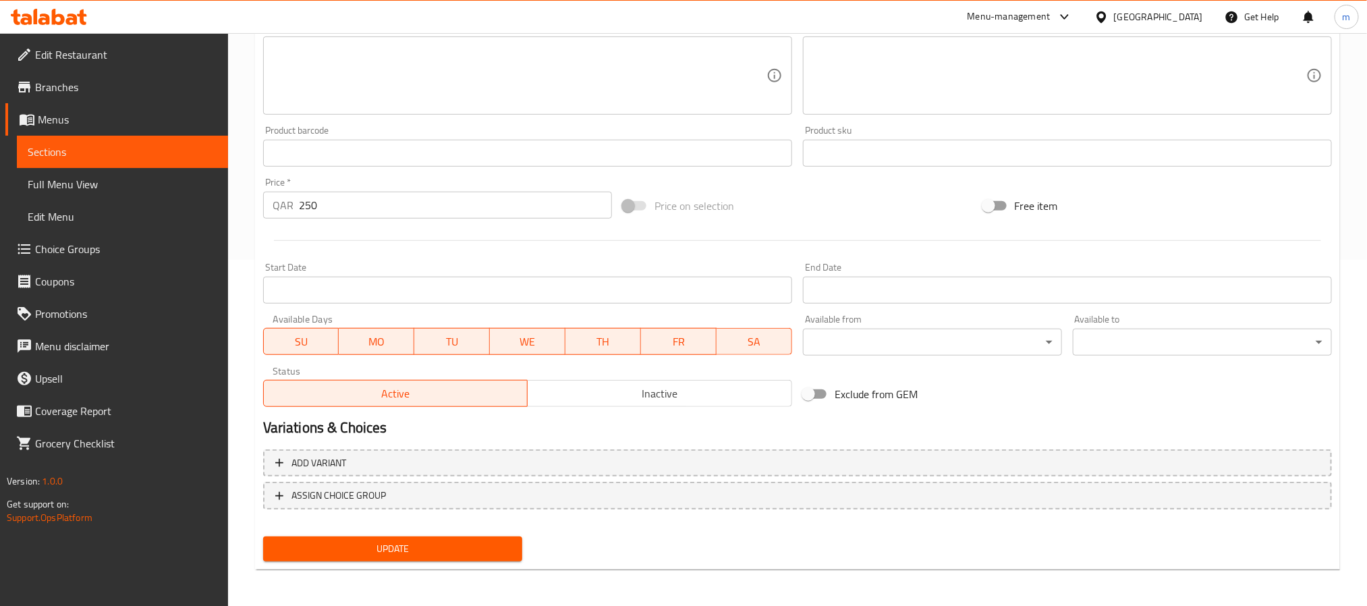
type input "ورود حمراء مع كورونيشن والأقحوان"
click at [423, 545] on span "Update" at bounding box center [392, 548] width 237 height 17
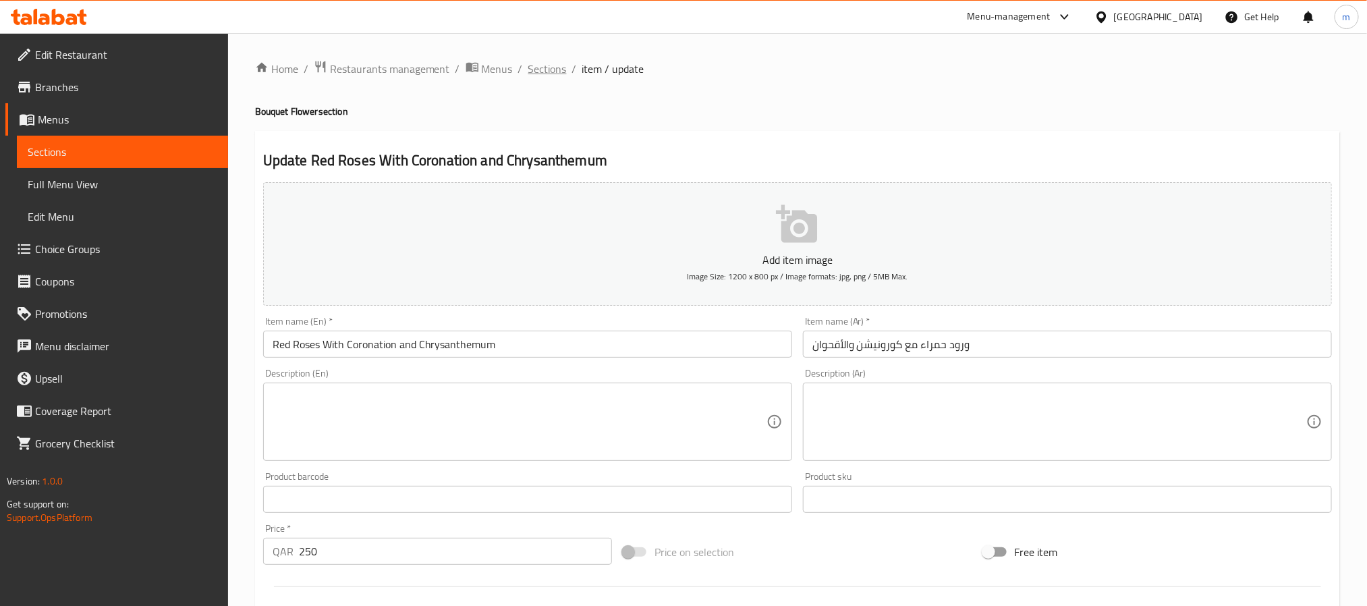
click at [555, 65] on span "Sections" at bounding box center [547, 69] width 38 height 16
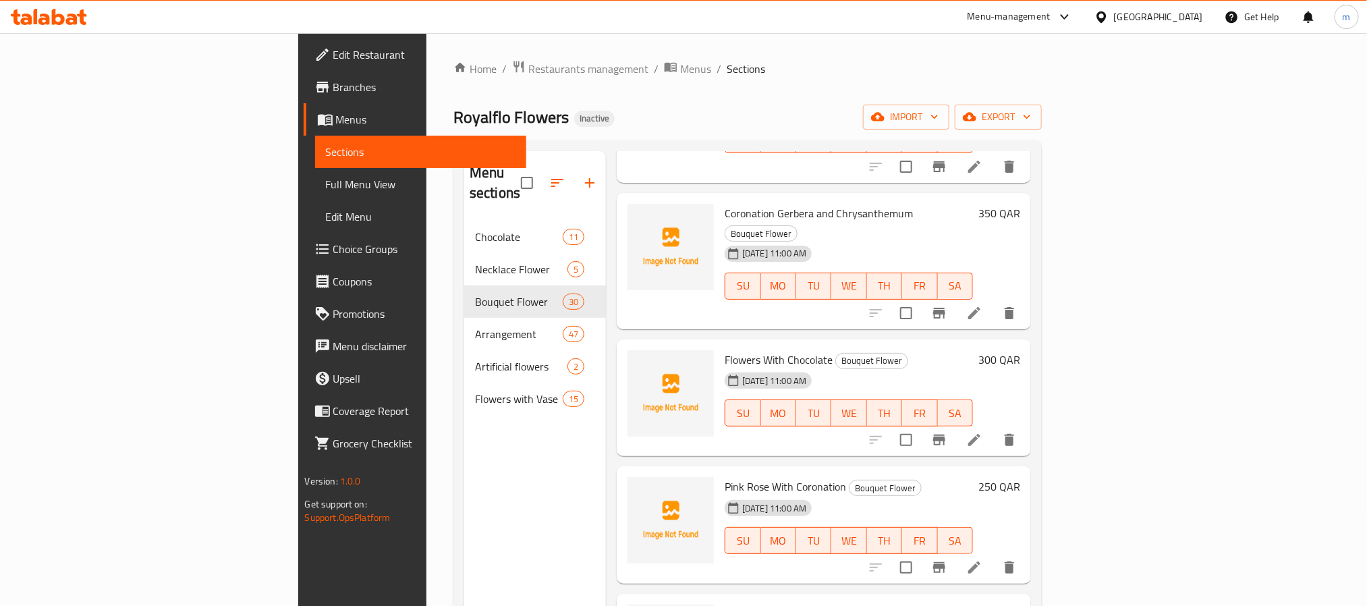
scroll to position [2532, 0]
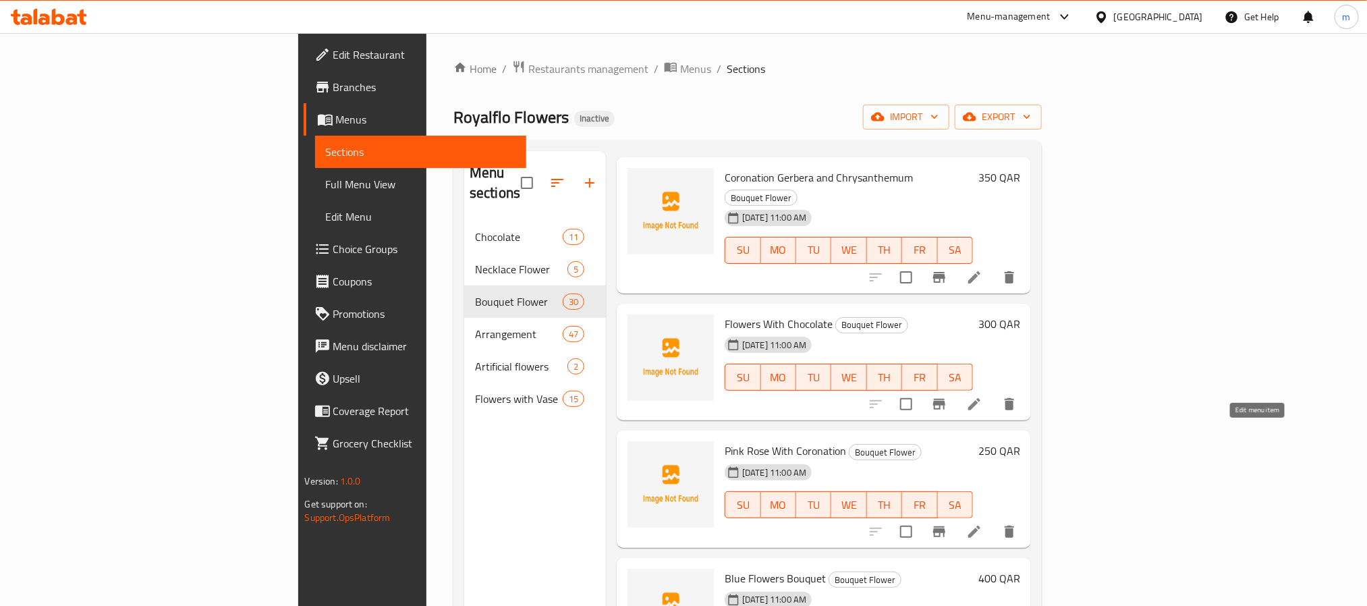
click at [982, 524] on icon at bounding box center [974, 532] width 16 height 16
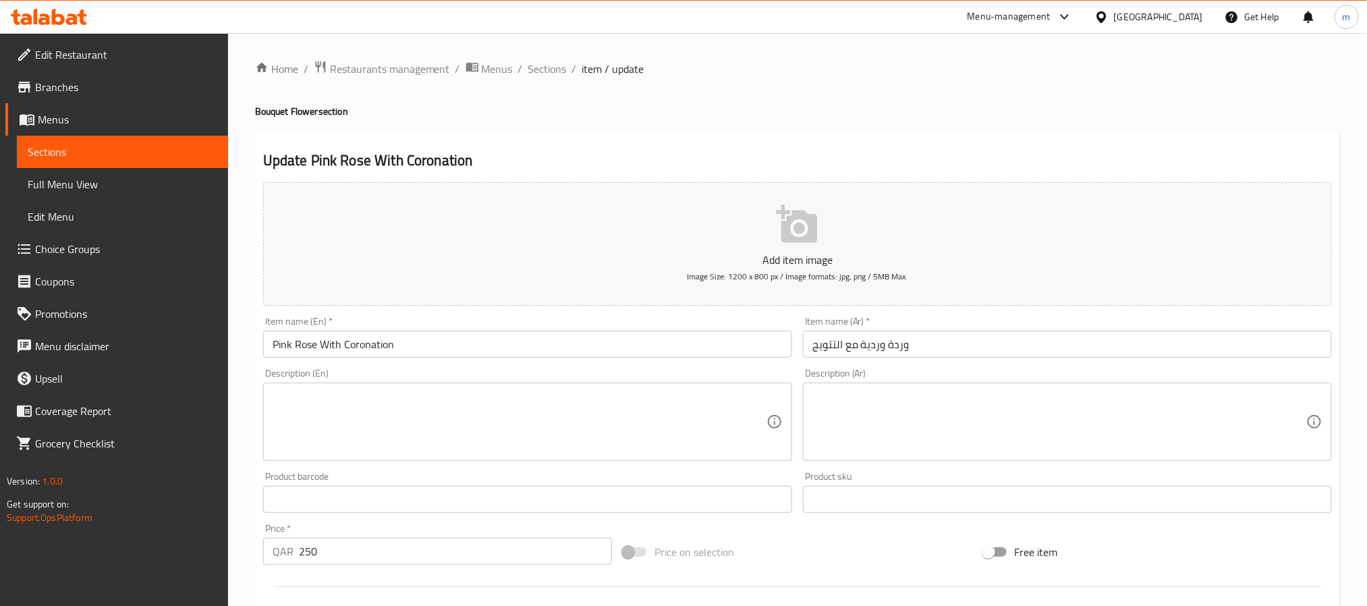
click at [921, 350] on input "وردة وردية مع التتويج" at bounding box center [1067, 344] width 529 height 27
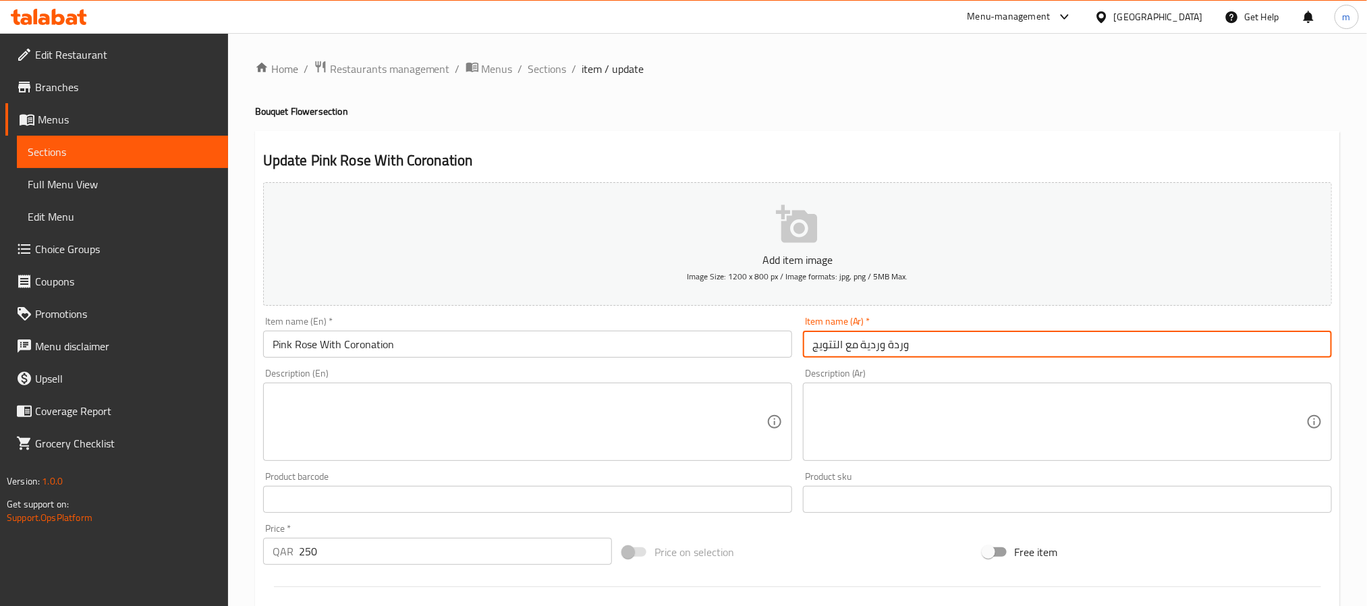
paste input "كورونيشن"
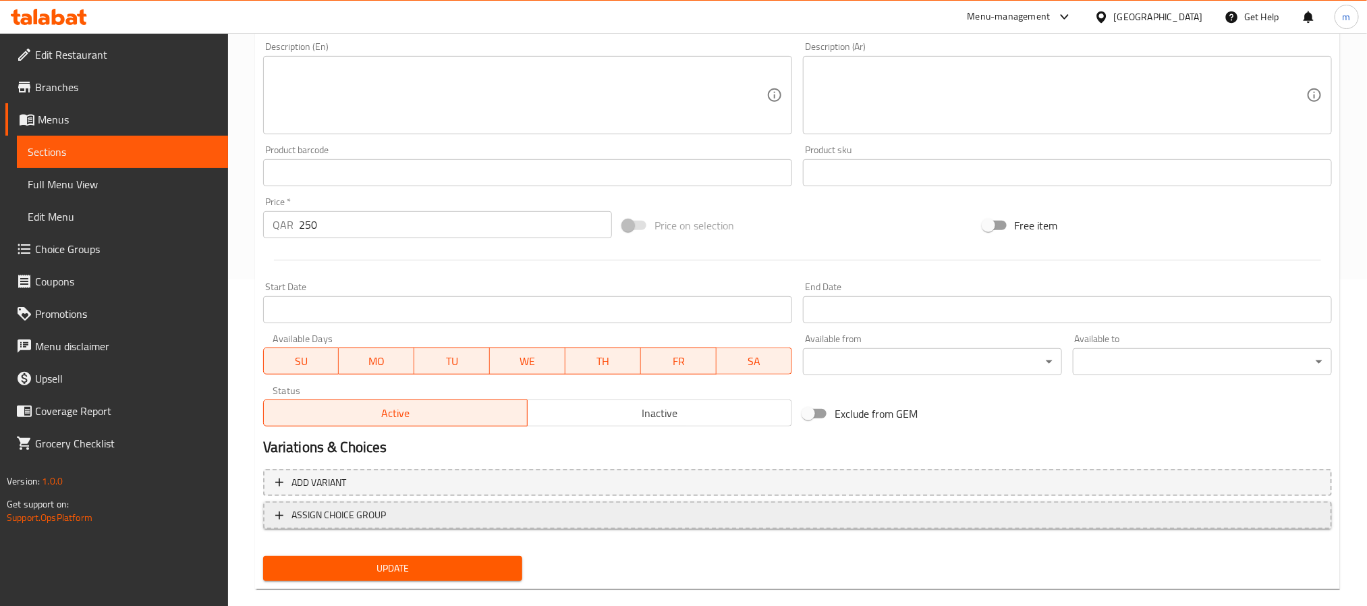
scroll to position [346, 0]
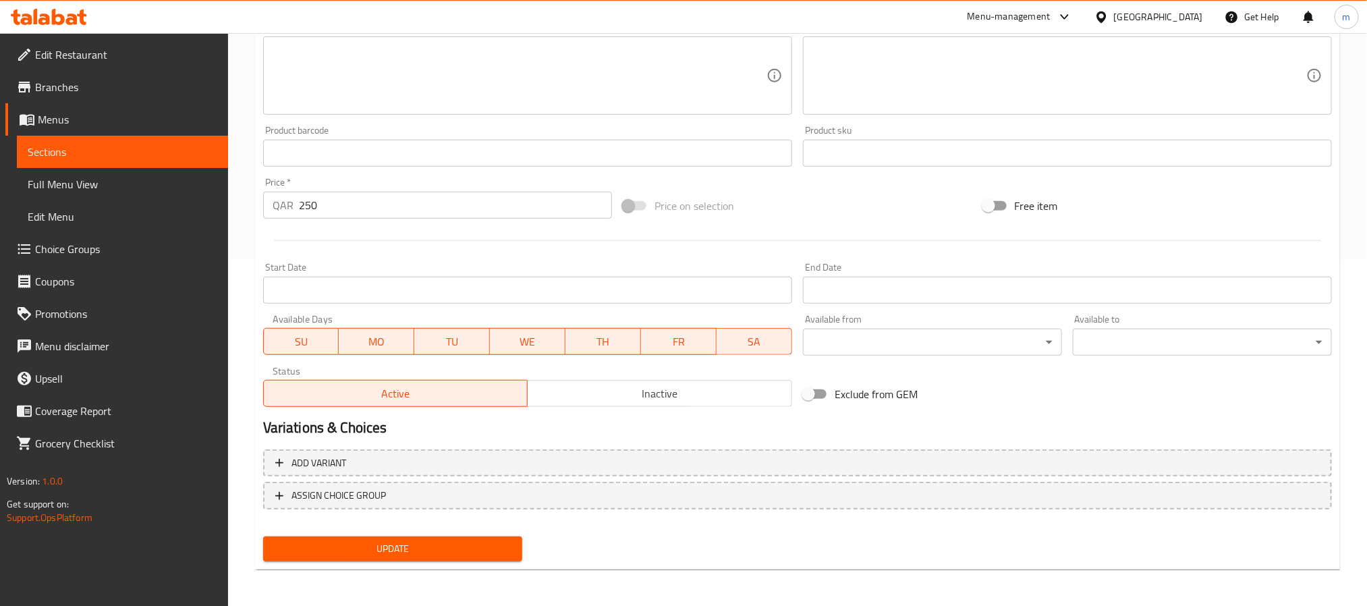
type input "وردة وردية مع كورونيشن"
click at [407, 542] on span "Update" at bounding box center [392, 548] width 237 height 17
click at [436, 545] on span "Update" at bounding box center [392, 548] width 237 height 17
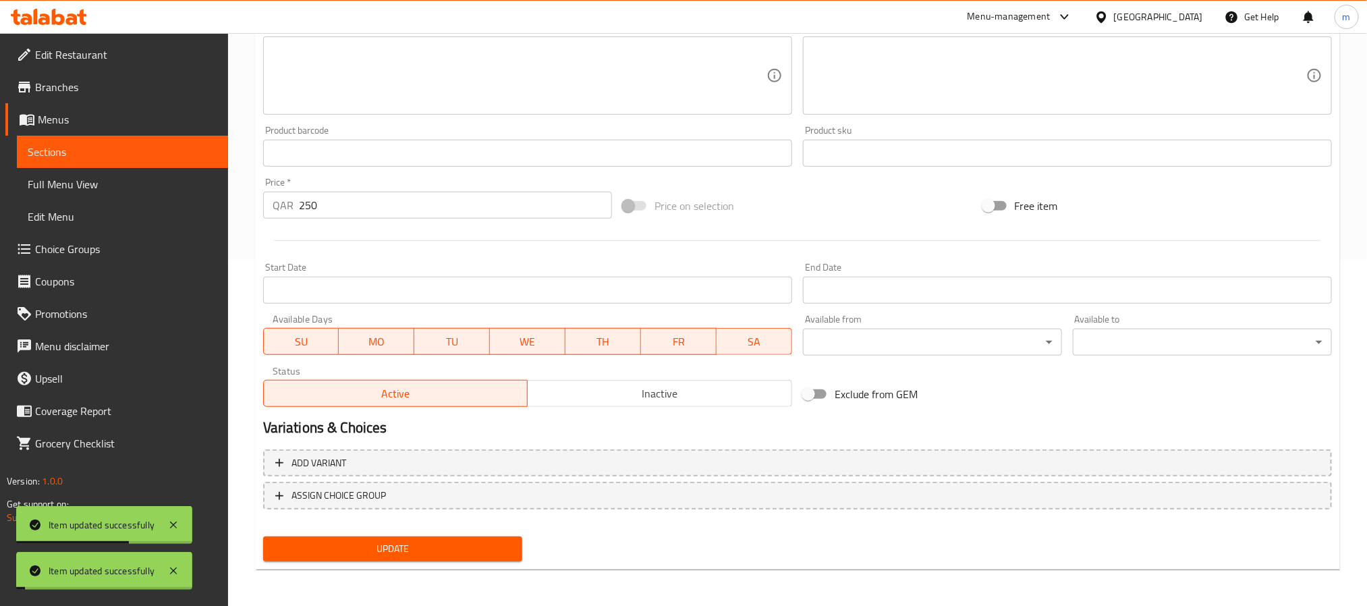
scroll to position [0, 0]
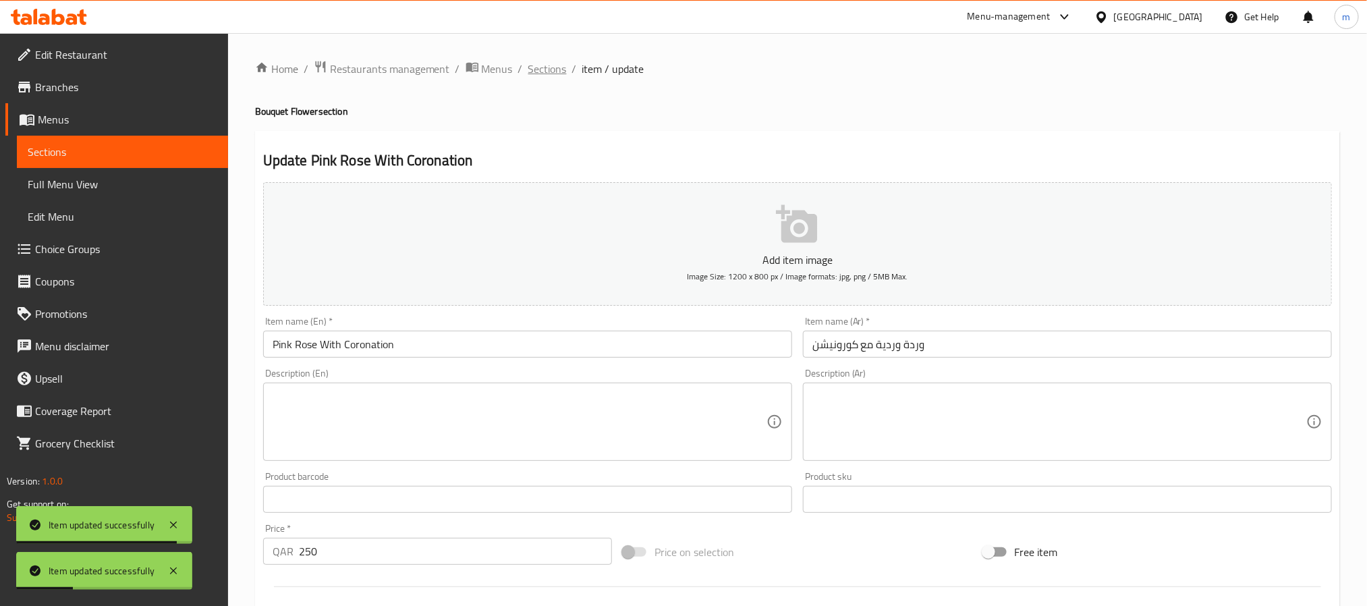
click at [549, 72] on span "Sections" at bounding box center [547, 69] width 38 height 16
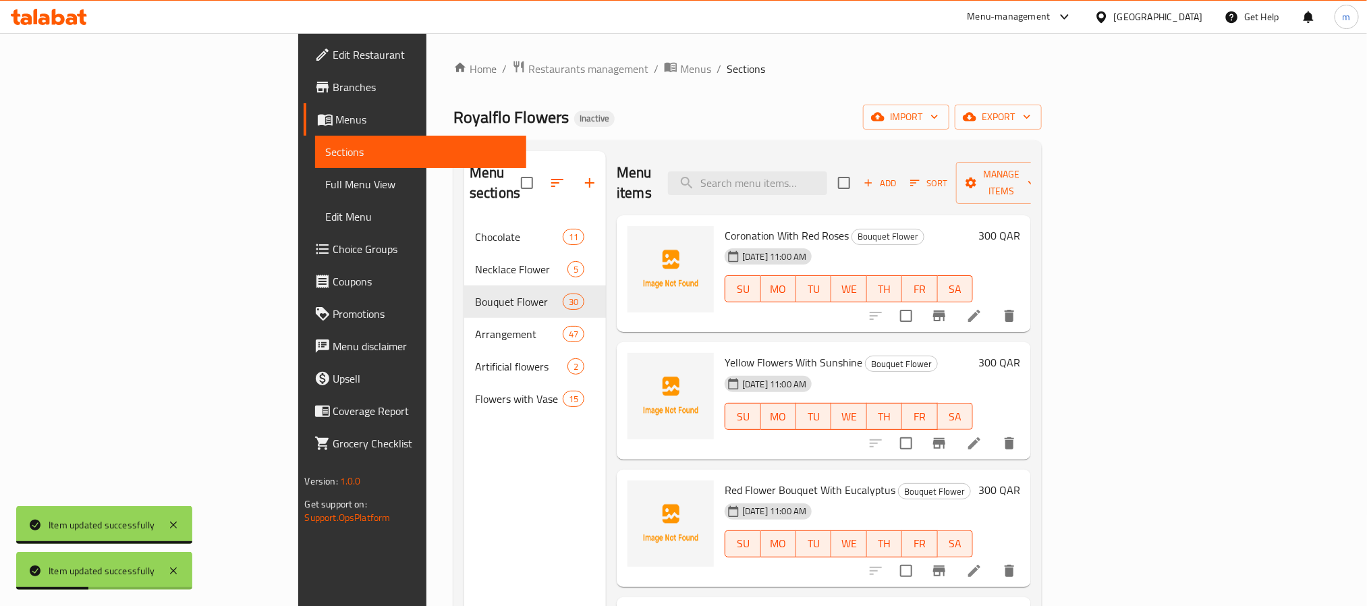
scroll to position [1923, 0]
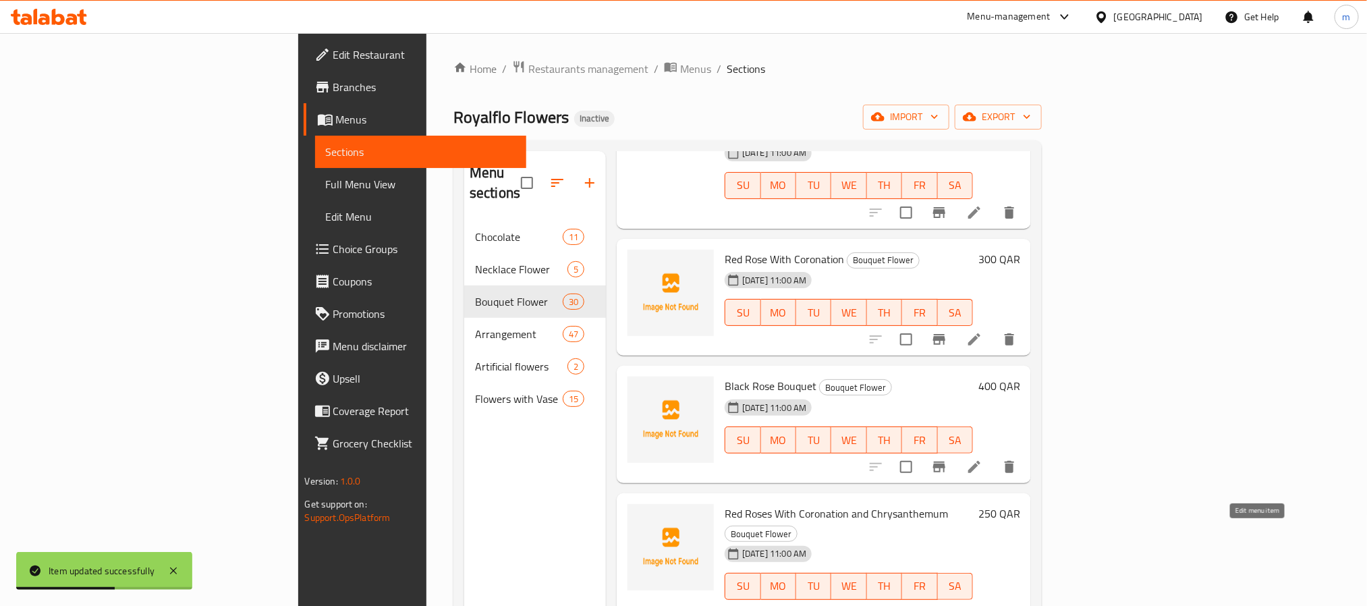
click at [980, 605] on icon at bounding box center [974, 613] width 12 height 12
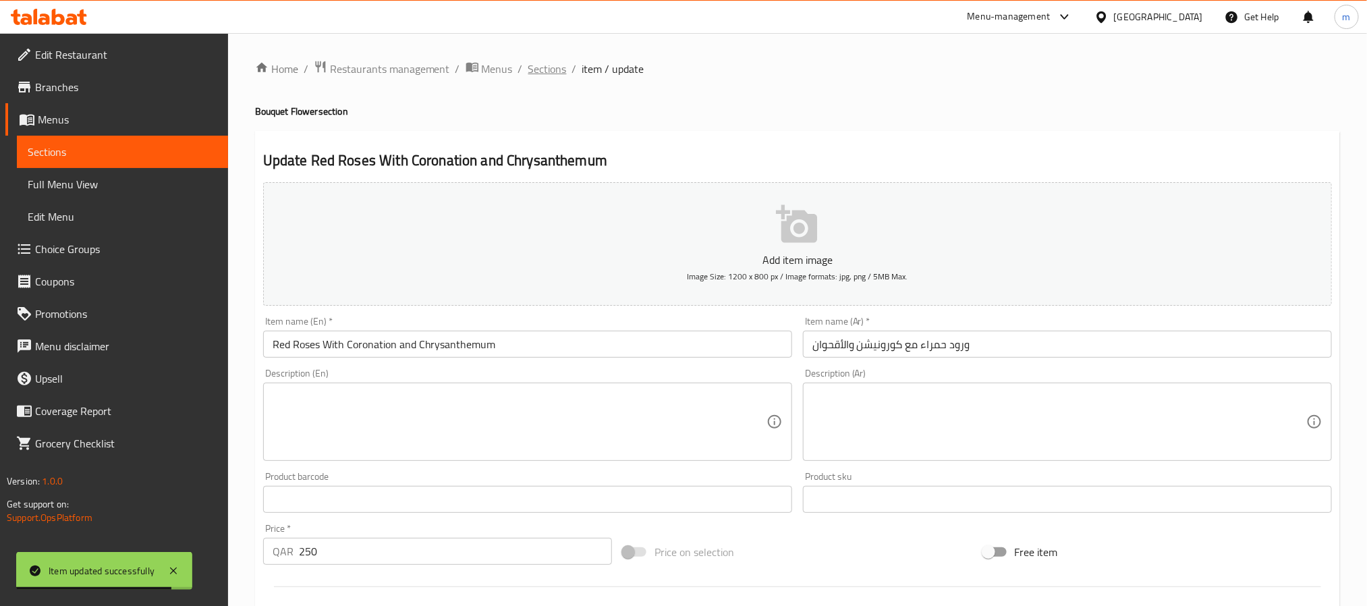
click at [555, 67] on span "Sections" at bounding box center [547, 69] width 38 height 16
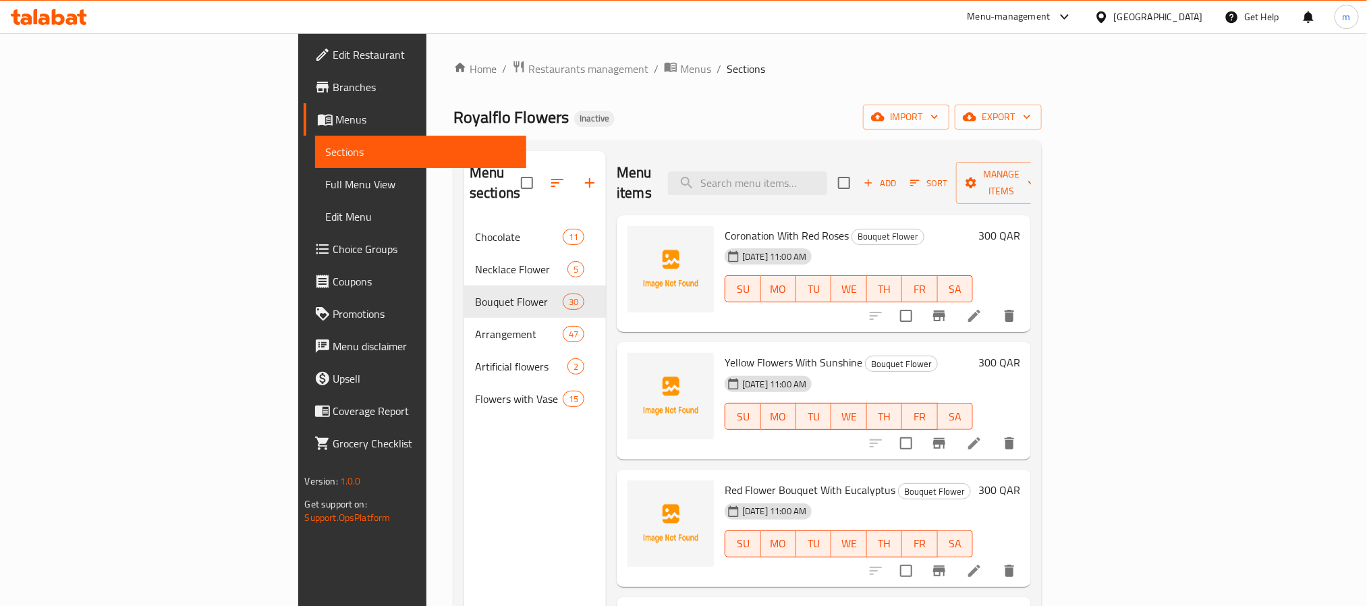
click at [828, 91] on div "Home / Restaurants management / Menus / Sections Royalflo Flowers Inactive impo…" at bounding box center [747, 414] width 588 height 708
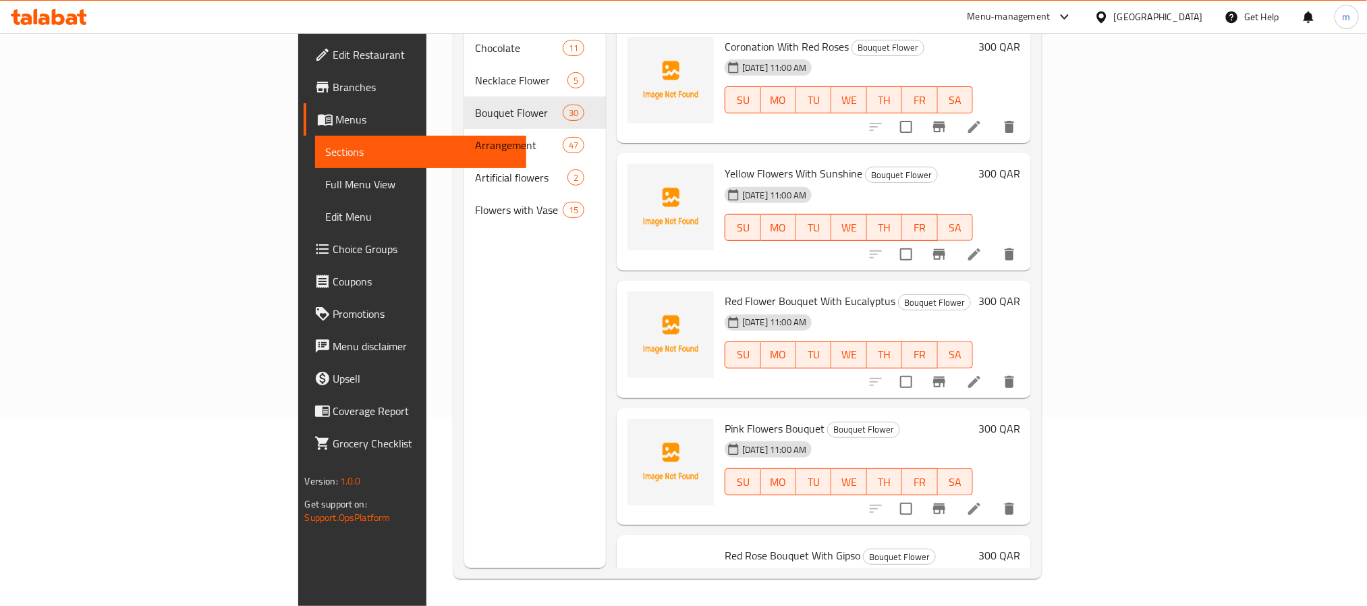
scroll to position [3242, 0]
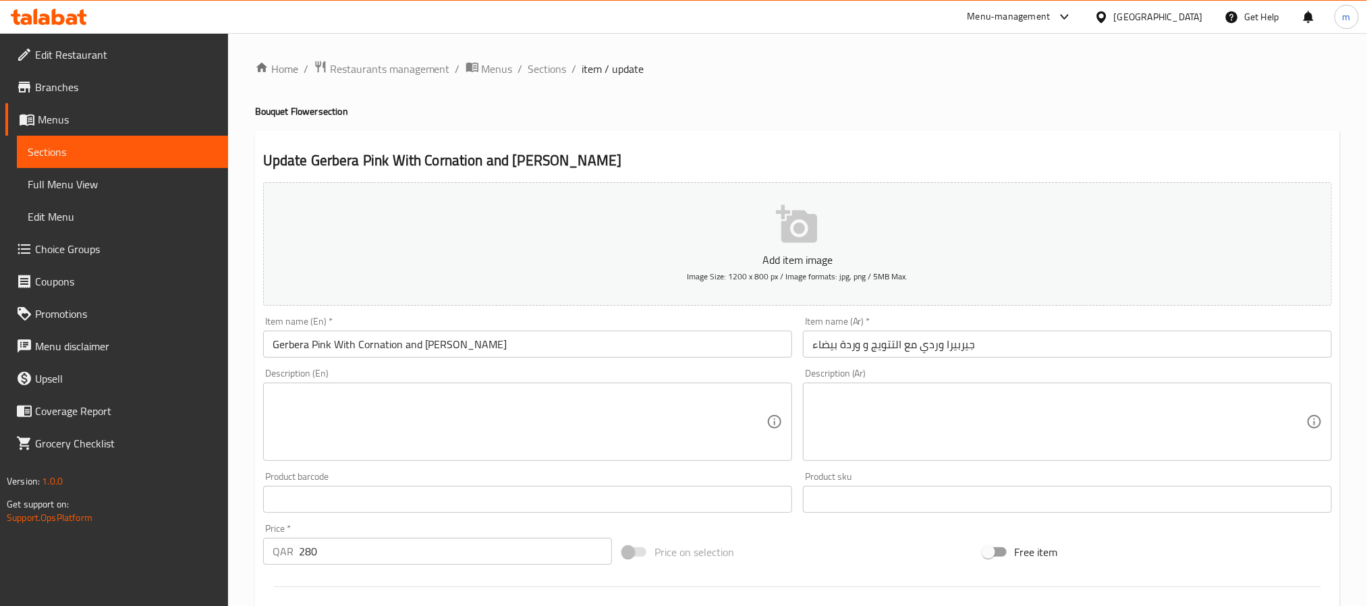
click at [1069, 346] on input "جيربيرا وردي مع التتويج و وردة بيضاء" at bounding box center [1067, 344] width 529 height 27
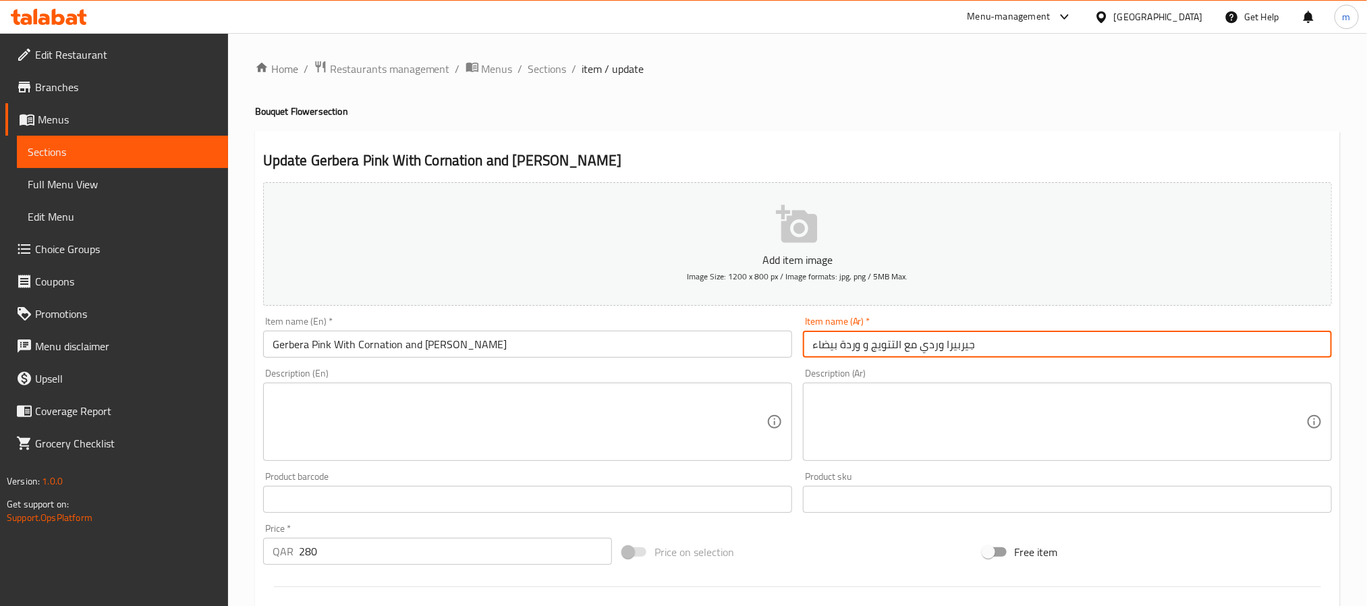
paste input "كورونيشن"
type input "جيربيرا وردي مع كورونيشن و وردة بيضاء"
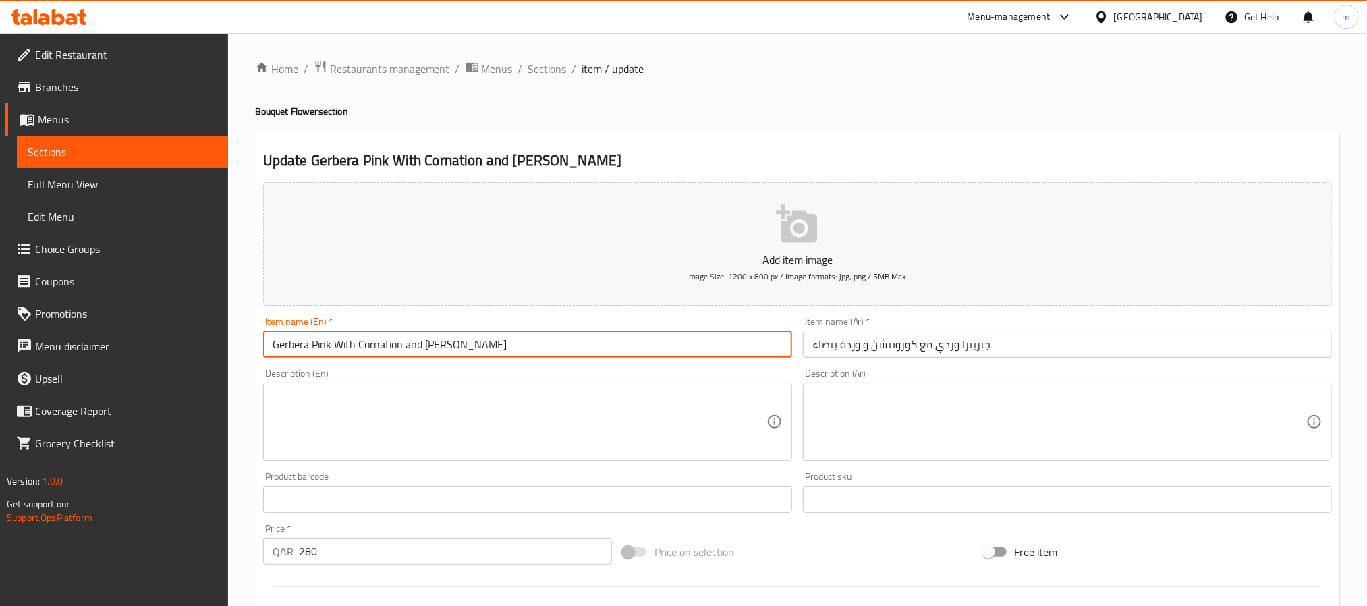
click at [521, 353] on input "Gerbera Pink With Cornation and [PERSON_NAME]" at bounding box center [527, 344] width 529 height 27
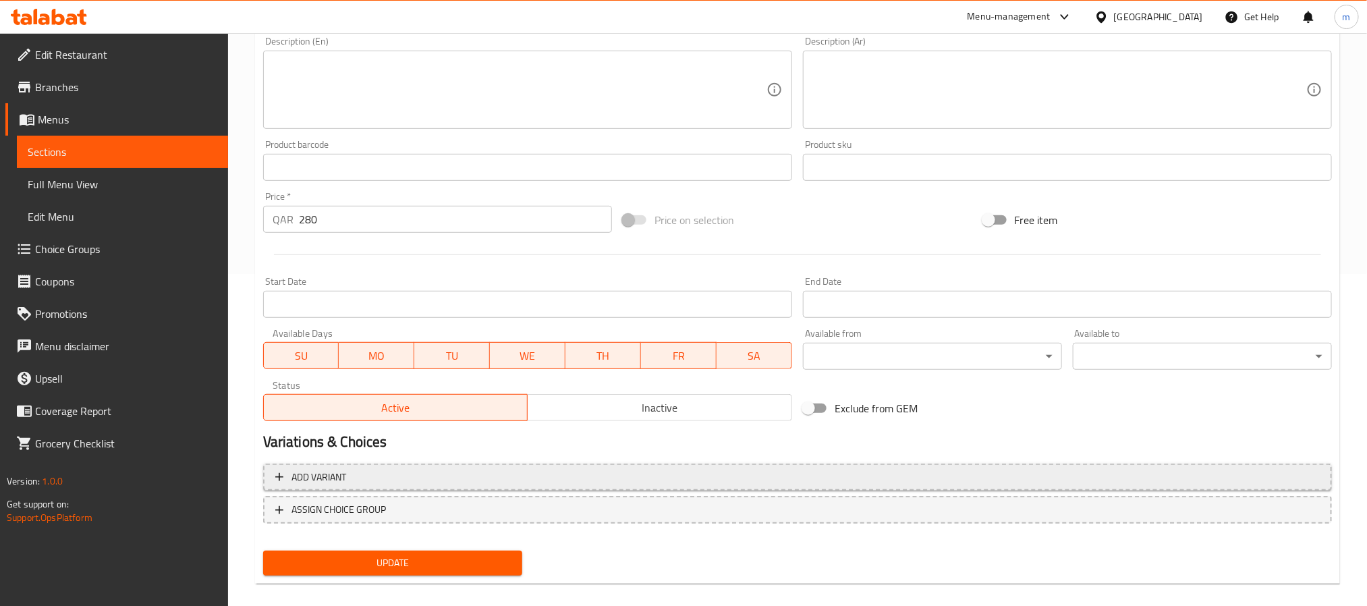
scroll to position [346, 0]
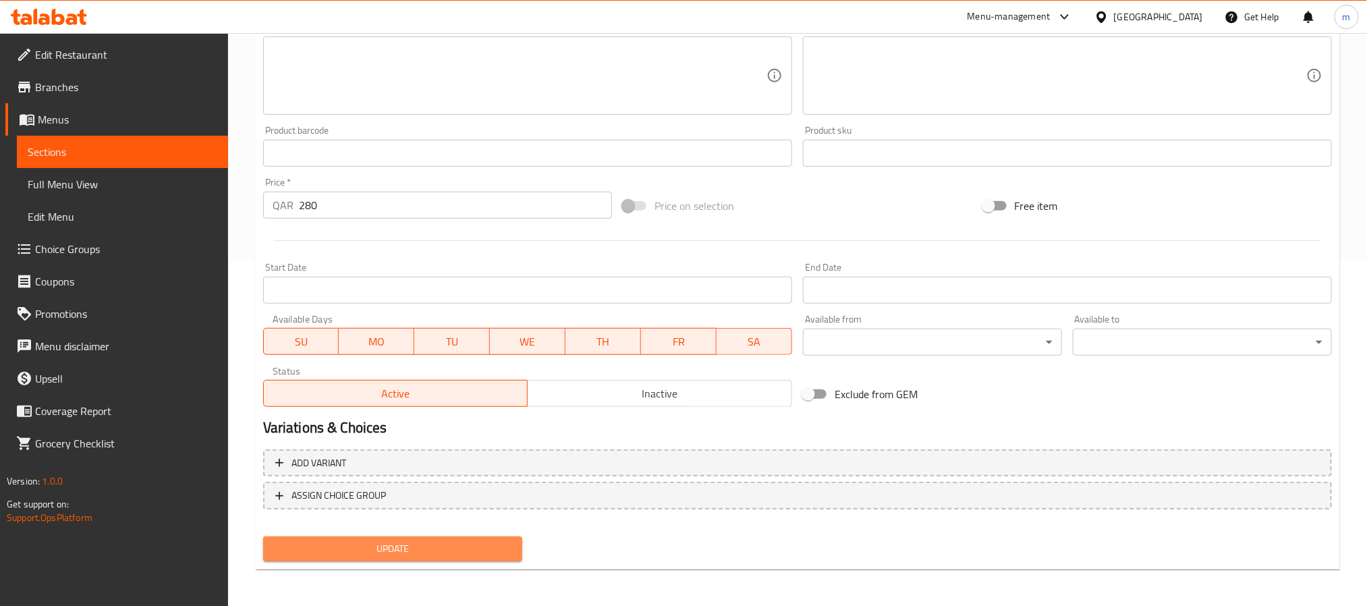
click at [440, 559] on button "Update" at bounding box center [392, 548] width 259 height 25
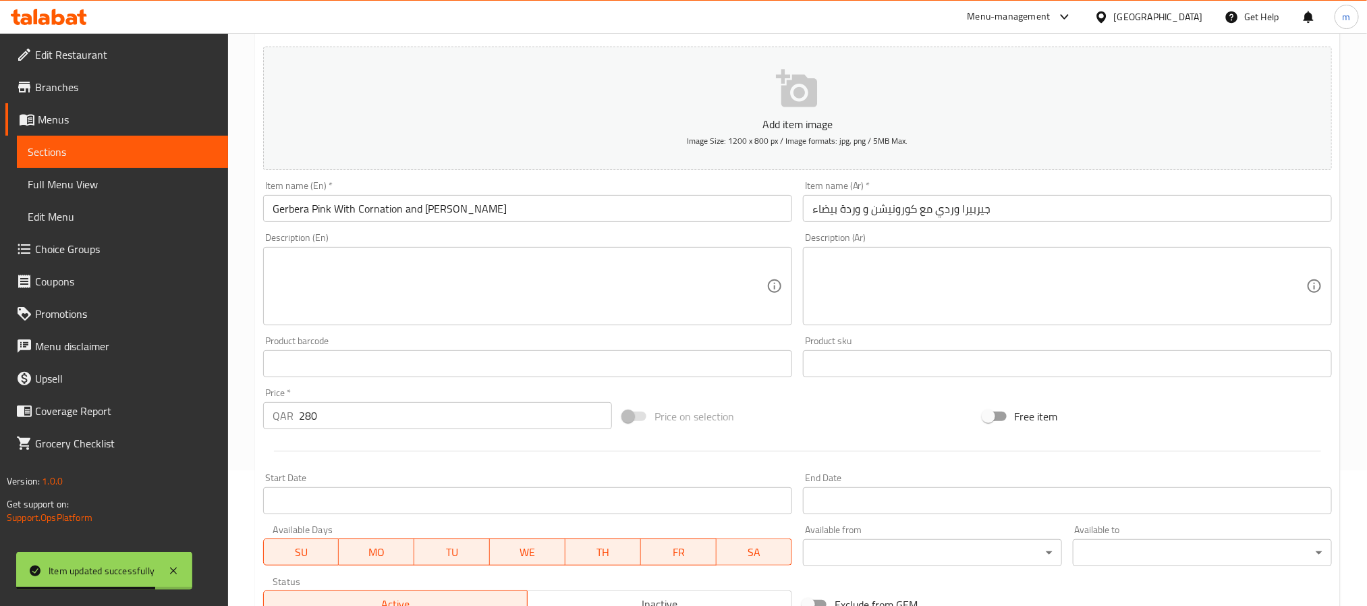
scroll to position [0, 0]
